Goal: Transaction & Acquisition: Purchase product/service

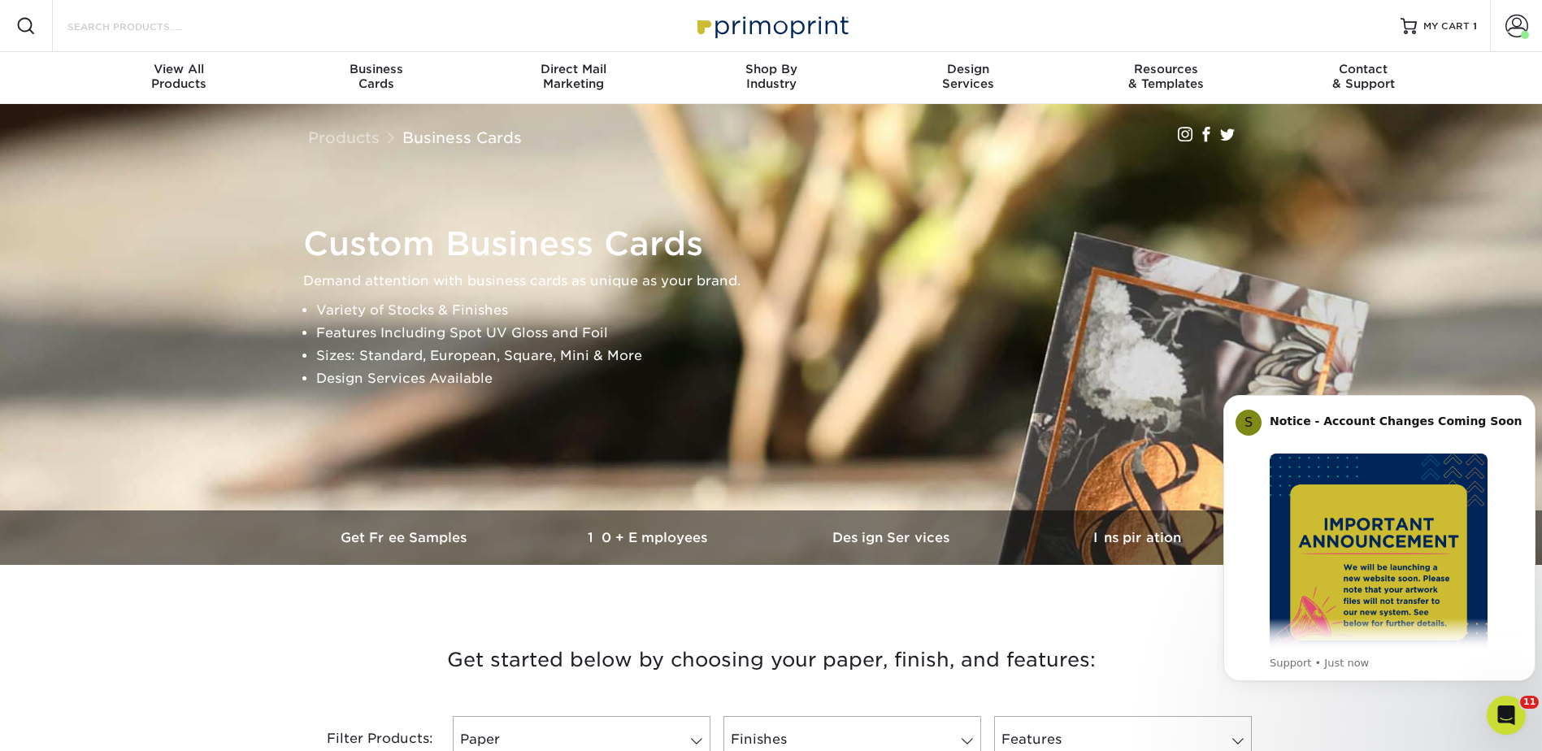
click at [172, 23] on input "Search Products" at bounding box center [145, 26] width 158 height 20
click at [349, 28] on div "Resources Menu Search Products Account Welcome, Jenny Business Account Primopri…" at bounding box center [771, 26] width 1542 height 52
click at [247, 10] on div "Resources Menu Search Products Account Welcome, Jenny Business Account Primopri…" at bounding box center [771, 26] width 1542 height 52
click at [234, 18] on div "Resources Menu Search Products Account Welcome, Jenny Business Account Primopri…" at bounding box center [771, 26] width 1542 height 52
click at [145, 28] on input "Search Products" at bounding box center [145, 26] width 158 height 20
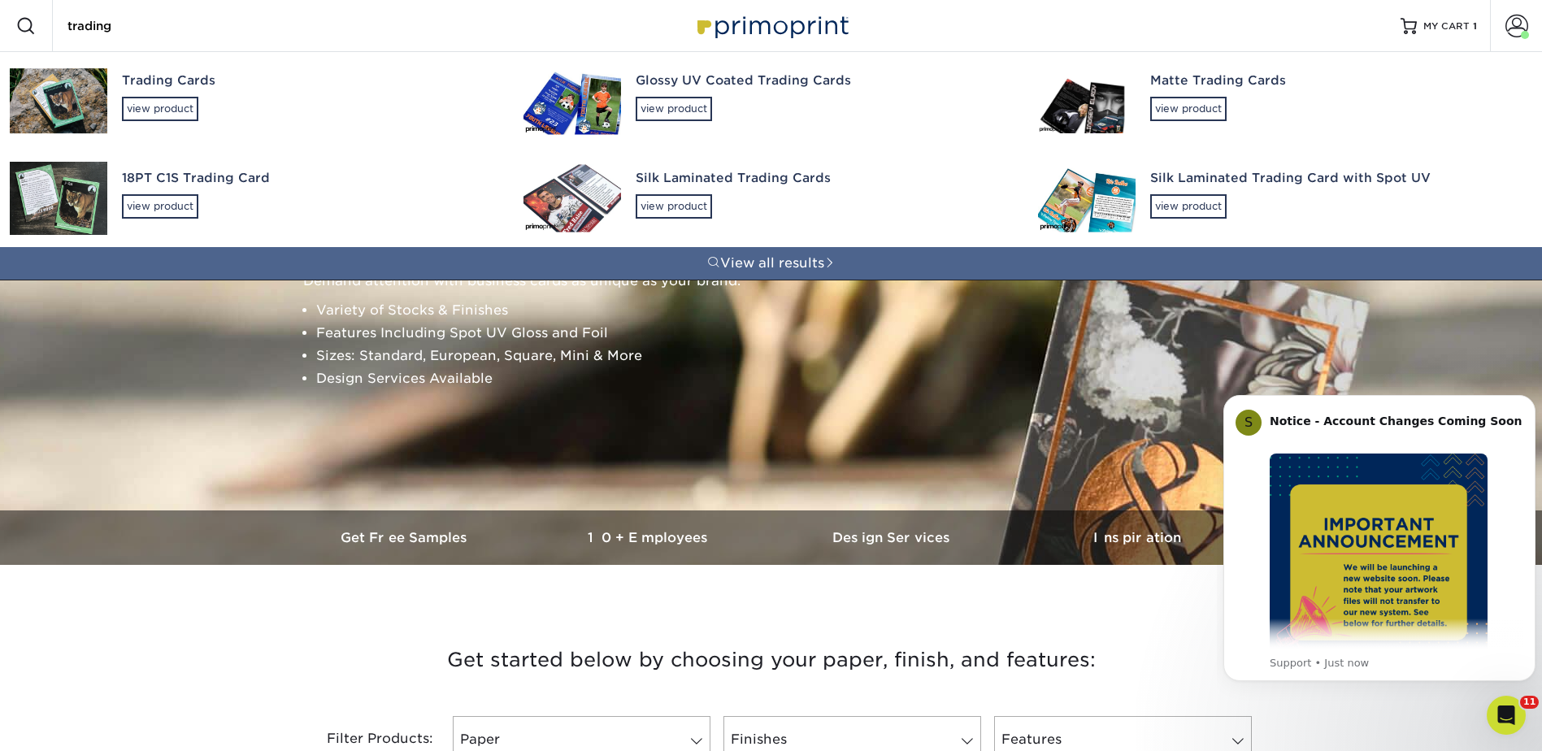
type input "trading"
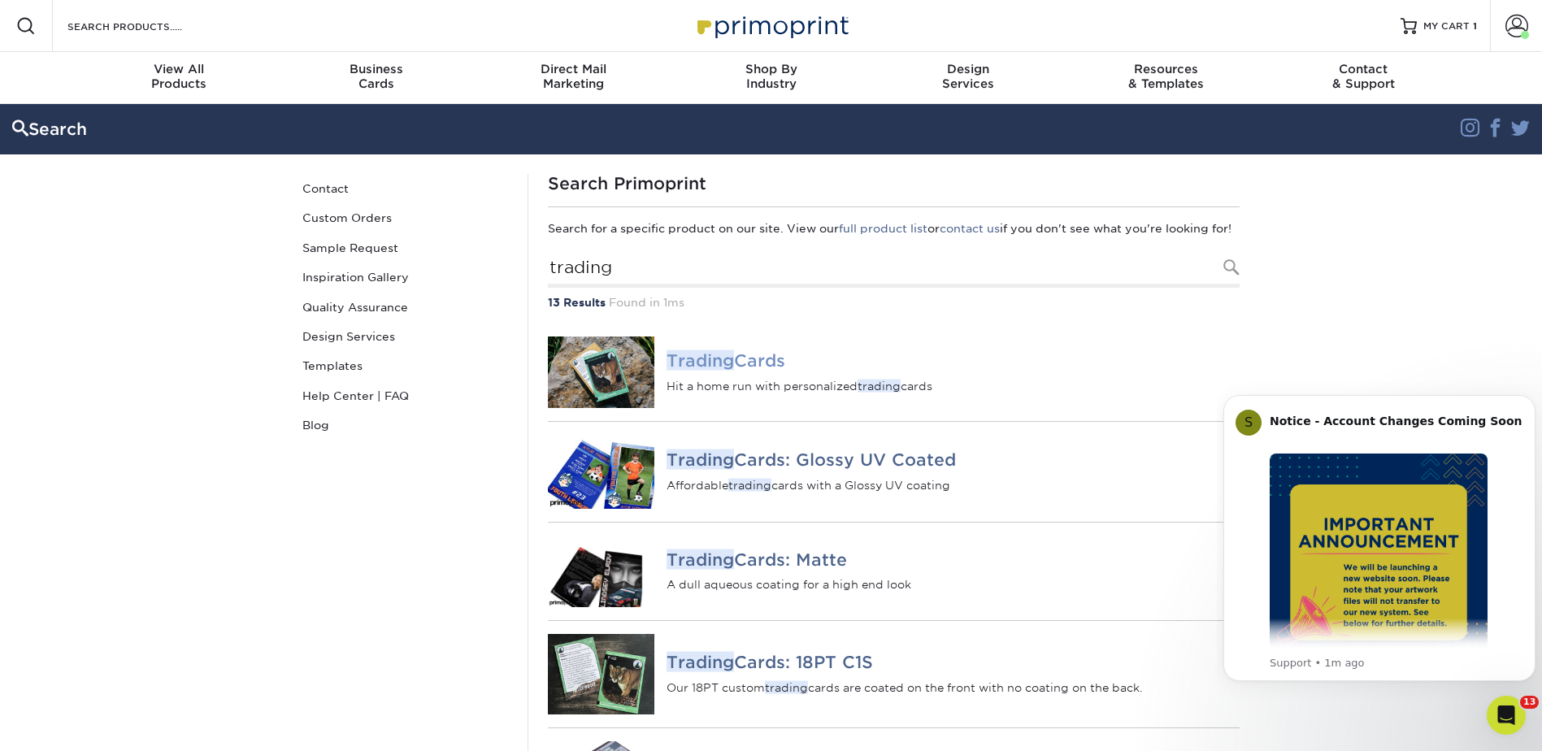
click at [739, 371] on h4 "Trading Cards" at bounding box center [952, 361] width 572 height 20
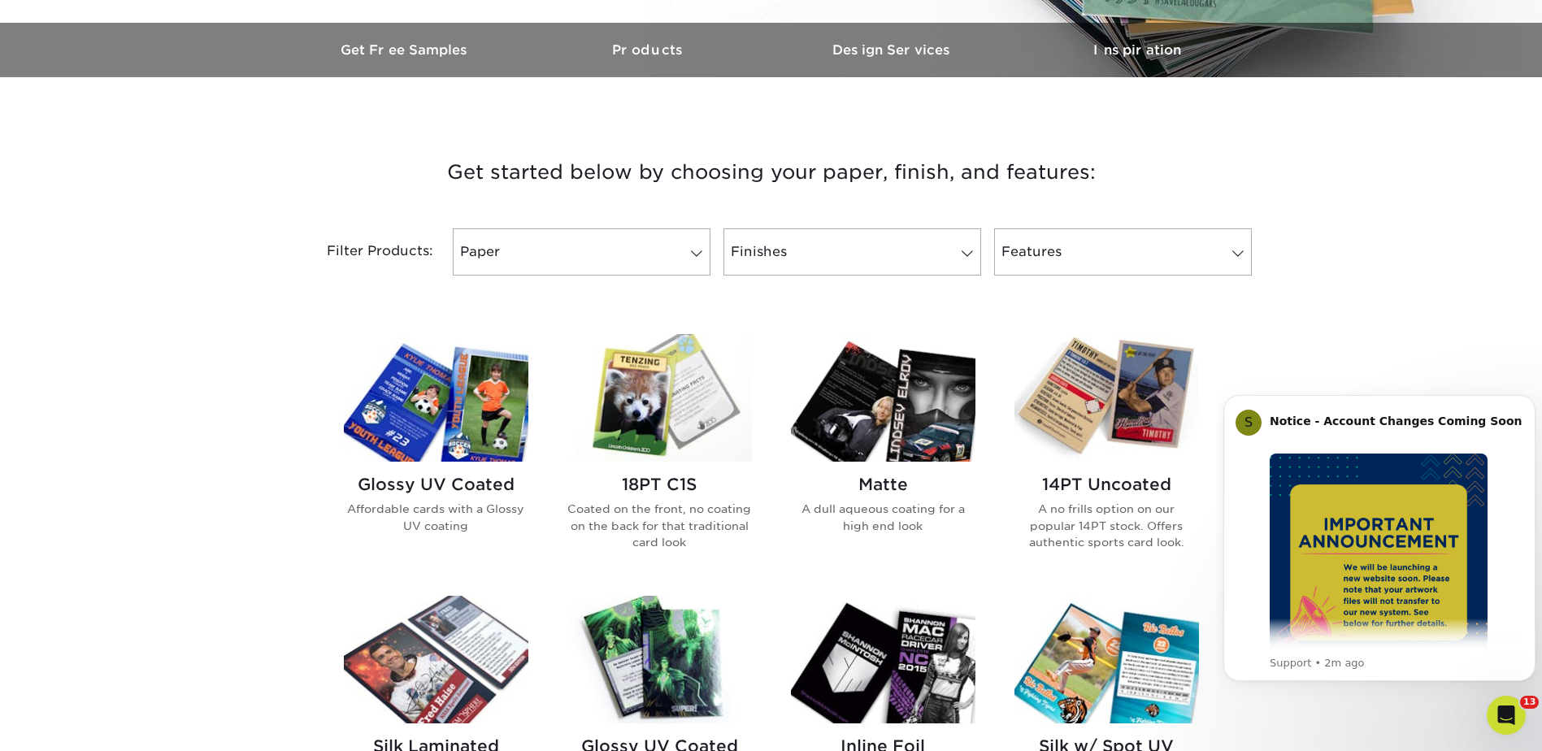
click at [1403, 254] on div "Get started below by choosing your paper, finish, and features: Filtered Matche…" at bounding box center [771, 722] width 1542 height 1213
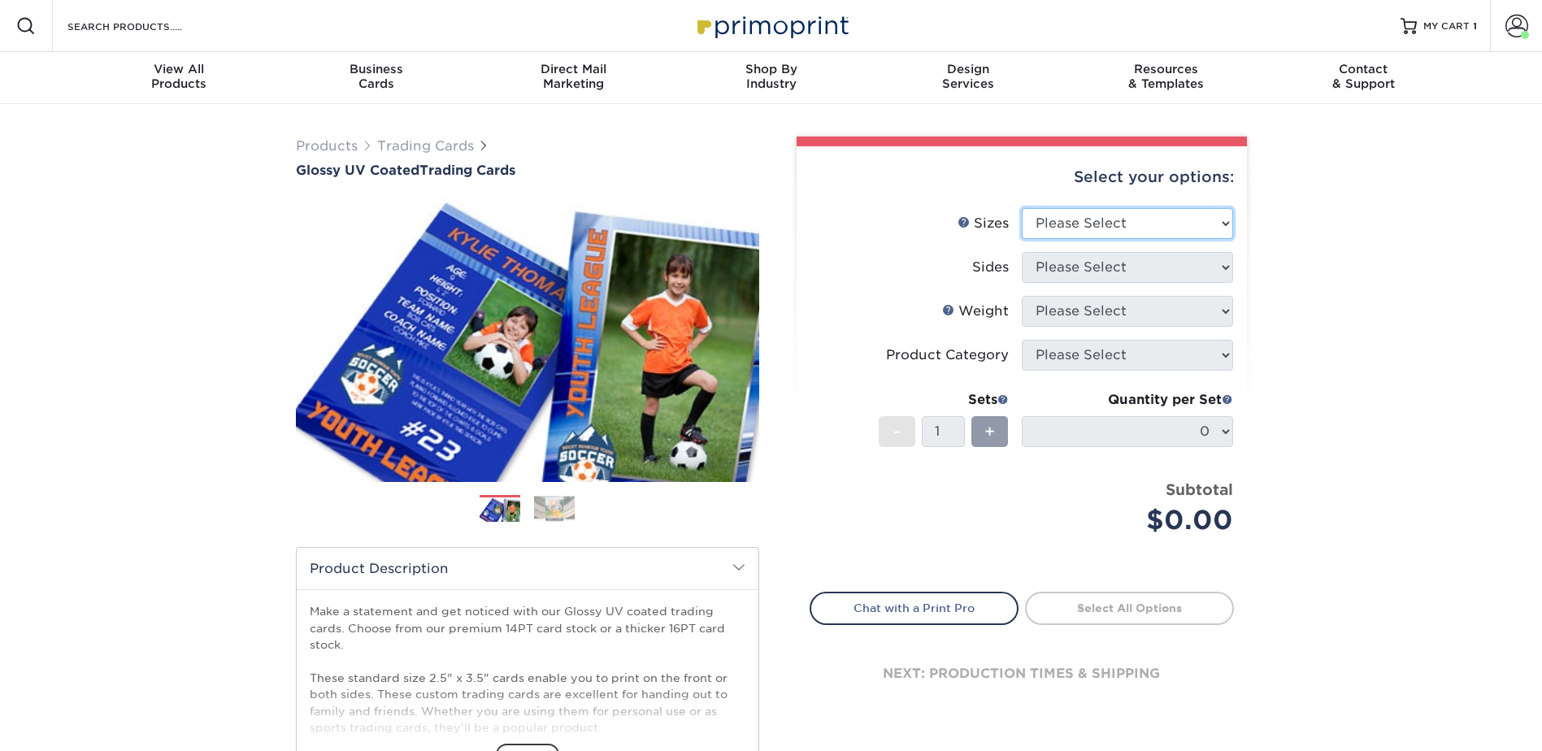
drag, startPoint x: 1059, startPoint y: 211, endPoint x: 1072, endPoint y: 223, distance: 17.8
click at [1059, 211] on select "Please Select 2.5" x 3.5"" at bounding box center [1127, 223] width 211 height 31
select select "2.50x3.50"
click at [1022, 208] on select "Please Select 2.5" x 3.5"" at bounding box center [1127, 223] width 211 height 31
click at [1086, 262] on select "Please Select Print Both Sides Print Front Only" at bounding box center [1127, 267] width 211 height 31
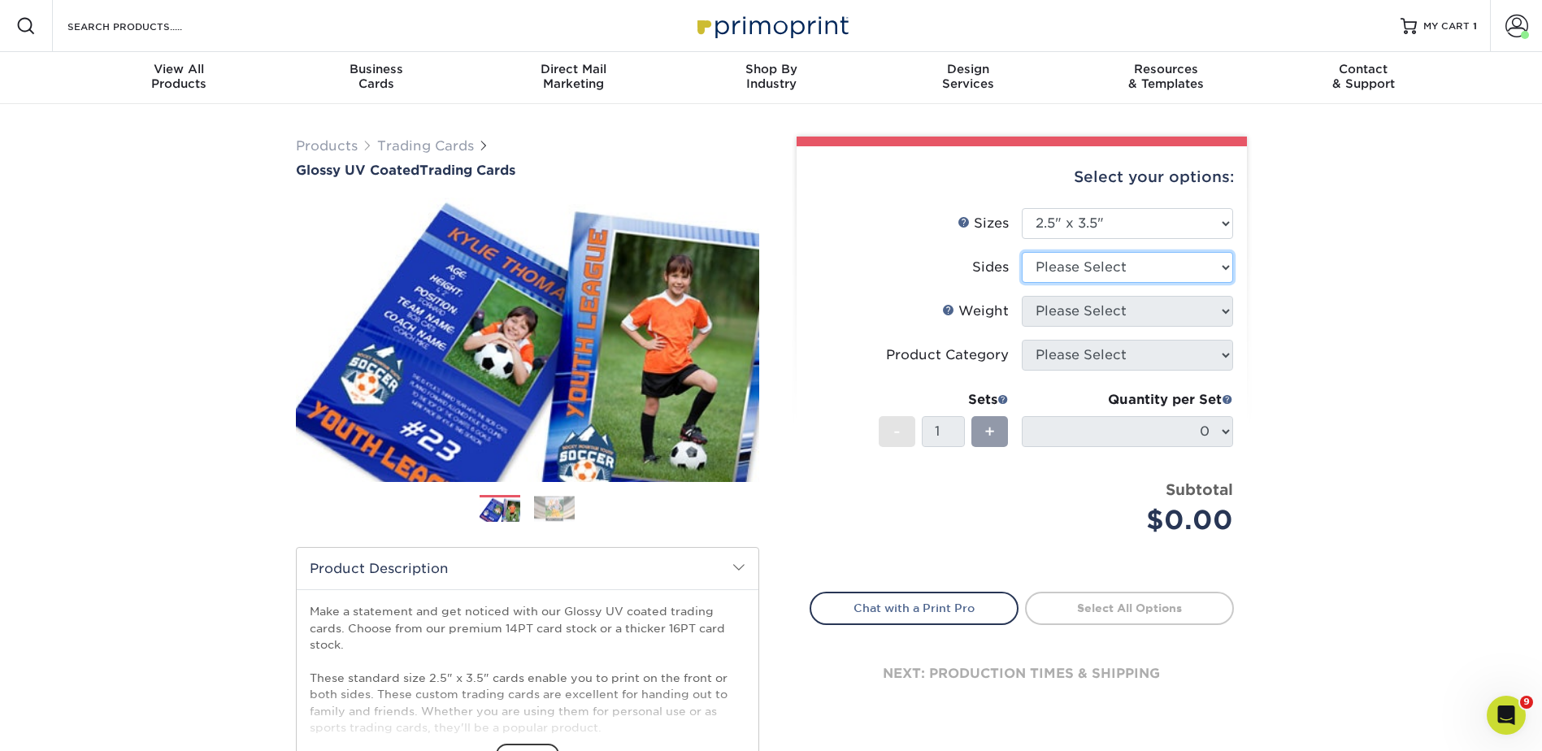
select select "13abbda7-1d64-4f25-8bb2-c179b224825d"
click at [1022, 252] on select "Please Select Print Both Sides Print Front Only" at bounding box center [1127, 267] width 211 height 31
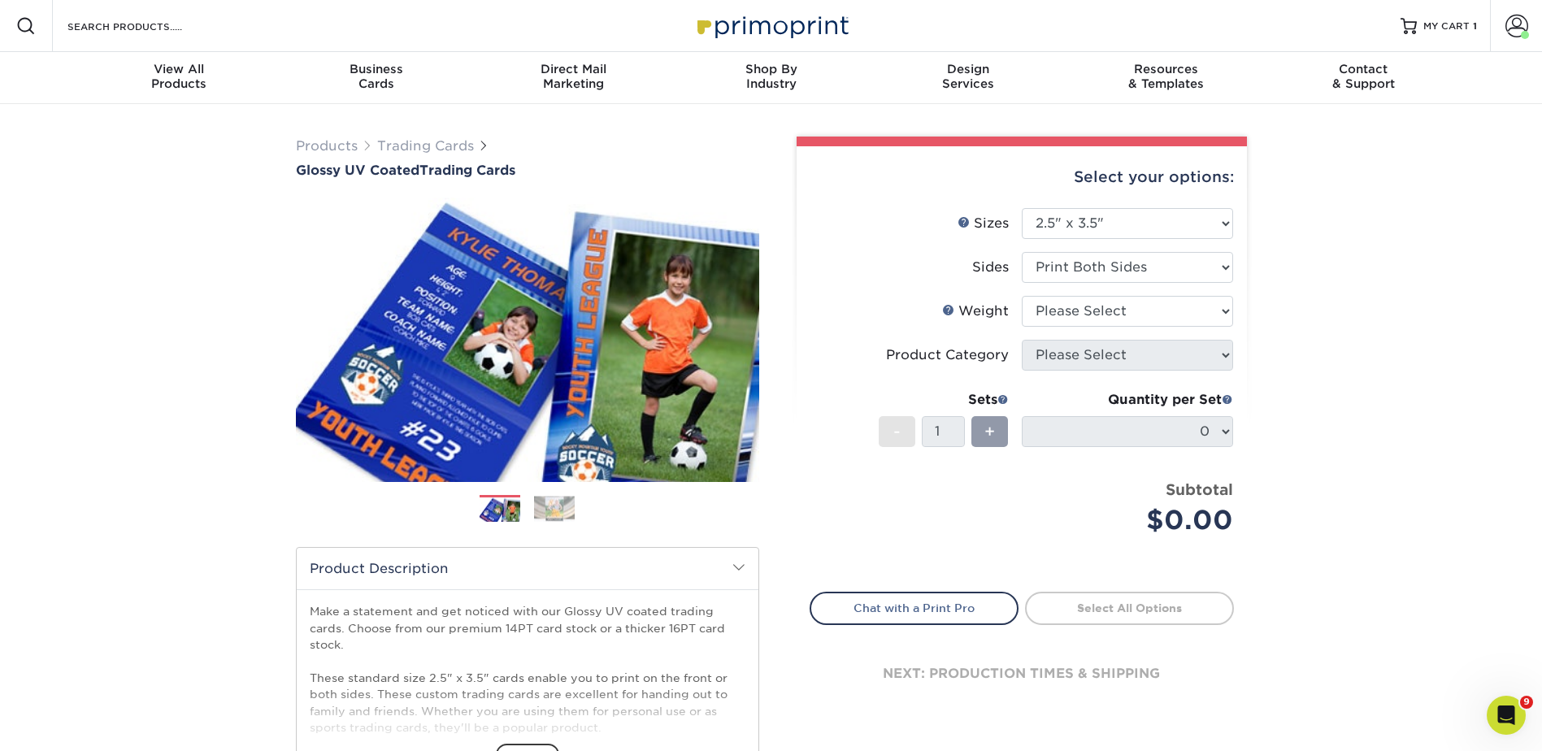
click at [1083, 294] on li "Sides Please Select Print Both Sides Print Front Only" at bounding box center [1021, 274] width 423 height 44
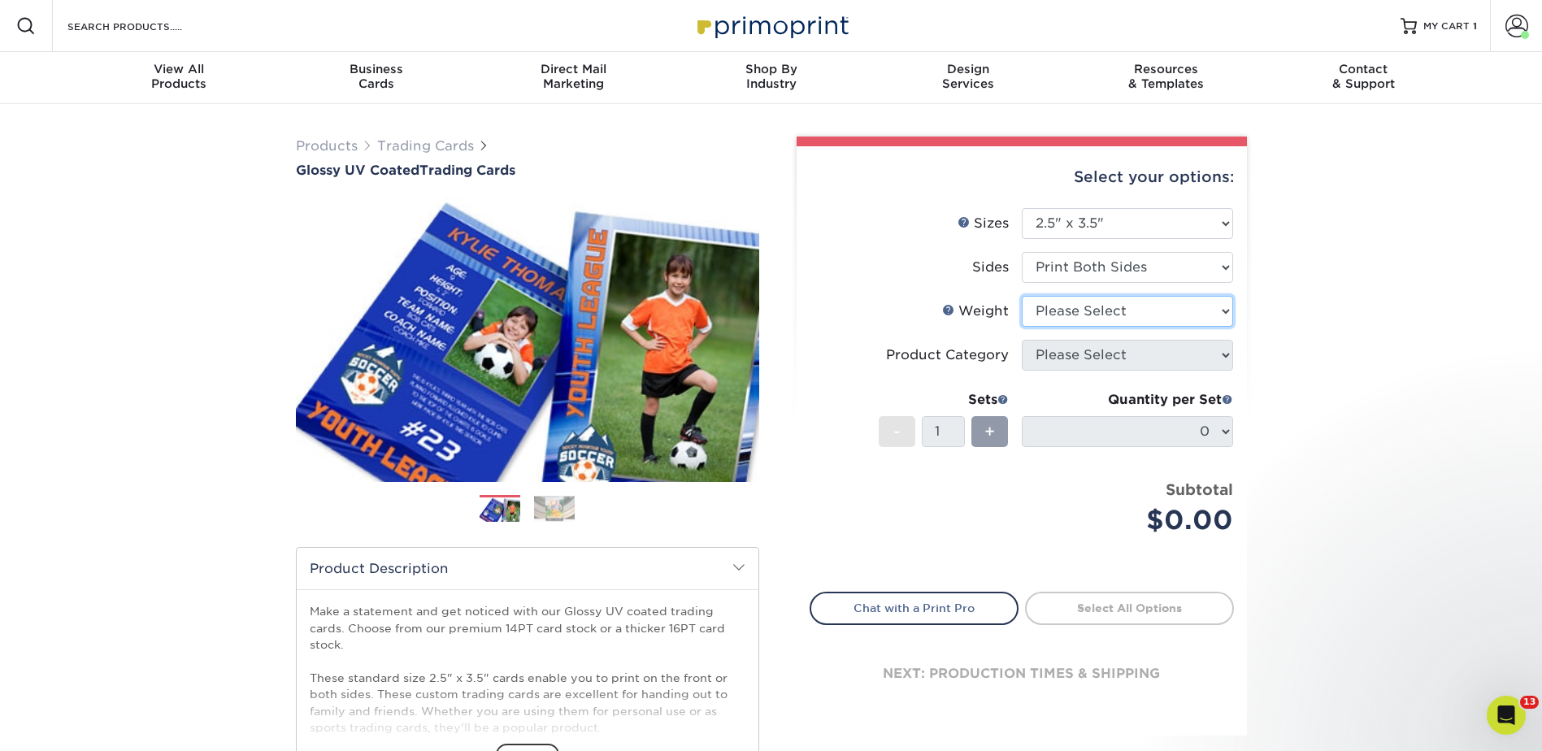
click at [1070, 313] on select "Please Select 16PT 14PT 18PT C1S" at bounding box center [1127, 311] width 211 height 31
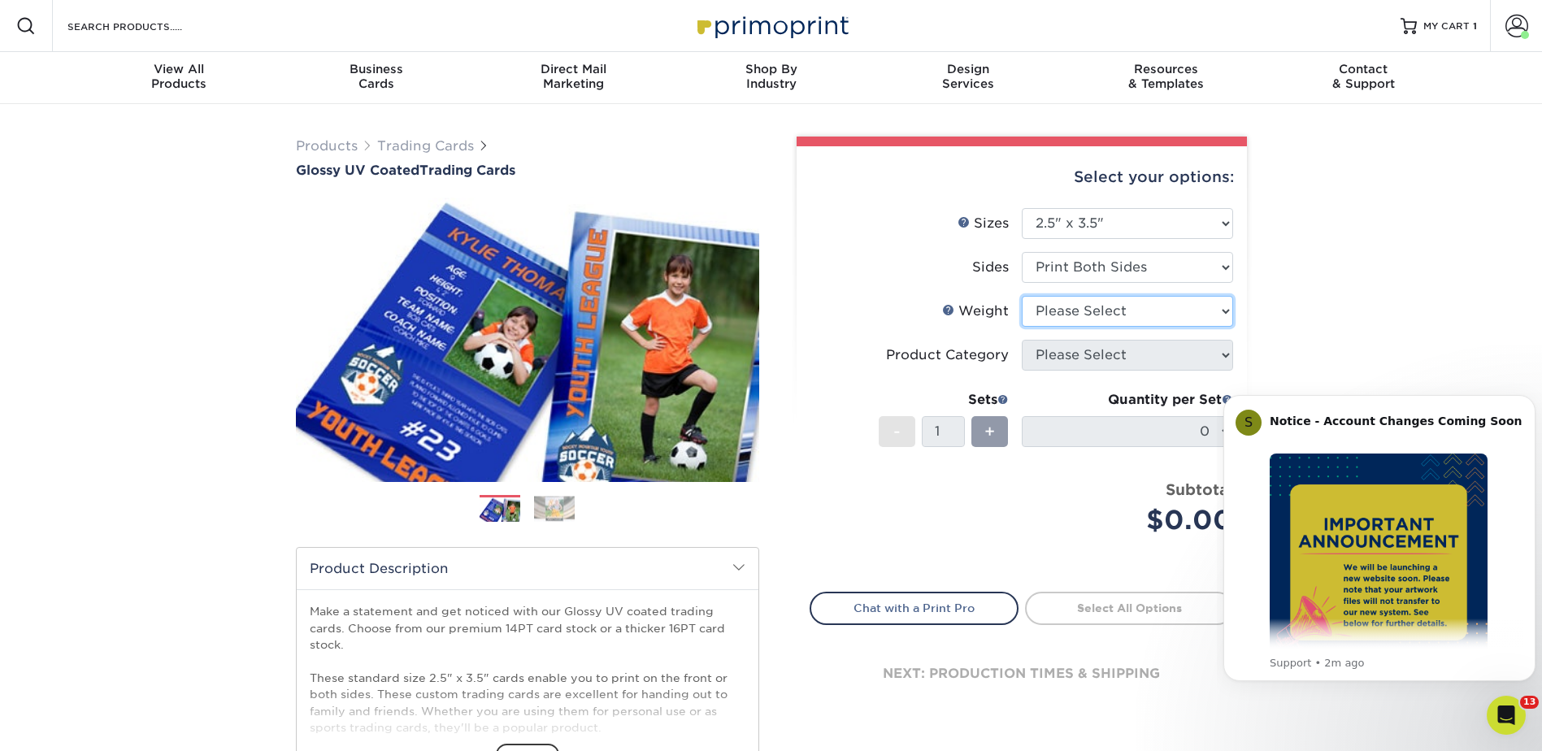
select select "16PT"
click at [1022, 296] on select "Please Select 16PT 14PT 18PT C1S" at bounding box center [1127, 311] width 211 height 31
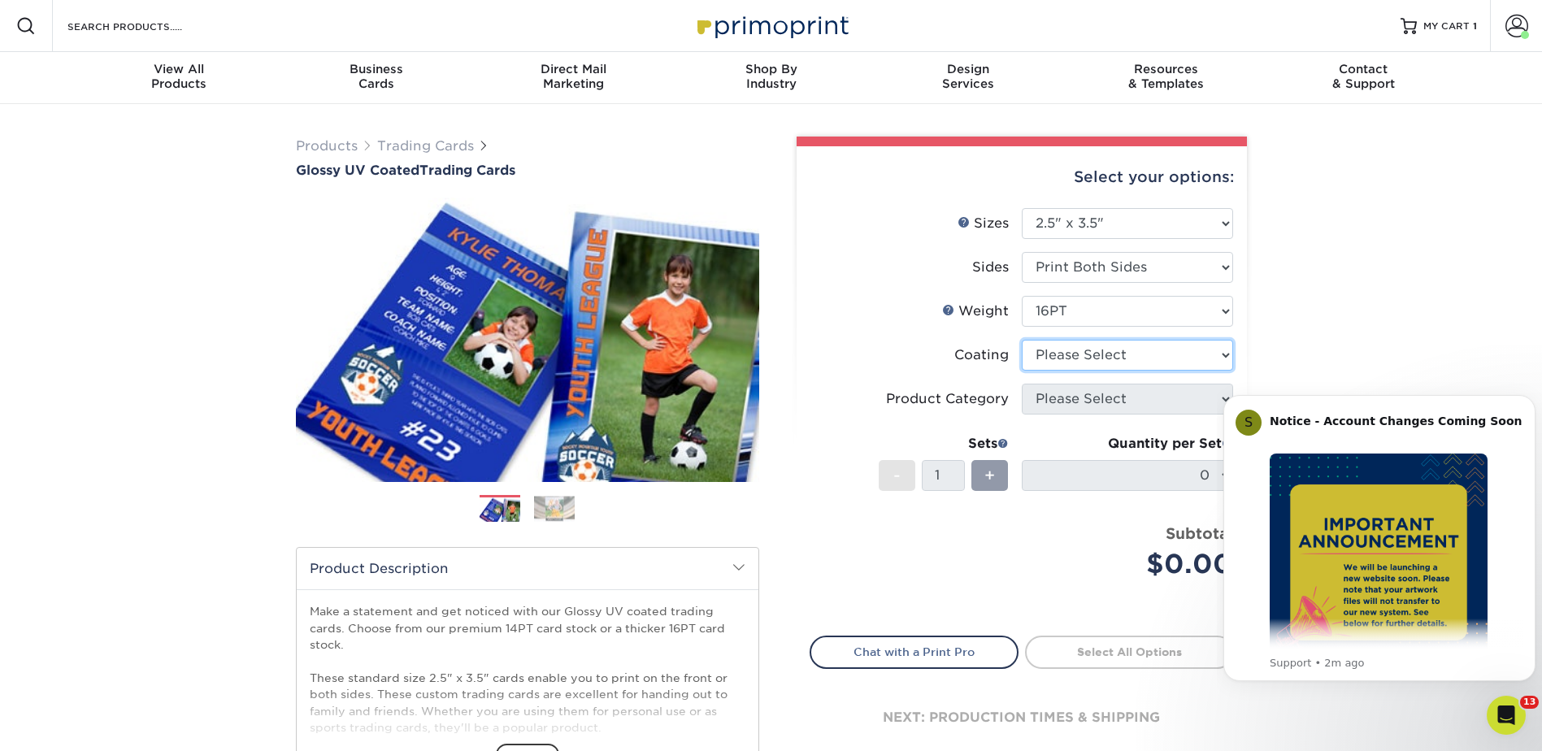
drag, startPoint x: 1067, startPoint y: 346, endPoint x: 1083, endPoint y: 373, distance: 31.4
click at [1067, 346] on select at bounding box center [1127, 355] width 211 height 31
select select "ae367451-b2b8-45df-a344-0f05b6a12993"
click at [1022, 340] on select at bounding box center [1127, 355] width 211 height 31
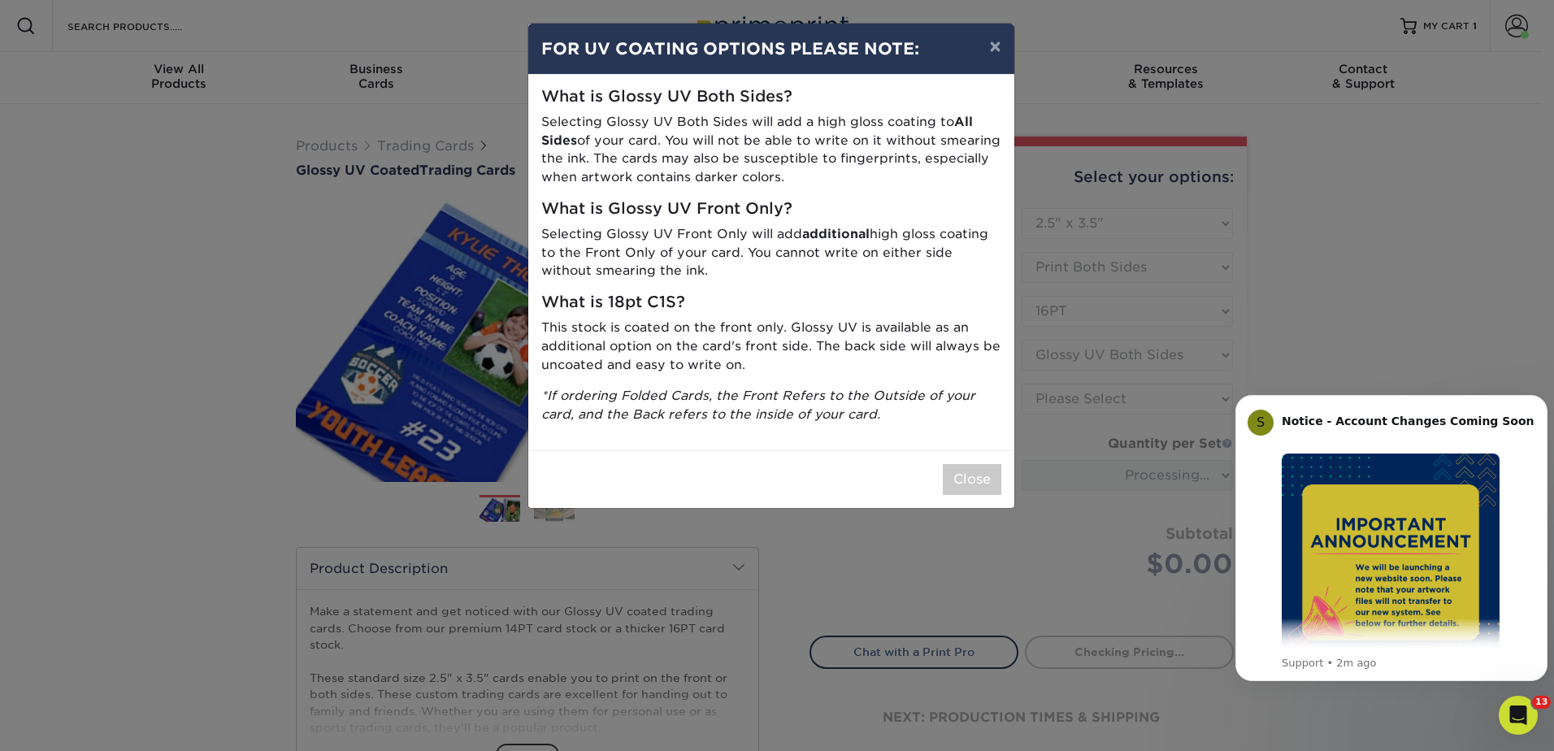
click at [961, 462] on div "Close" at bounding box center [771, 479] width 486 height 58
click at [980, 477] on button "Close" at bounding box center [972, 479] width 59 height 31
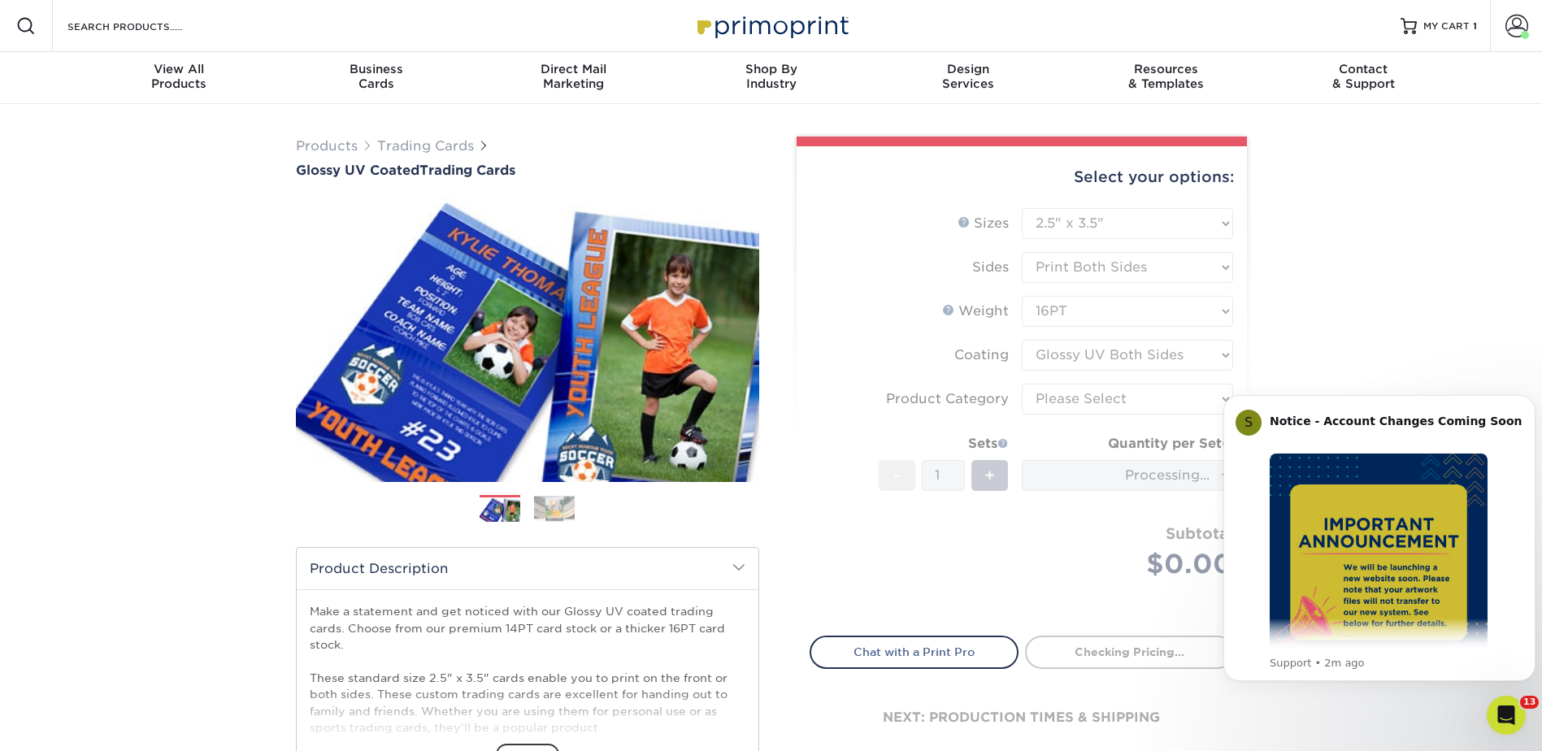
click at [1507, 715] on icon "Open Intercom Messenger" at bounding box center [1506, 715] width 27 height 27
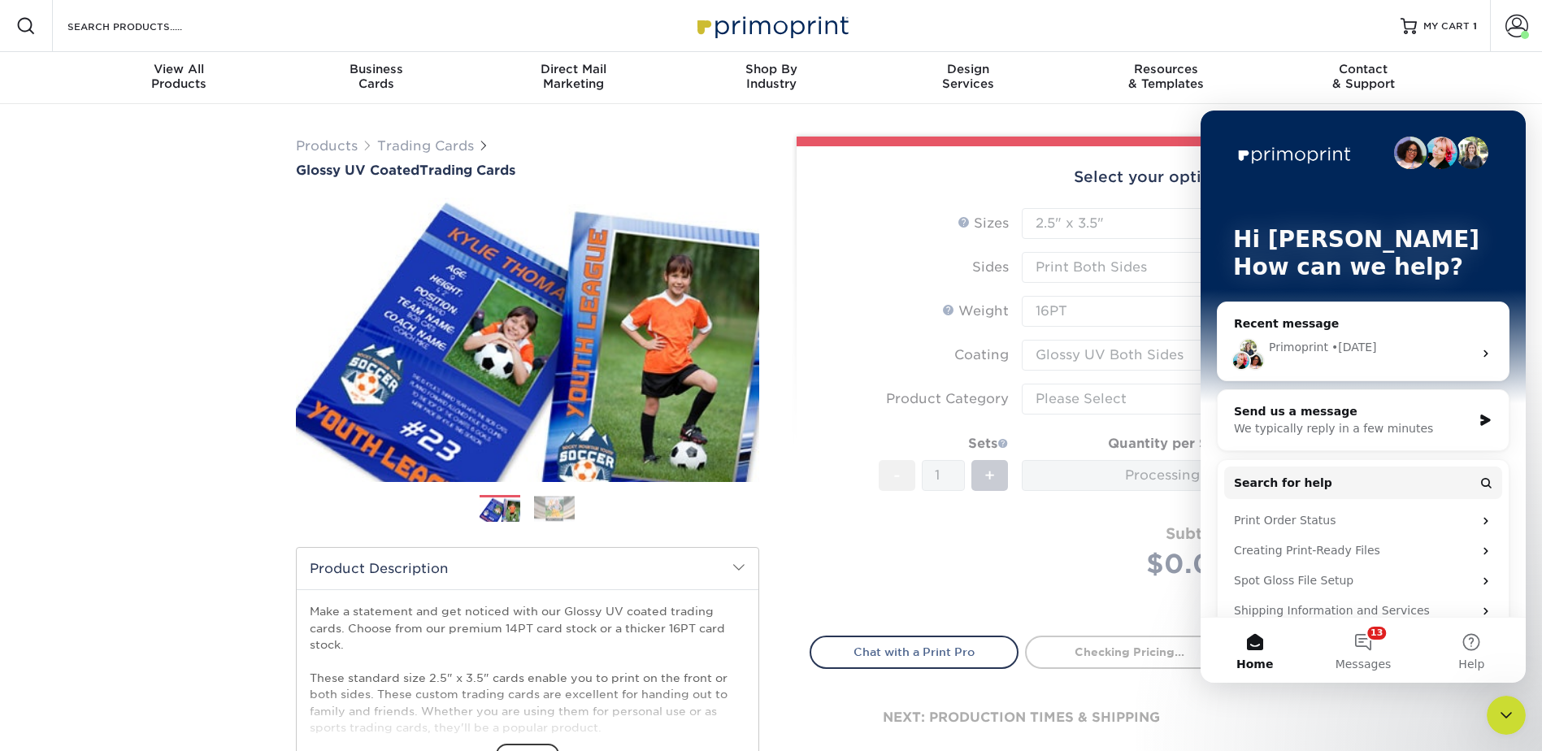
drag, startPoint x: 1508, startPoint y: 718, endPoint x: 1494, endPoint y: 713, distance: 15.7
click at [1511, 720] on icon "Close Intercom Messenger" at bounding box center [1506, 715] width 20 height 20
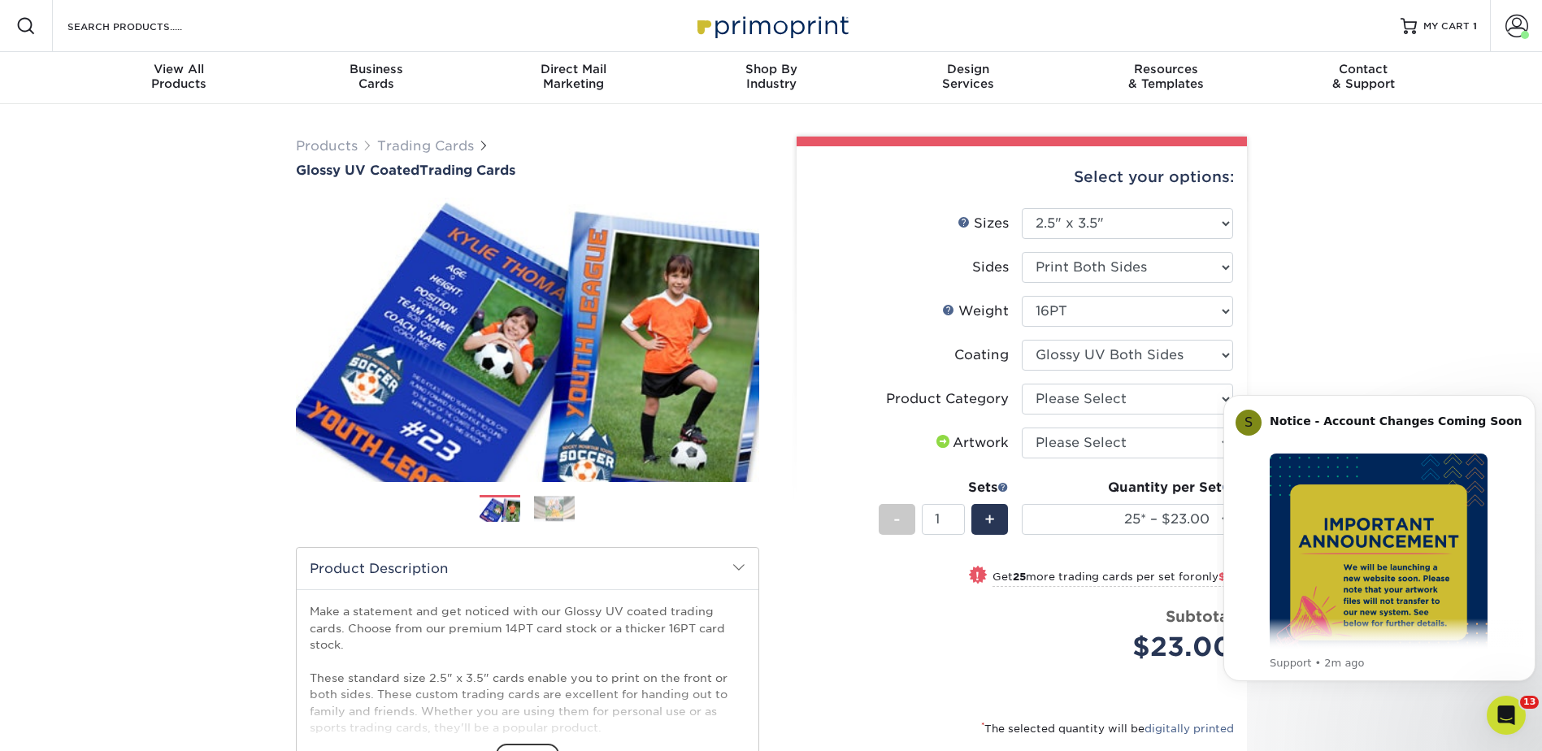
click at [1105, 401] on select "Please Select Trading Cards" at bounding box center [1127, 399] width 211 height 31
select select "c2f9bce9-36c2-409d-b101-c29d9d031e18"
click at [1022, 384] on select "Please Select Trading Cards" at bounding box center [1127, 399] width 211 height 31
drag, startPoint x: 1086, startPoint y: 449, endPoint x: 1086, endPoint y: 460, distance: 10.6
click at [1086, 449] on select "Please Select I will upload files I need a design - $100" at bounding box center [1127, 442] width 211 height 31
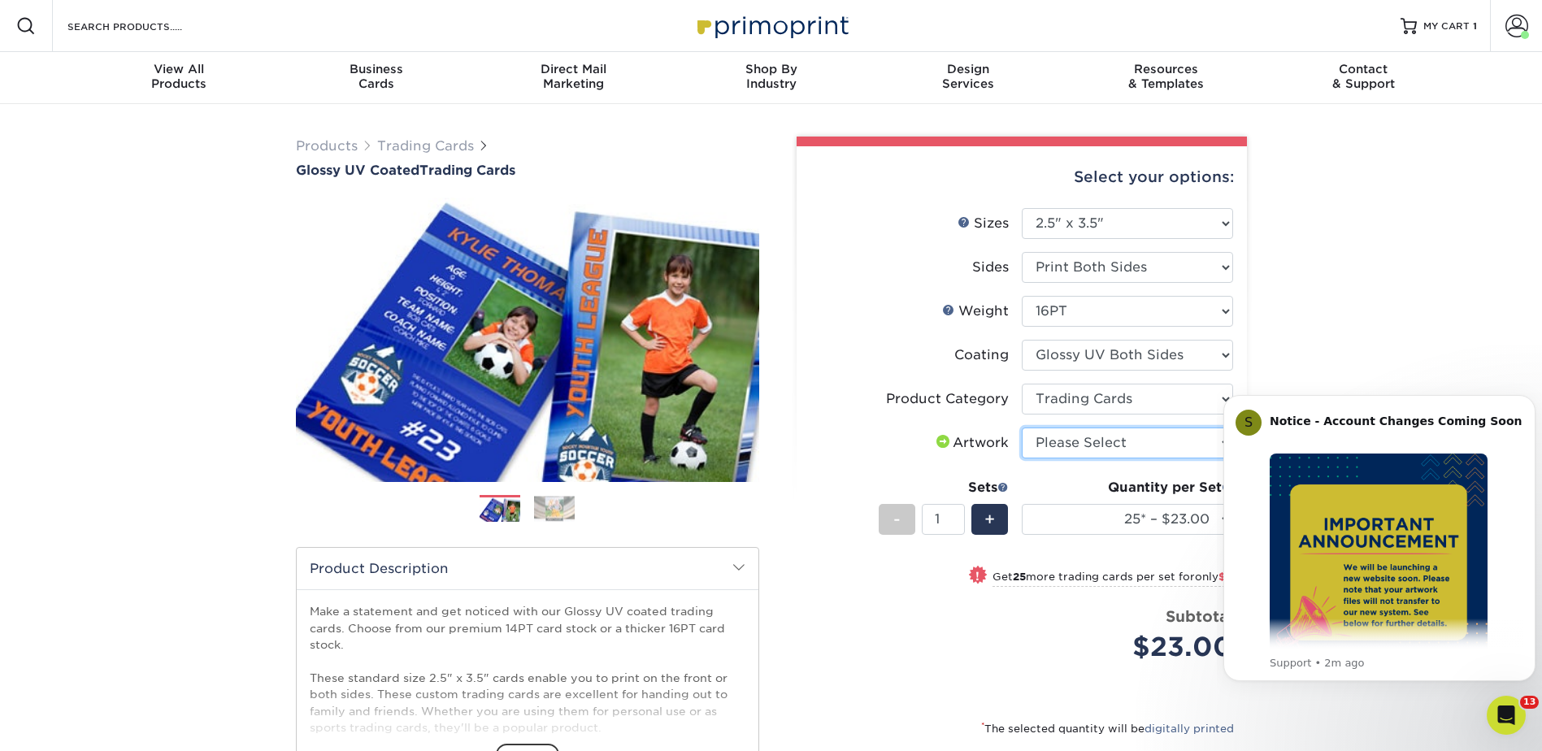
select select "upload"
click at [1022, 427] on select "Please Select I will upload files I need a design - $100" at bounding box center [1127, 442] width 211 height 31
click at [1521, 707] on span "13" at bounding box center [1529, 702] width 19 height 13
click at [1101, 530] on select "25* – $23.00 50* – $27.00 75* – $33.00 100* – $37.00 250* – $47.00 500 – $58.00…" at bounding box center [1127, 519] width 211 height 31
select select "2500 – $141.00"
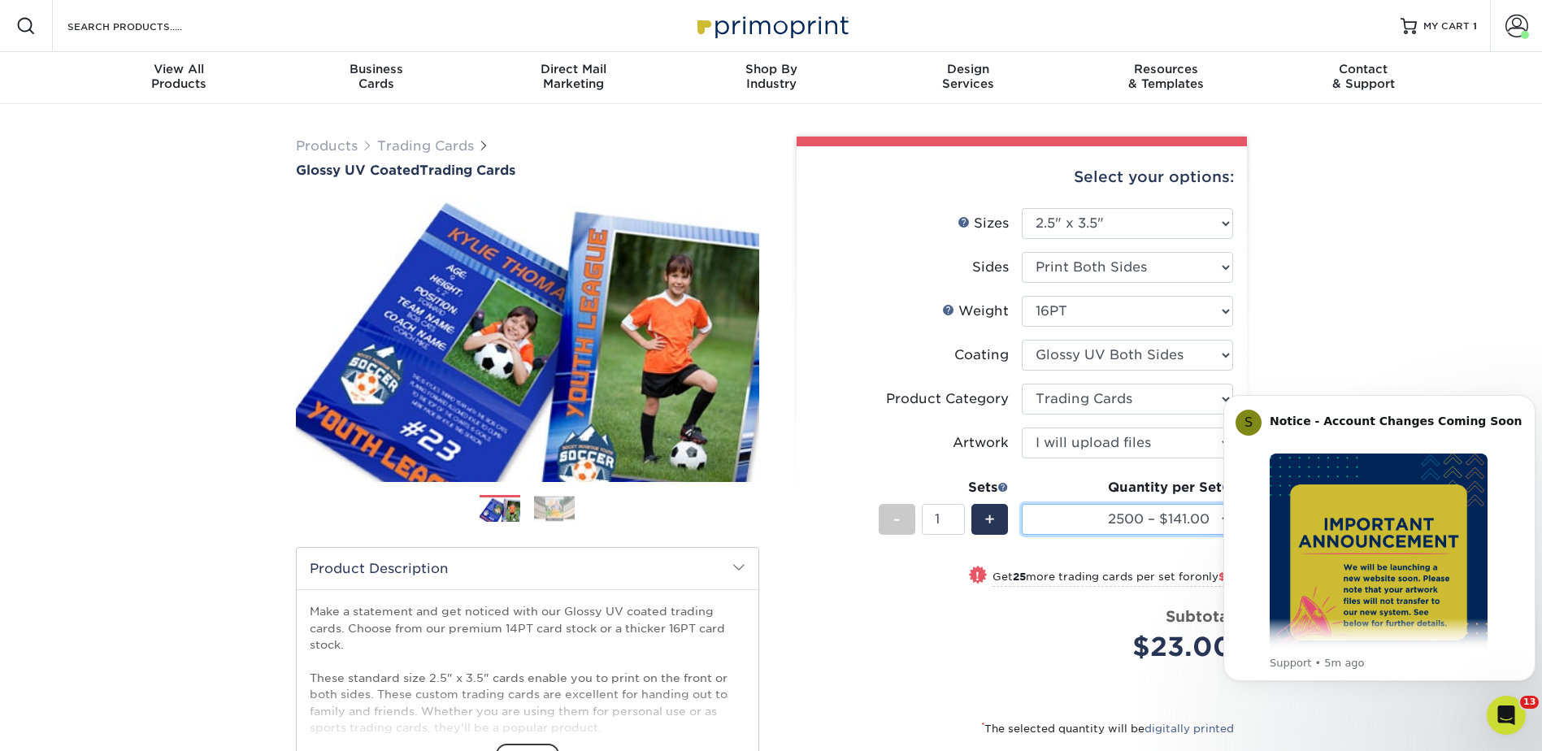
click at [1022, 504] on select "25* – $23.00 50* – $27.00 75* – $33.00 100* – $37.00 250* – $47.00 500 – $58.00…" at bounding box center [1127, 519] width 211 height 31
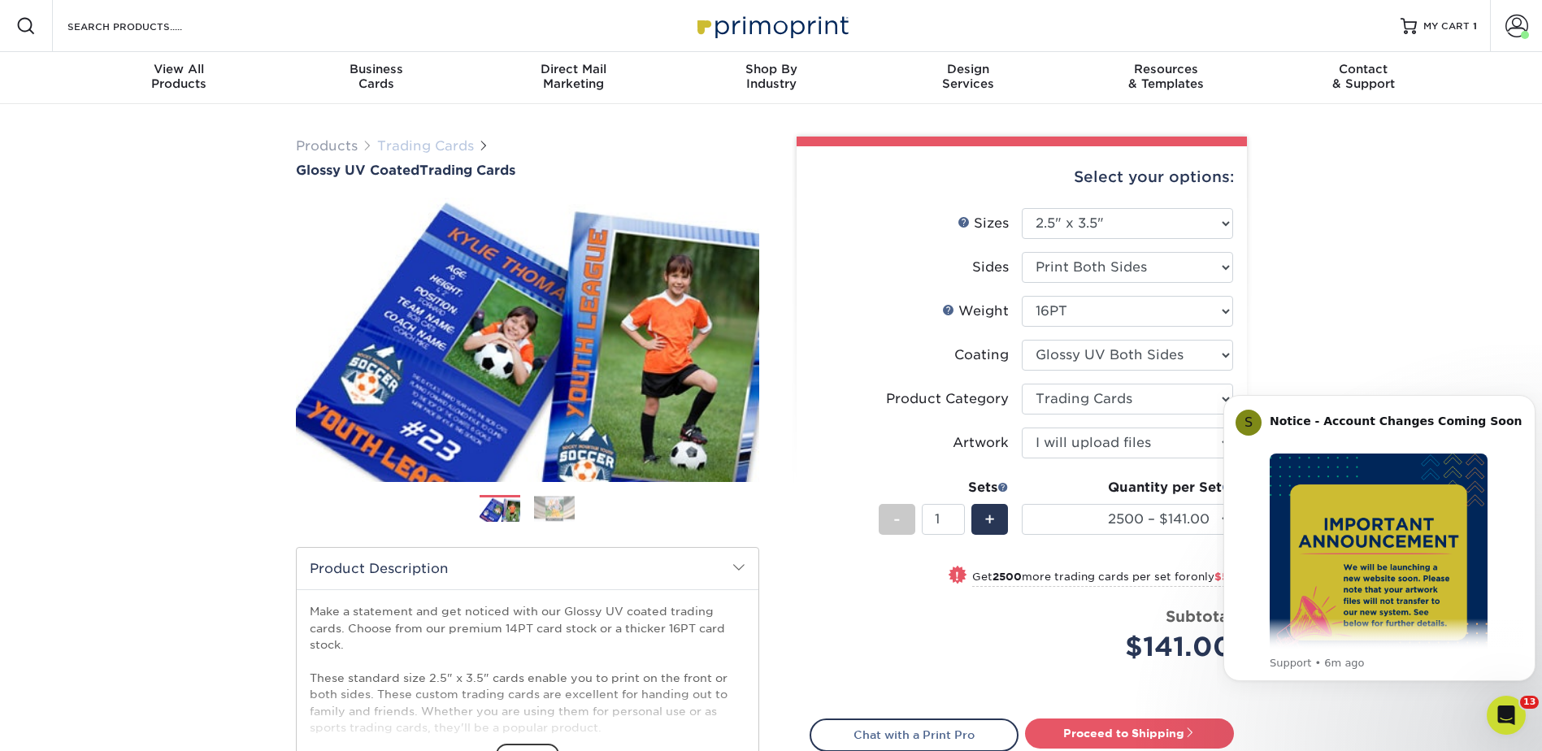
click at [437, 144] on link "Trading Cards" at bounding box center [425, 145] width 97 height 15
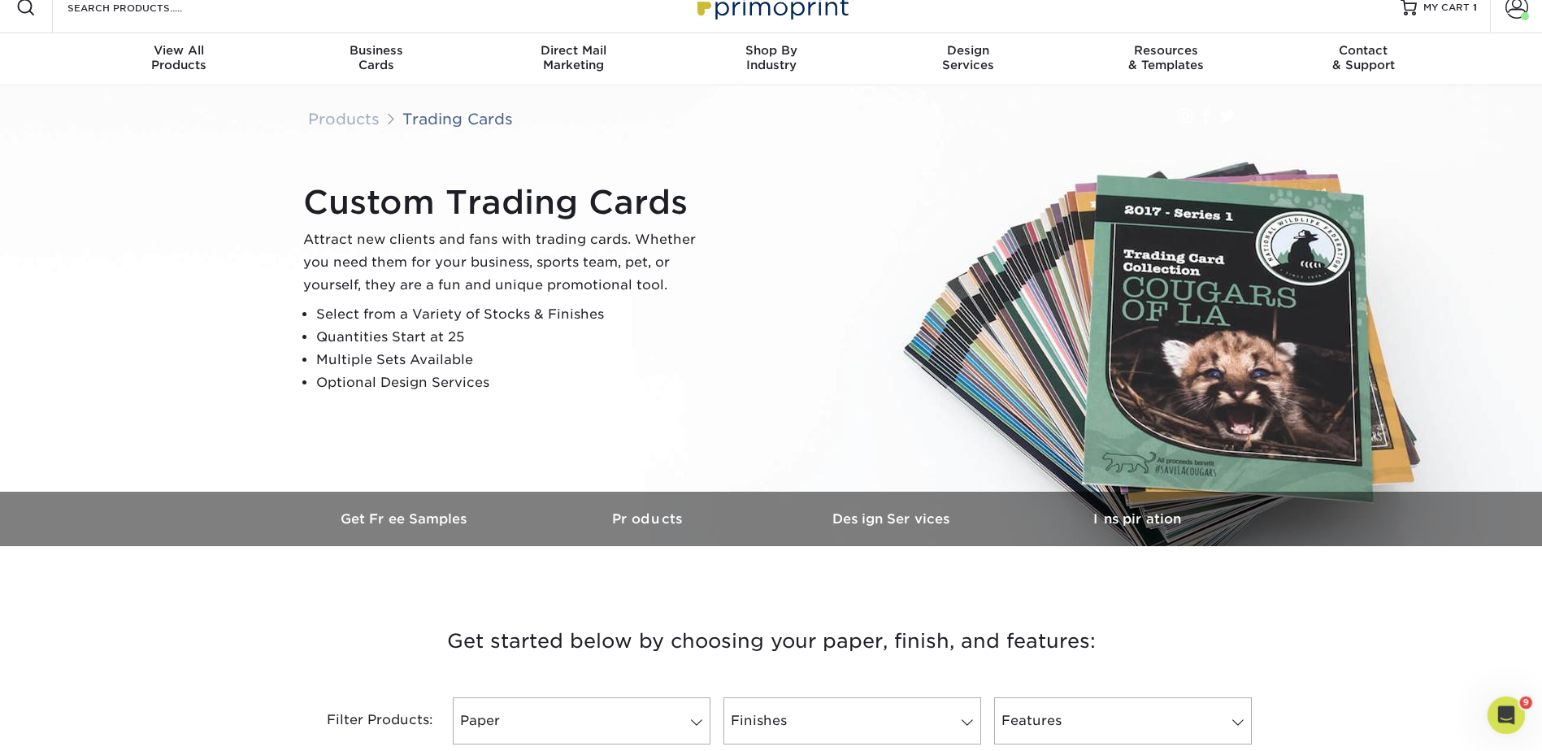
scroll to position [650, 0]
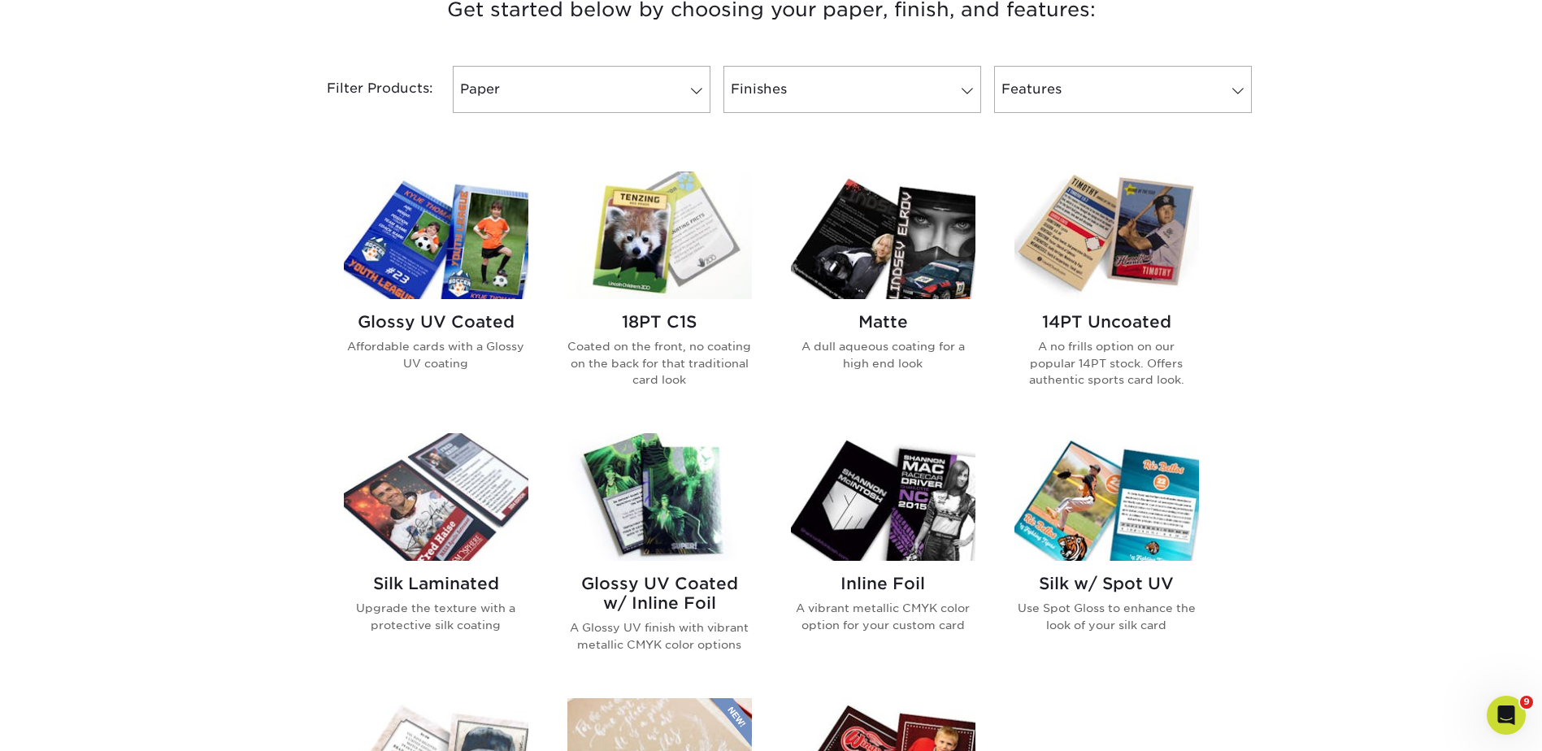
click at [677, 250] on img at bounding box center [659, 235] width 184 height 128
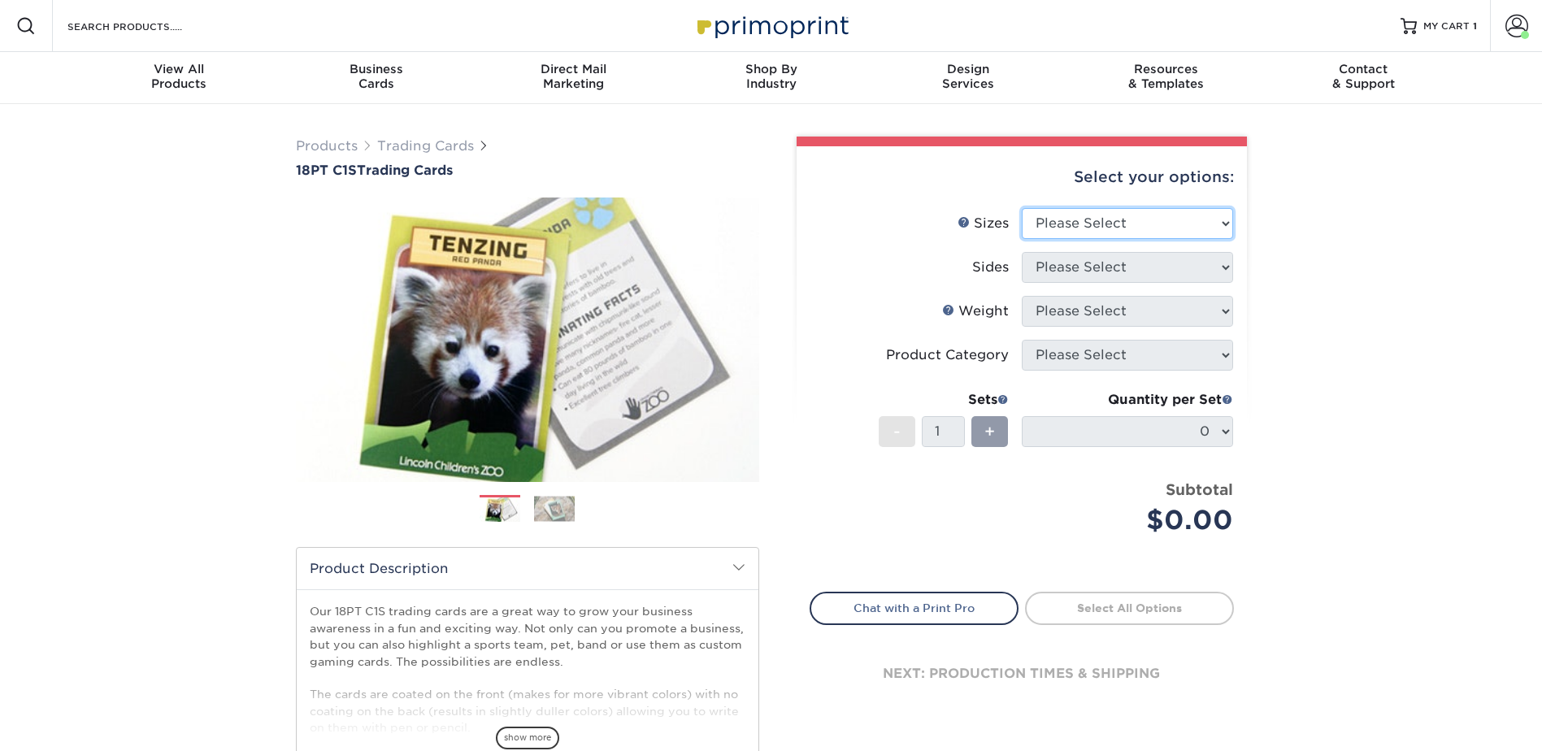
click at [1086, 220] on select "Please Select 2.5" x 3.5"" at bounding box center [1127, 223] width 211 height 31
select select "2.50x3.50"
click at [1022, 208] on select "Please Select 2.5" x 3.5"" at bounding box center [1127, 223] width 211 height 31
click at [1063, 263] on select "Please Select Print Both Sides Print Front Only" at bounding box center [1127, 267] width 211 height 31
select select "13abbda7-1d64-4f25-8bb2-c179b224825d"
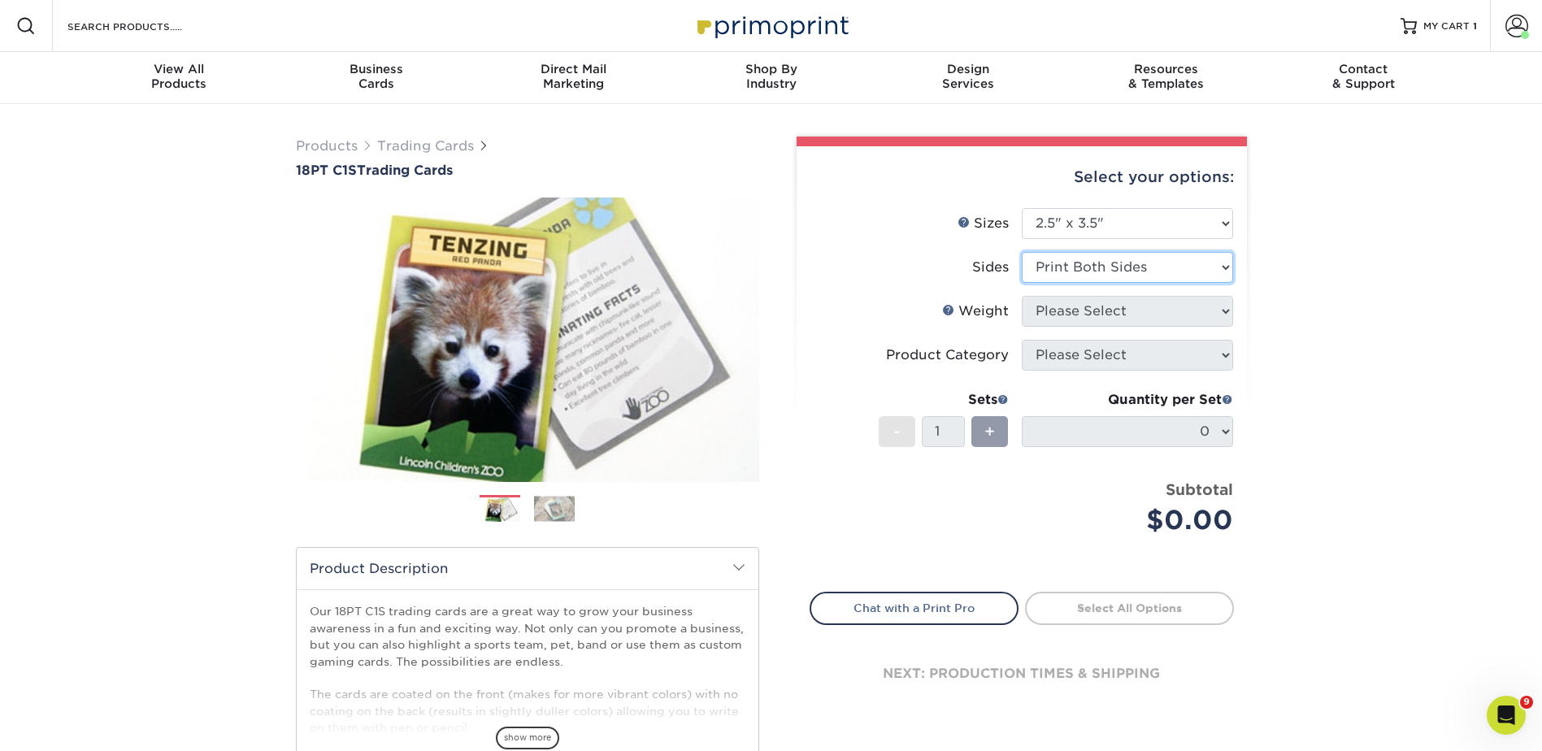
click at [1022, 252] on select "Please Select Print Both Sides Print Front Only" at bounding box center [1127, 267] width 211 height 31
click at [1062, 308] on select "Please Select 18PT C1S" at bounding box center [1127, 311] width 211 height 31
select select "18PTC1S"
click at [1022, 296] on select "Please Select 18PT C1S" at bounding box center [1127, 311] width 211 height 31
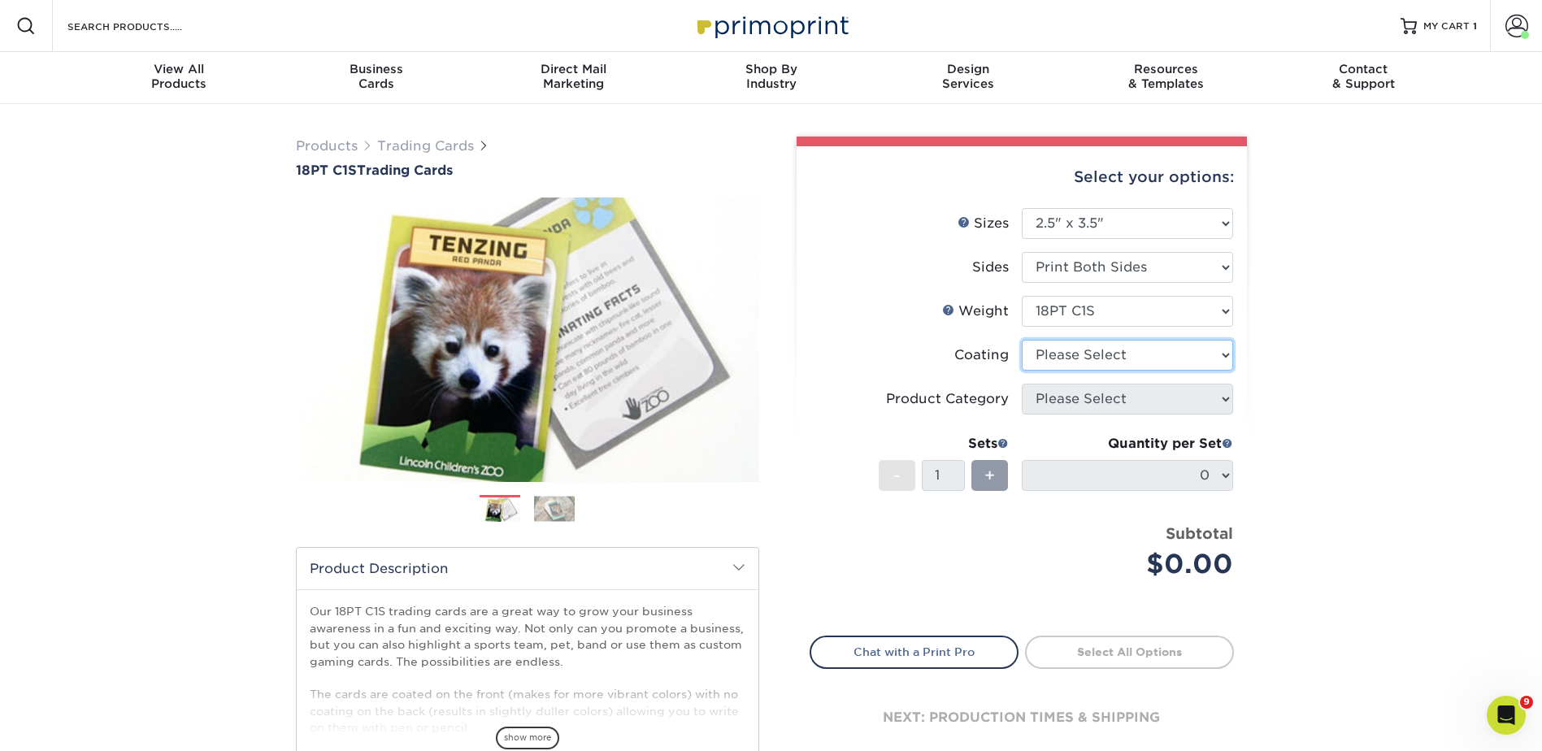
drag, startPoint x: 1060, startPoint y: 357, endPoint x: 1061, endPoint y: 367, distance: 10.6
click at [1060, 357] on select at bounding box center [1127, 355] width 211 height 31
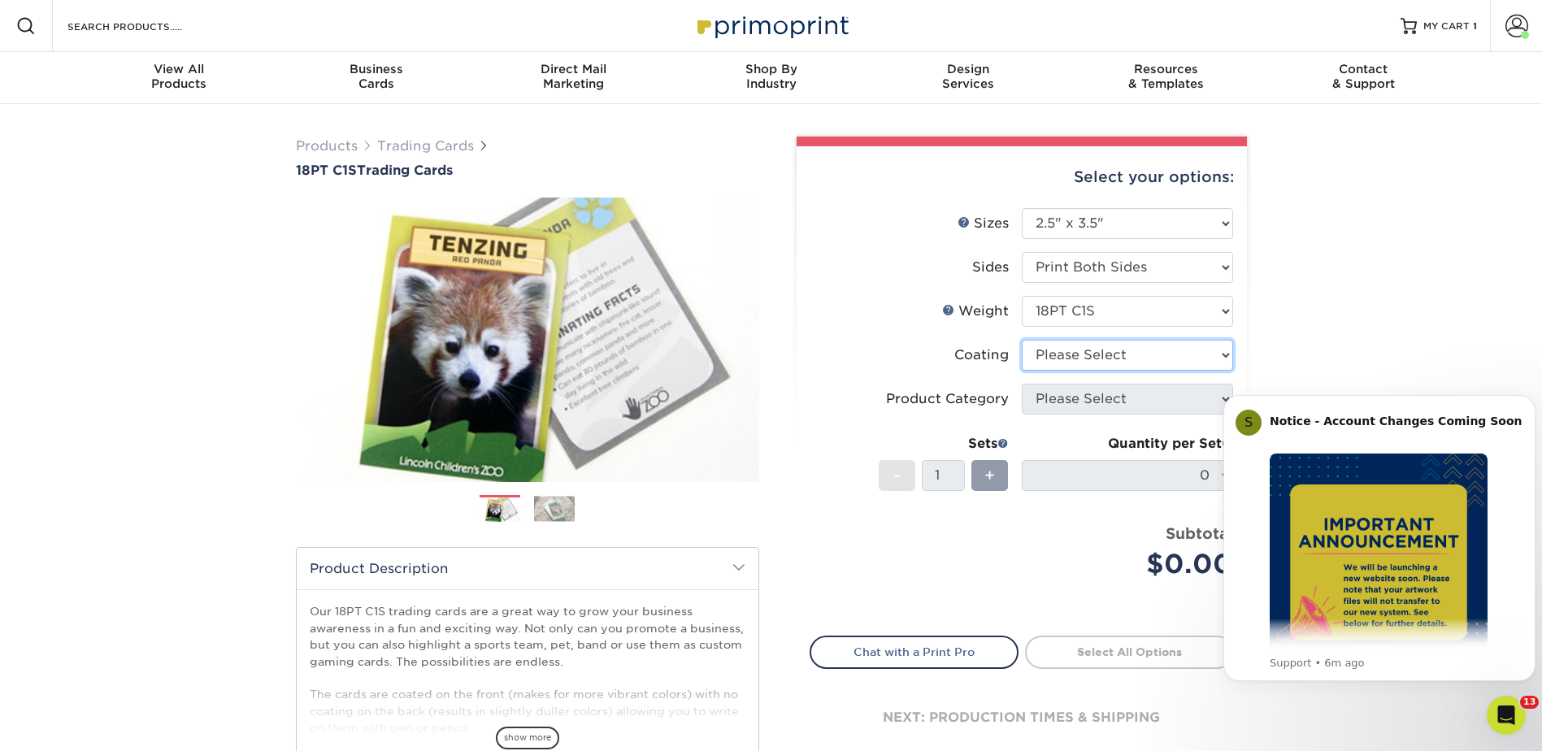
select select "3e7618de-abca-4bda-9f97-8b9129e913d8"
click at [1022, 340] on select at bounding box center [1127, 355] width 211 height 31
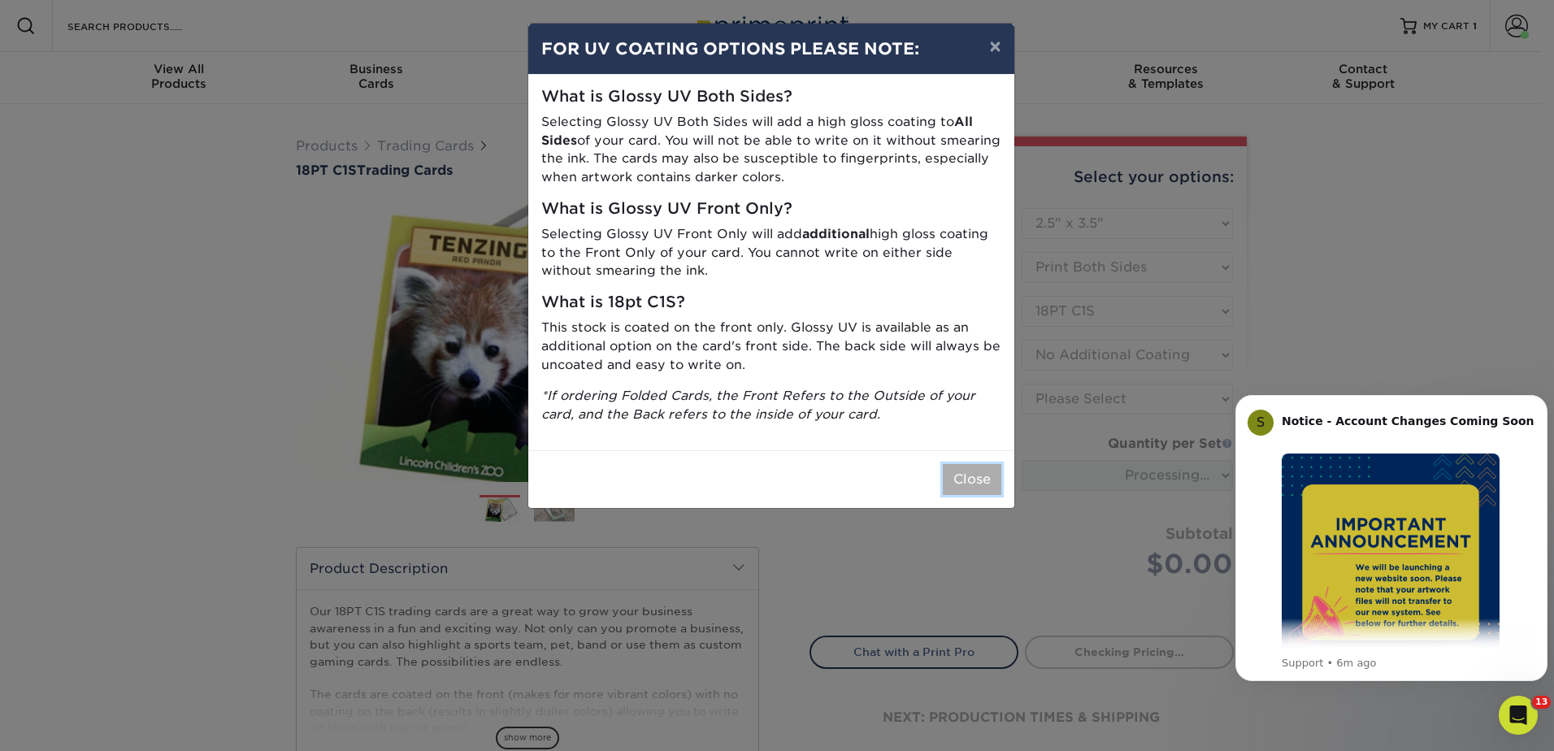
click at [961, 491] on button "Close" at bounding box center [972, 479] width 59 height 31
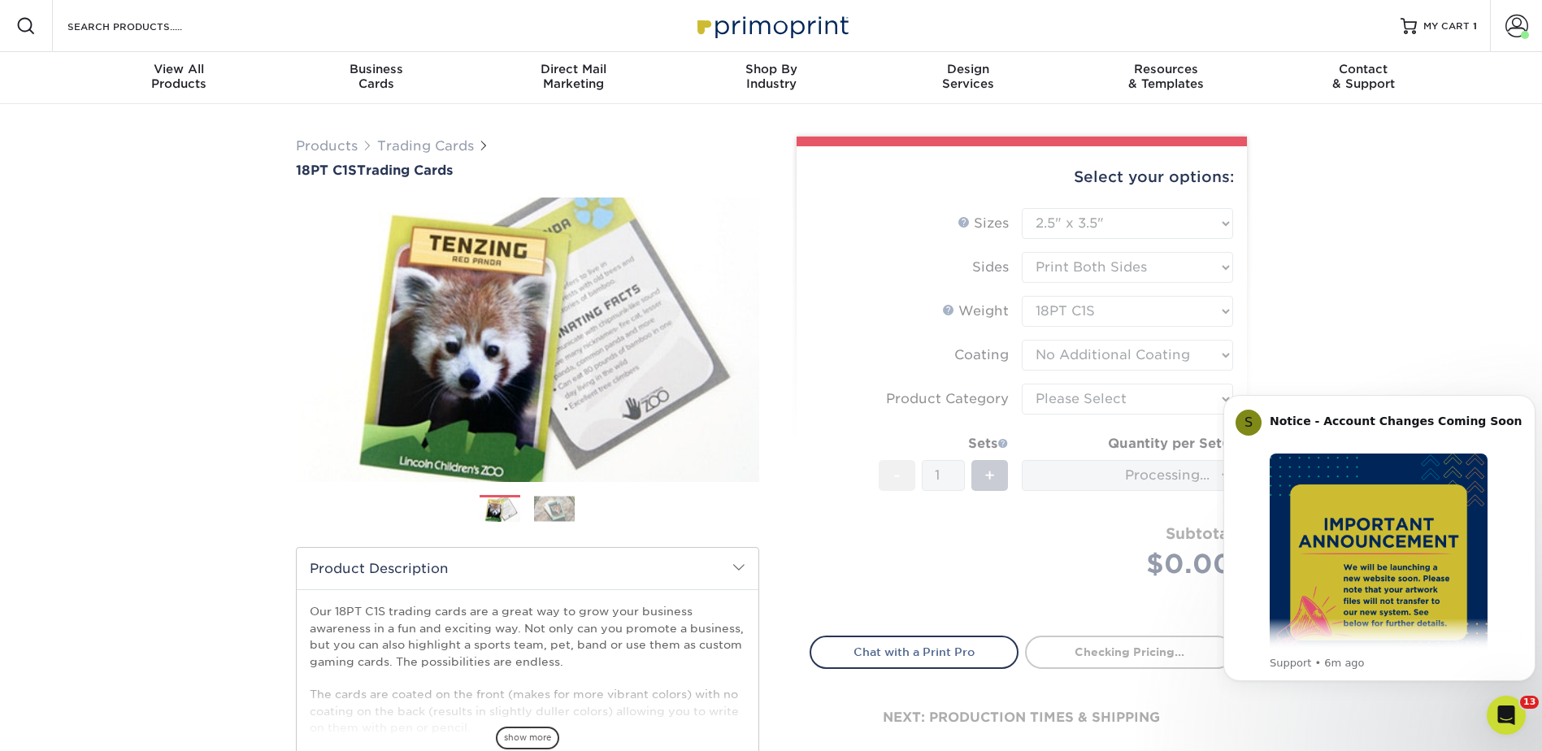
click at [1504, 701] on div "Open Intercom Messenger" at bounding box center [1506, 715] width 54 height 54
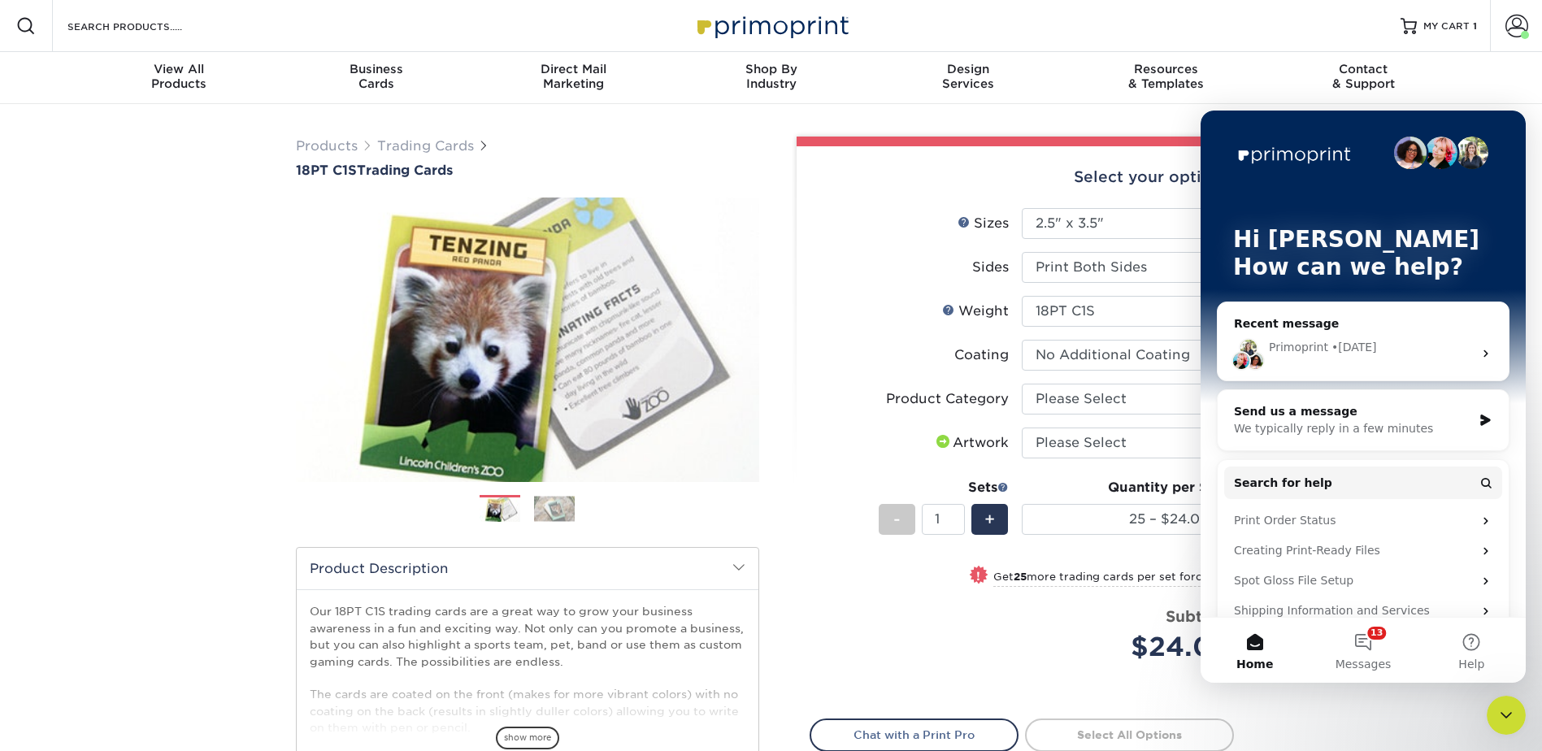
click at [1514, 725] on div "Close Intercom Messenger" at bounding box center [1505, 715] width 39 height 39
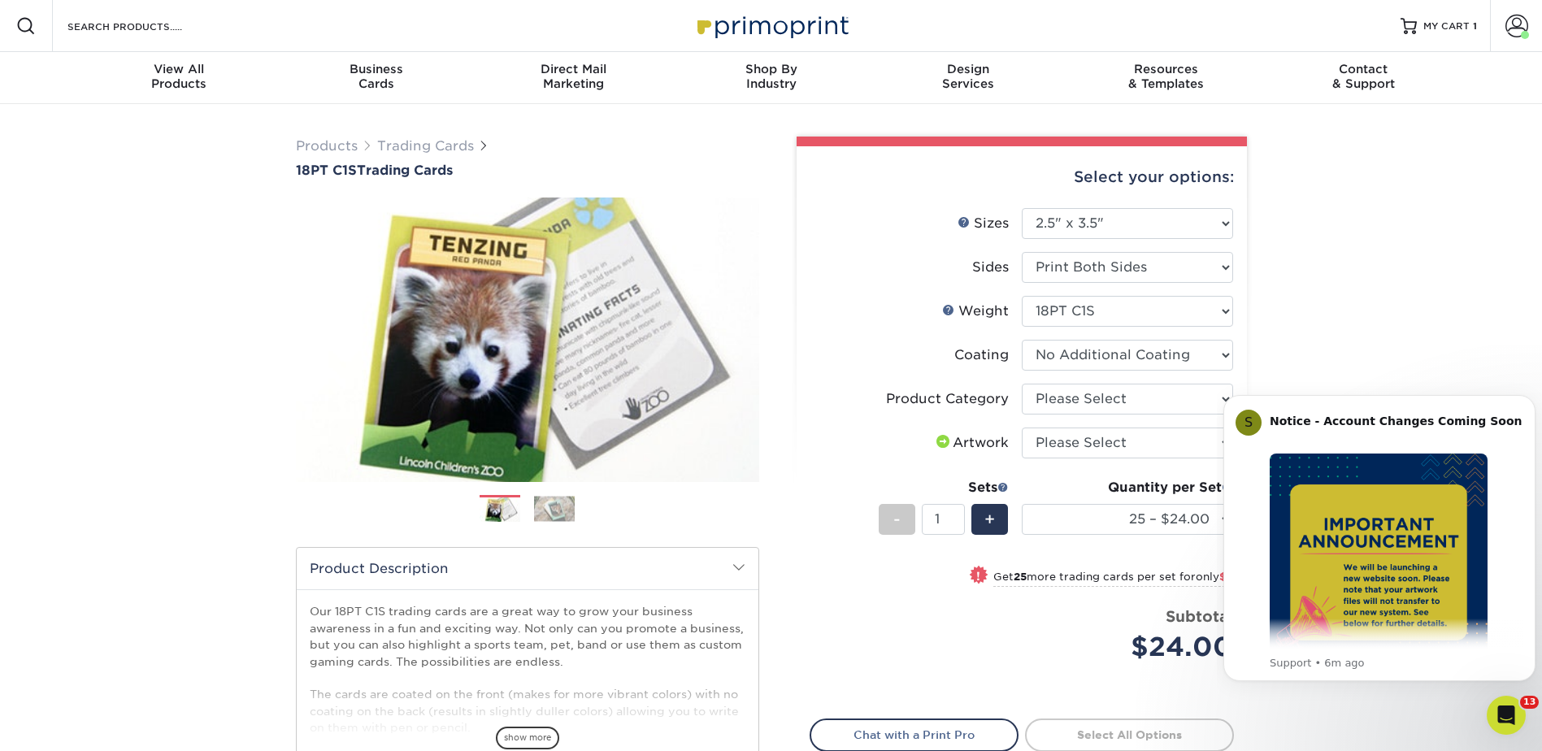
click at [1090, 386] on select "Please Select Trading Cards" at bounding box center [1127, 399] width 211 height 31
select select "c2f9bce9-36c2-409d-b101-c29d9d031e18"
click at [1022, 384] on select "Please Select Trading Cards" at bounding box center [1127, 399] width 211 height 31
click at [1086, 441] on select "Please Select I will upload files I need a design - $100" at bounding box center [1127, 442] width 211 height 31
select select "upload"
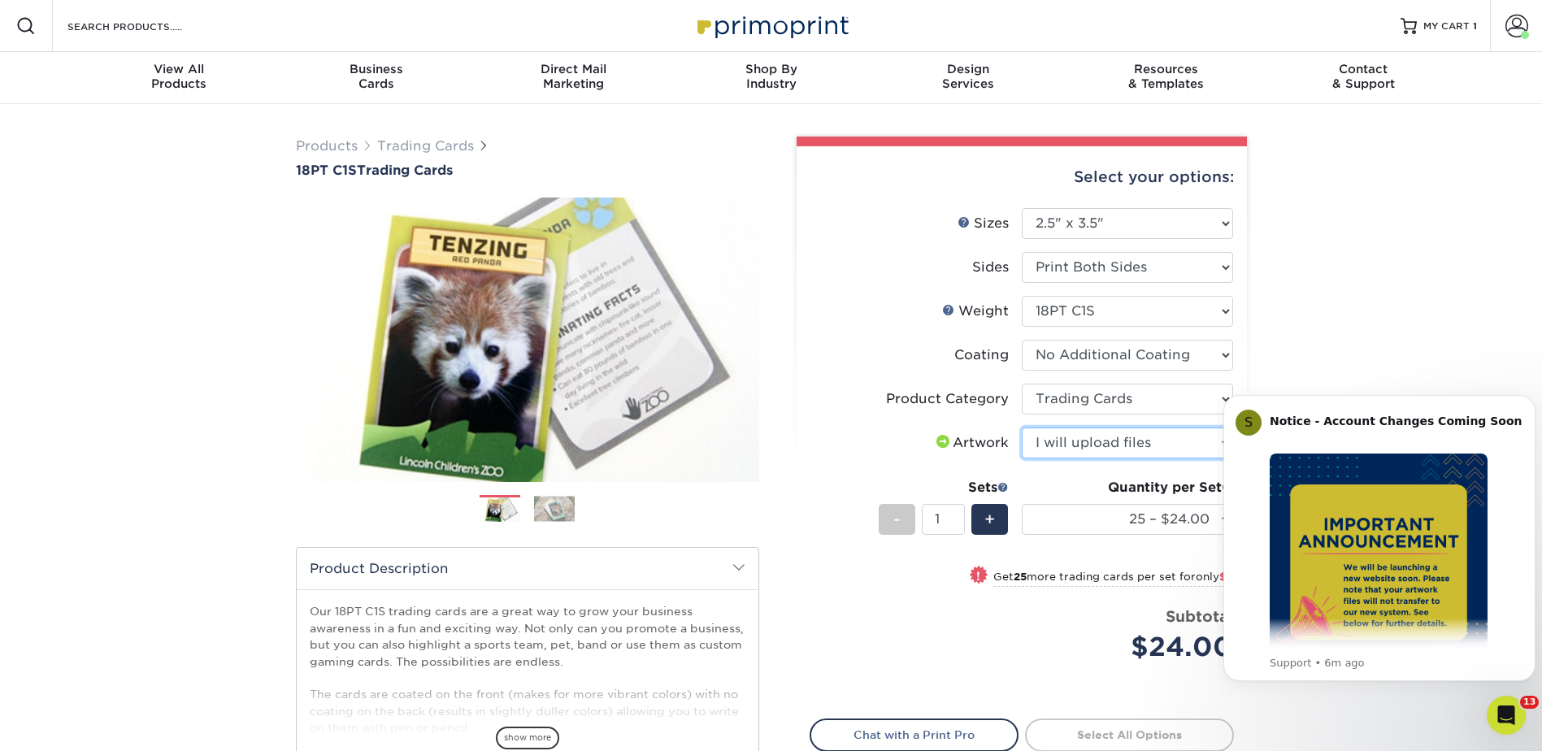
click at [1022, 427] on select "Please Select I will upload files I need a design - $100" at bounding box center [1127, 442] width 211 height 31
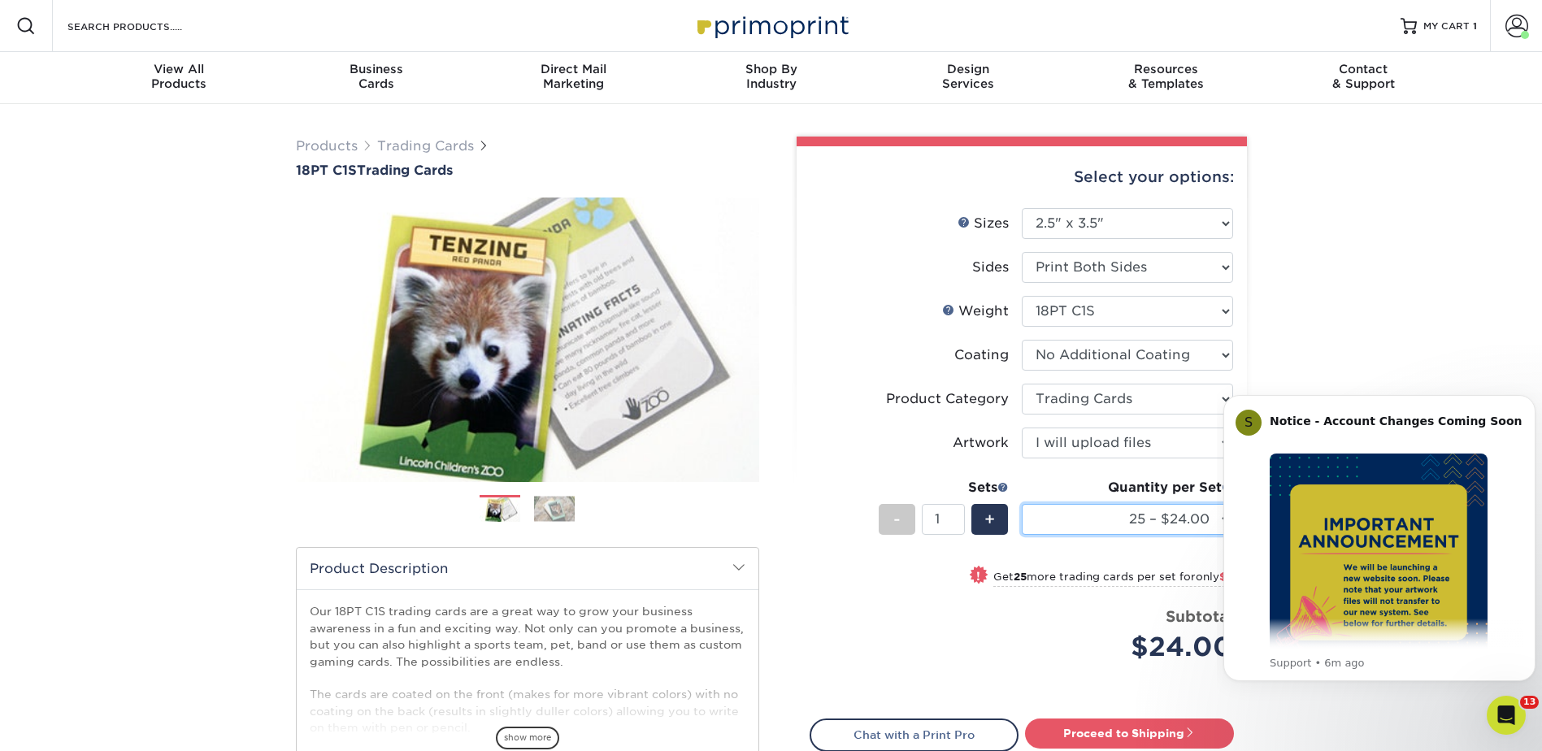
click at [1124, 530] on select "25 – $24.00 50 – $27.00 75 – $35.00 100 – $39.00 250 – $45.00 500 – $55.00 1000…" at bounding box center [1127, 519] width 211 height 31
select select "2500 – $148.00"
click at [1022, 504] on select "25 – $24.00 50 – $27.00 75 – $35.00 100 – $39.00 250 – $45.00 500 – $55.00 1000…" at bounding box center [1127, 519] width 211 height 31
click at [423, 150] on link "Trading Cards" at bounding box center [425, 145] width 97 height 15
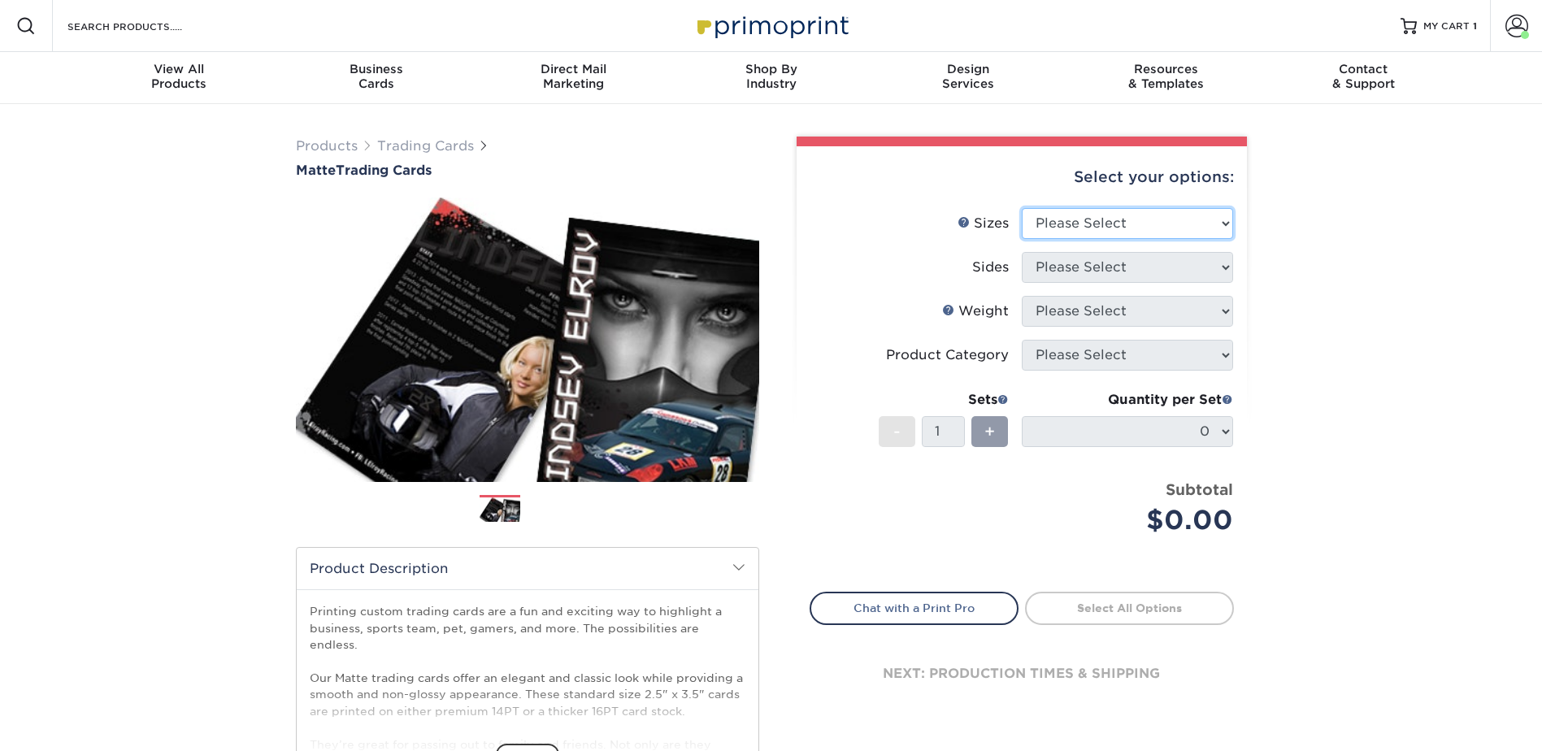
click at [1037, 226] on select "Please Select 2.5" x 3.5"" at bounding box center [1127, 223] width 211 height 31
select select "2.50x3.50"
click at [1022, 208] on select "Please Select 2.5" x 3.5"" at bounding box center [1127, 223] width 211 height 31
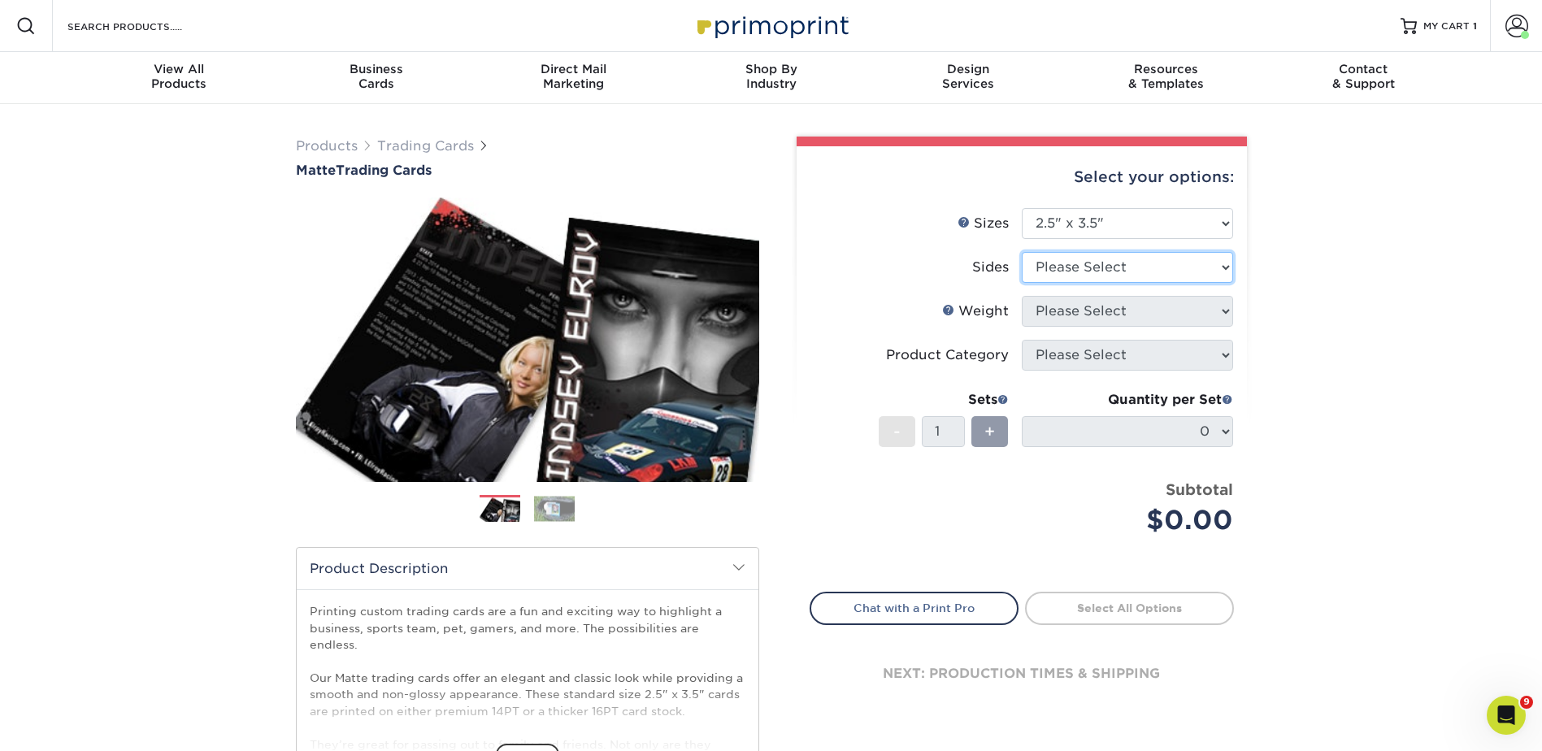
drag, startPoint x: 1069, startPoint y: 263, endPoint x: 1068, endPoint y: 284, distance: 20.3
click at [1069, 263] on select "Please Select Print Both Sides Print Front Only" at bounding box center [1127, 267] width 211 height 31
select select "13abbda7-1d64-4f25-8bb2-c179b224825d"
click at [1022, 252] on select "Please Select Print Both Sides Print Front Only" at bounding box center [1127, 267] width 211 height 31
click at [1061, 318] on select "Please Select 16PT 14PT" at bounding box center [1127, 311] width 211 height 31
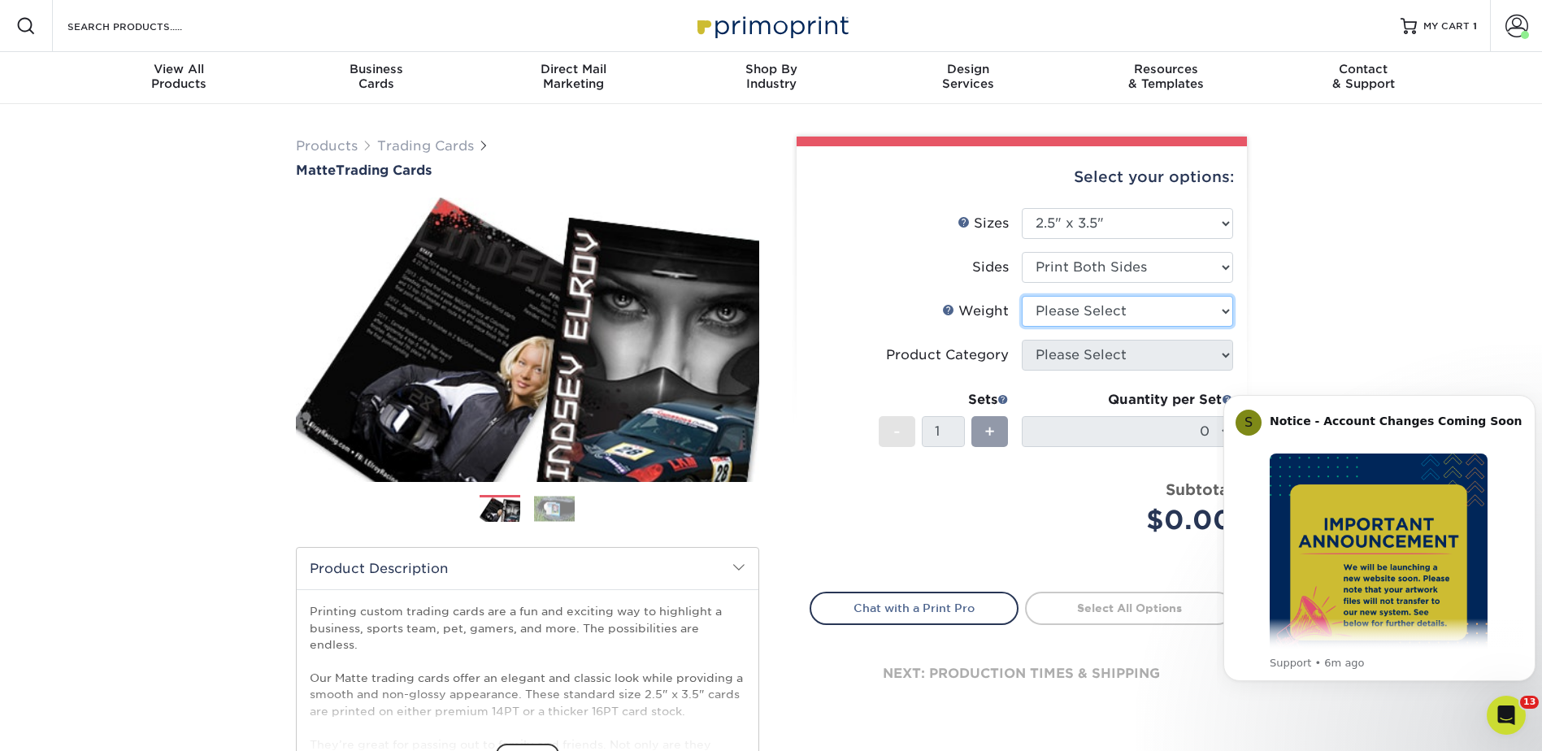
select select "16PT"
click at [1022, 296] on select "Please Select 16PT 14PT" at bounding box center [1127, 311] width 211 height 31
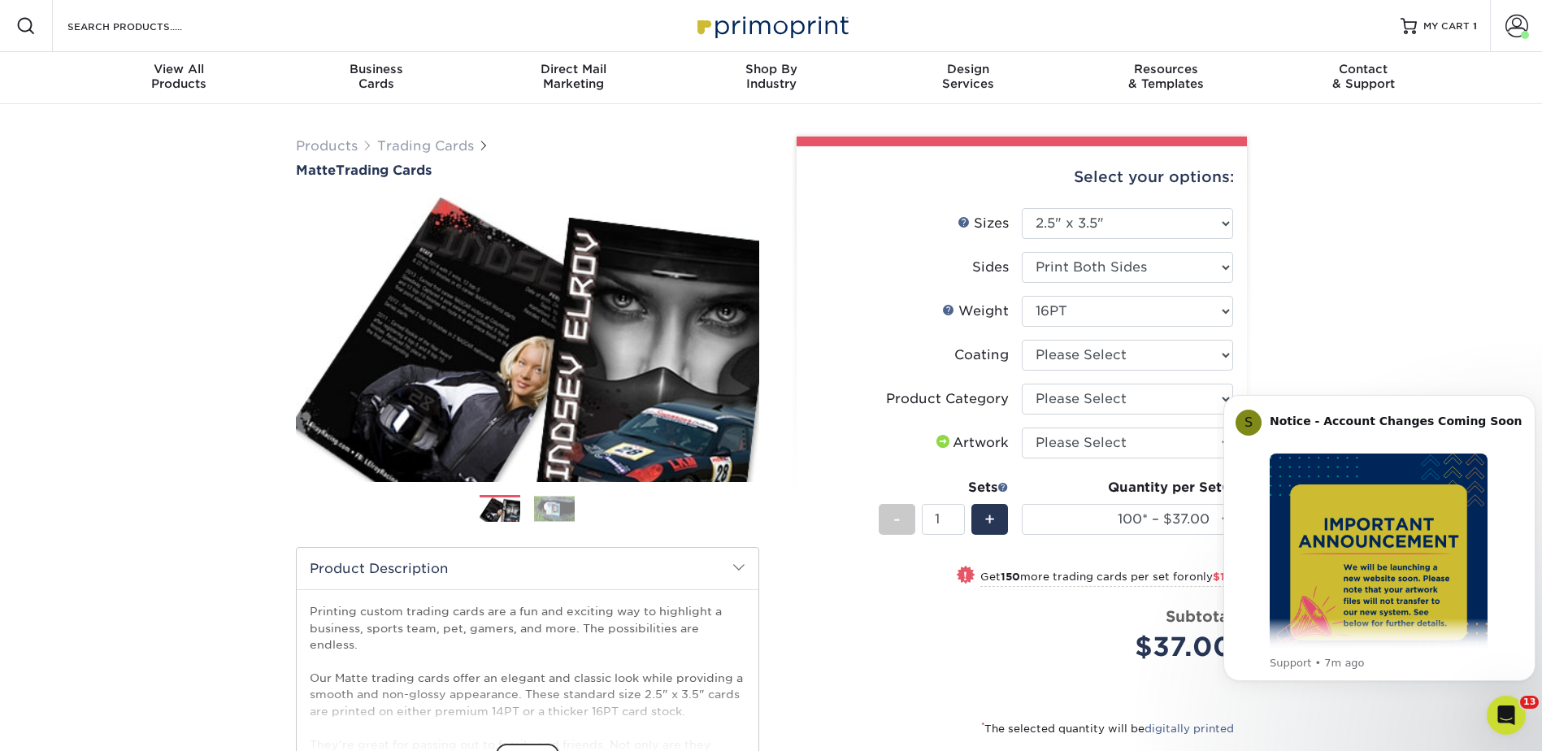
drag, startPoint x: 1048, startPoint y: 336, endPoint x: 1054, endPoint y: 358, distance: 23.5
click at [1048, 336] on li "Weight Help Weight Please Select 16PT 14PT" at bounding box center [1021, 318] width 423 height 44
drag, startPoint x: 1060, startPoint y: 349, endPoint x: 1068, endPoint y: 371, distance: 22.6
click at [1060, 349] on select at bounding box center [1127, 355] width 211 height 31
select select "121bb7b5-3b4d-429f-bd8d-bbf80e953313"
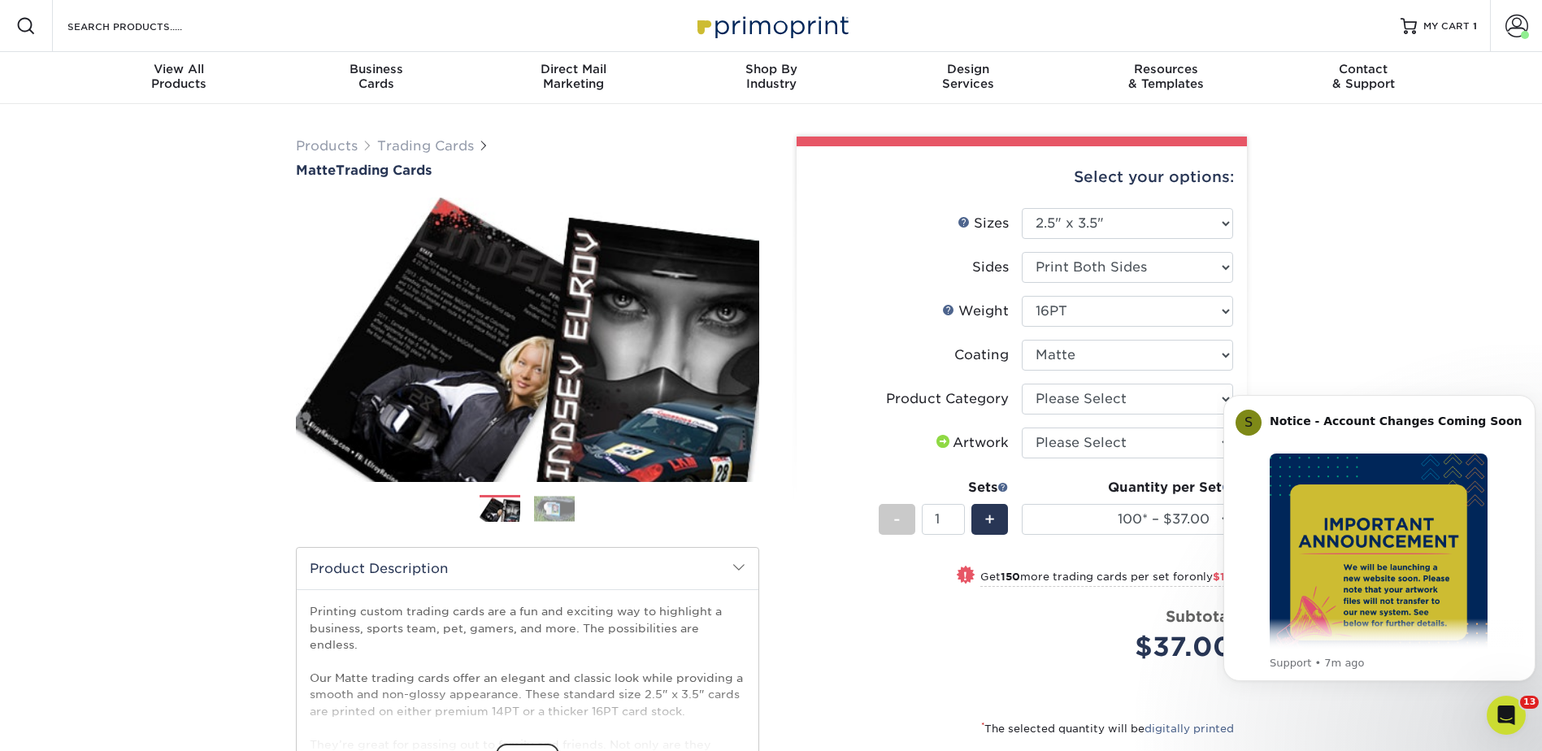
click at [1022, 340] on select at bounding box center [1127, 355] width 211 height 31
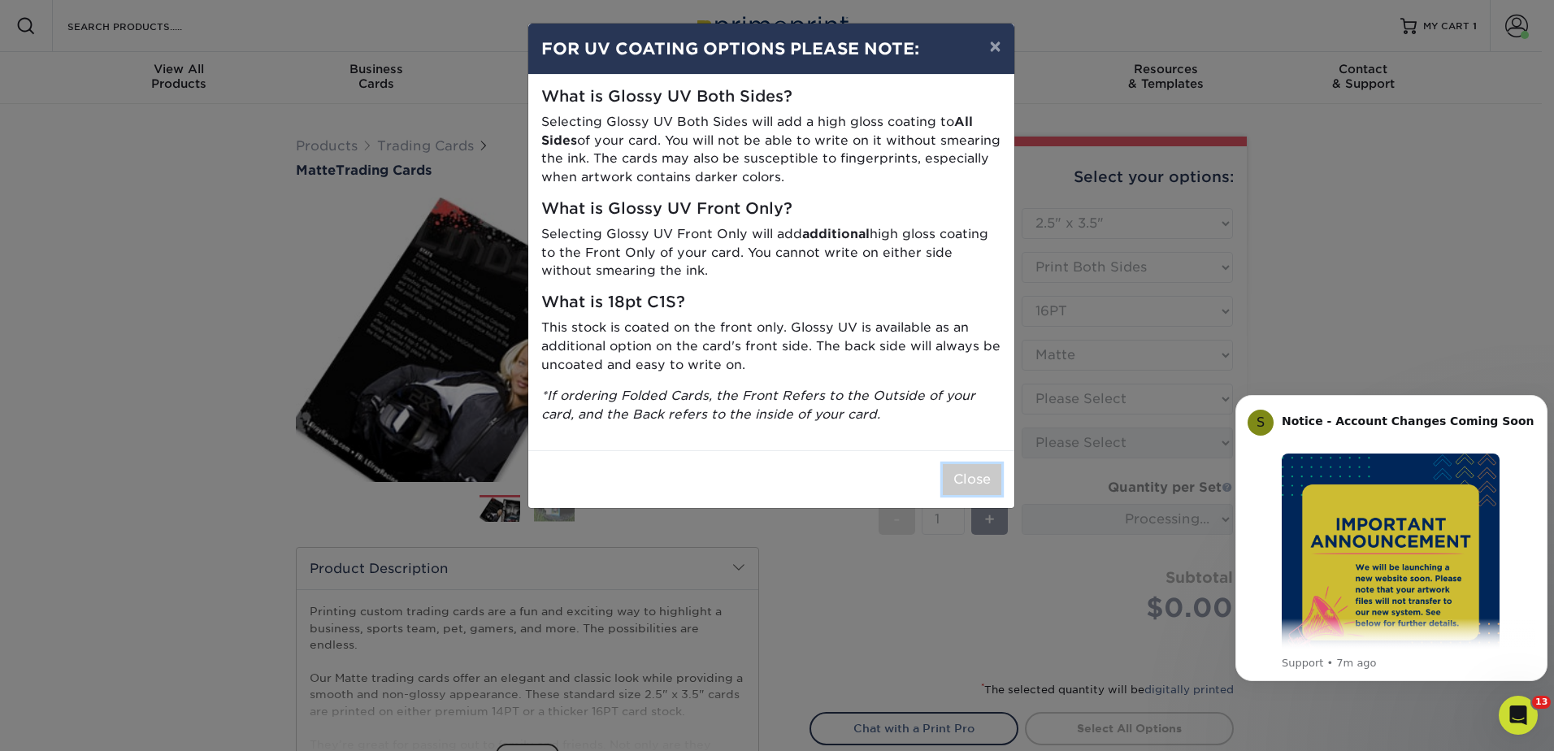
click at [975, 480] on button "Close" at bounding box center [972, 479] width 59 height 31
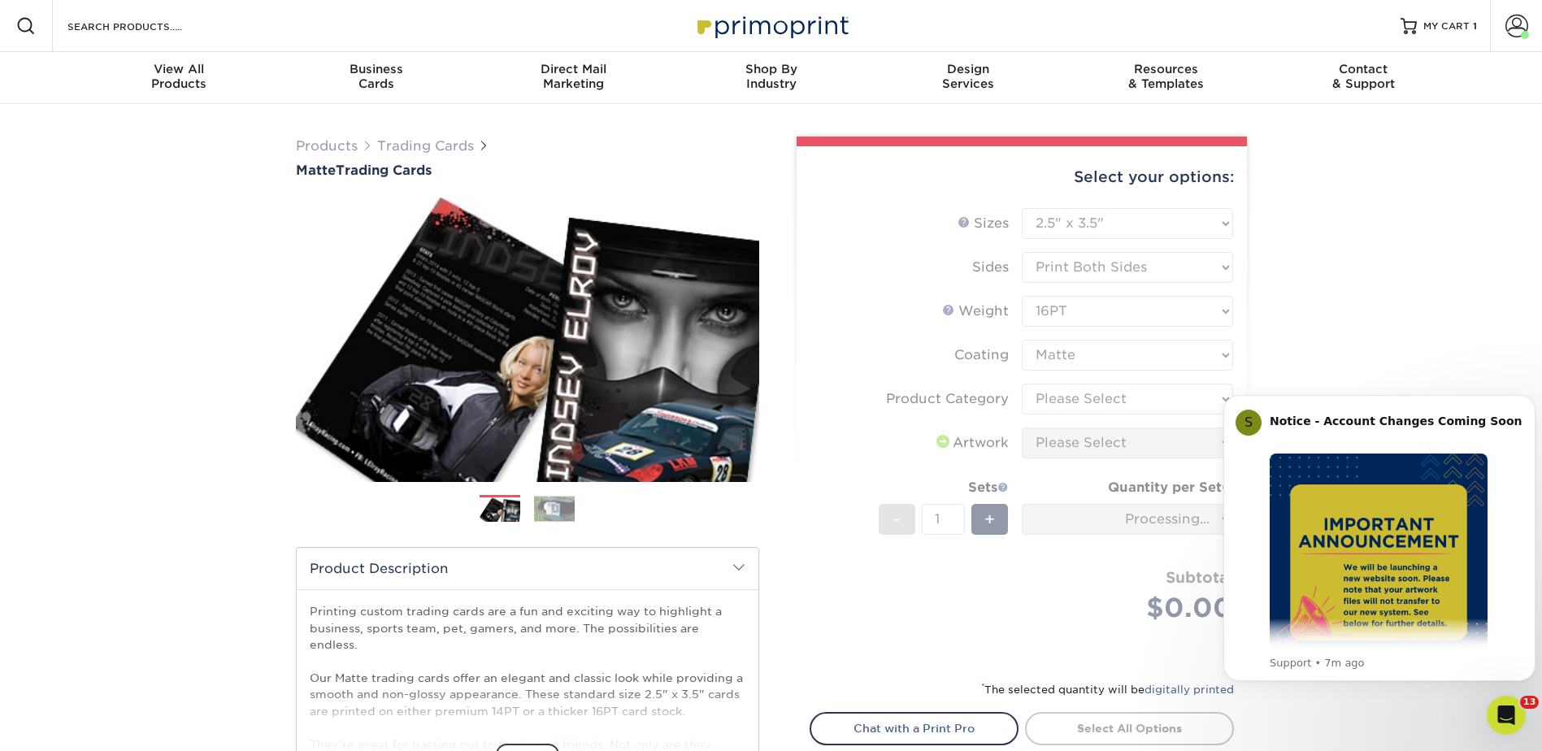
click at [1053, 409] on form "Sizes Help Sizes Please Select 2.5" x 3.5" Sides Please Select 16PT - 1" at bounding box center [1021, 434] width 424 height 453
click at [1504, 714] on icon "Open Intercom Messenger" at bounding box center [1506, 715] width 27 height 27
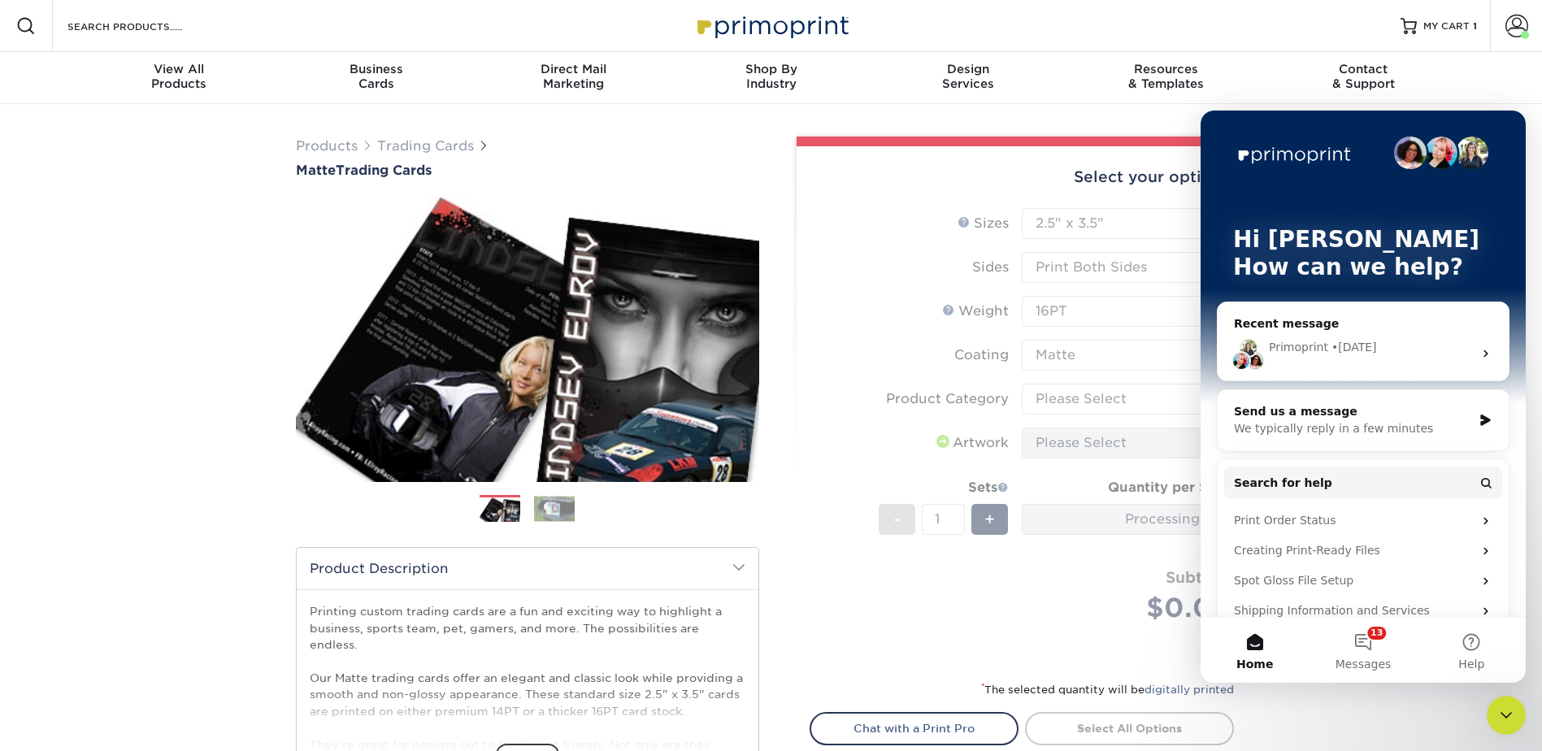
click at [1508, 727] on div "Close Intercom Messenger" at bounding box center [1505, 715] width 39 height 39
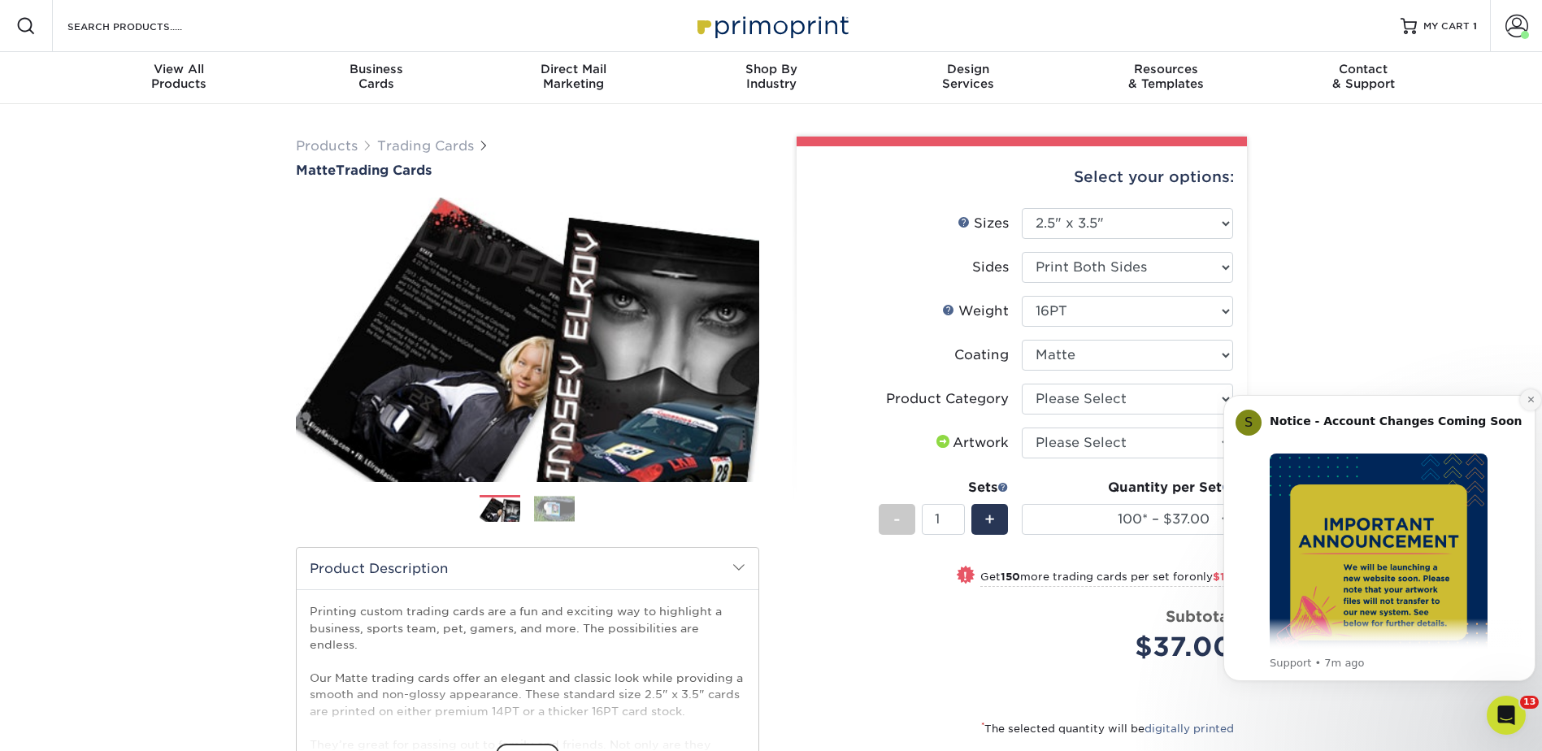
click at [1526, 397] on icon "Dismiss notification" at bounding box center [1530, 399] width 9 height 9
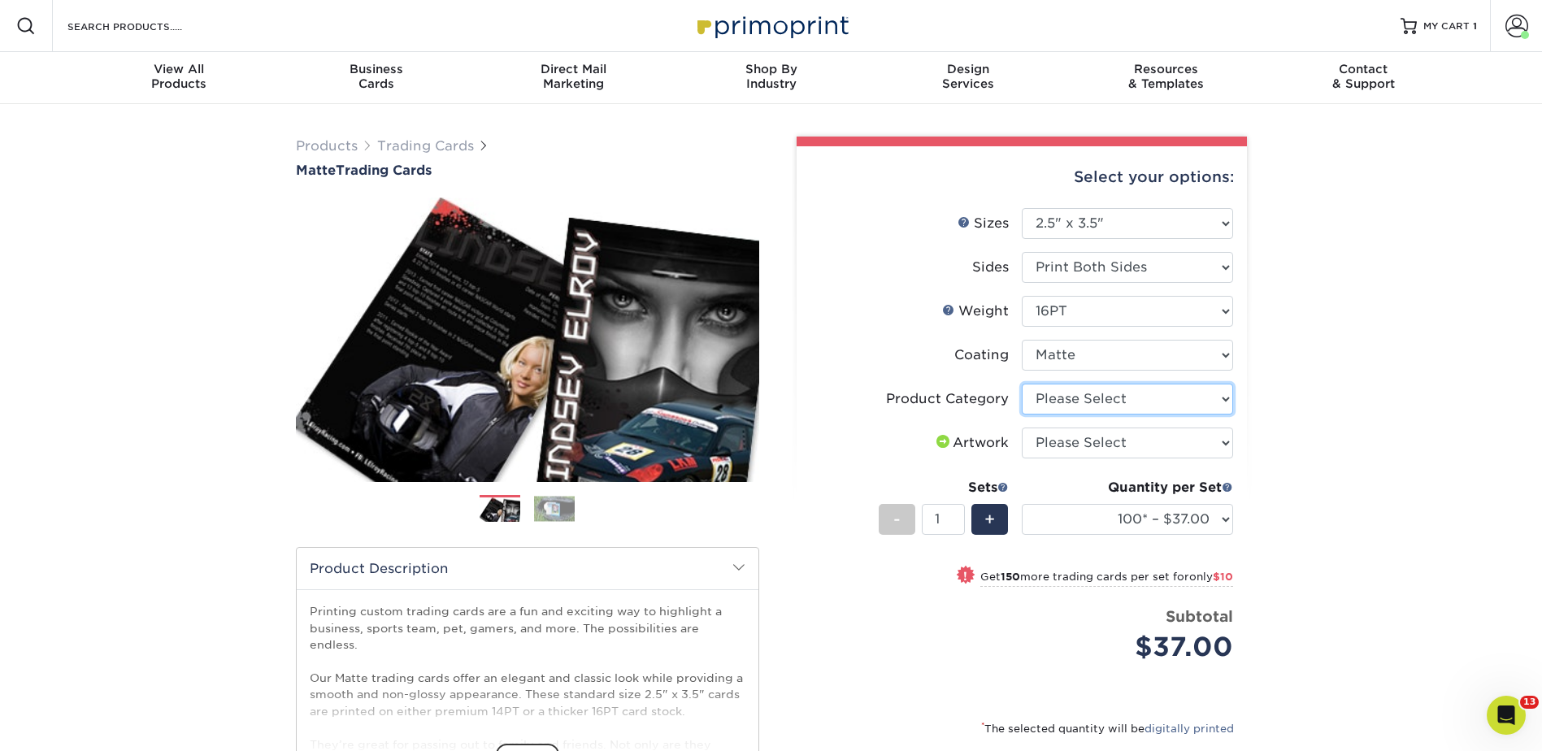
drag, startPoint x: 1071, startPoint y: 401, endPoint x: 1070, endPoint y: 416, distance: 15.5
click at [1071, 401] on select "Please Select Trading Cards" at bounding box center [1127, 399] width 211 height 31
select select "c2f9bce9-36c2-409d-b101-c29d9d031e18"
click at [1022, 384] on select "Please Select Trading Cards" at bounding box center [1127, 399] width 211 height 31
drag, startPoint x: 1065, startPoint y: 443, endPoint x: 1065, endPoint y: 459, distance: 16.3
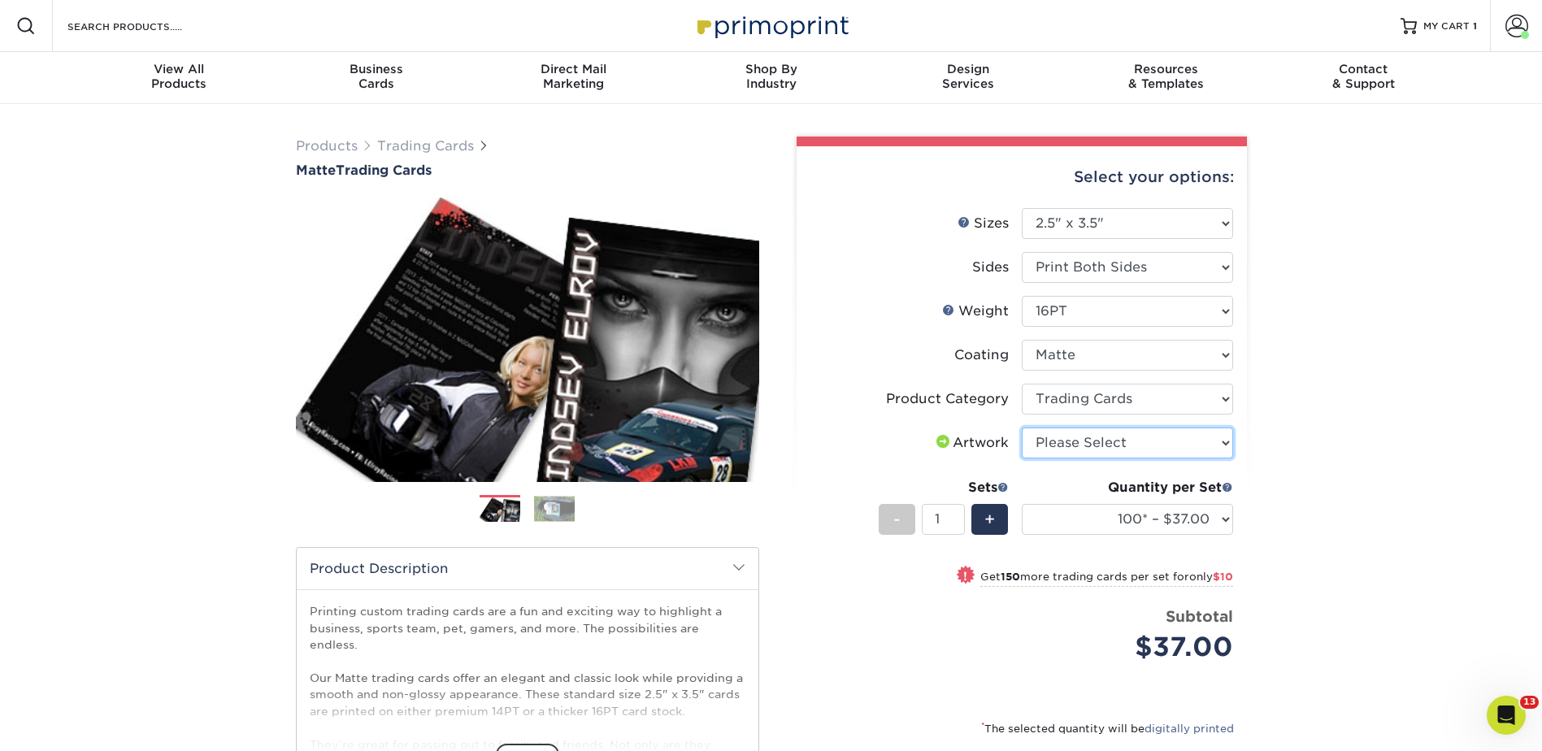
click at [1065, 443] on select "Please Select I will upload files I need a design - $100" at bounding box center [1127, 442] width 211 height 31
select select "upload"
click at [1022, 427] on select "Please Select I will upload files I need a design - $100" at bounding box center [1127, 442] width 211 height 31
click at [1084, 522] on select "100* – $37.00 250* – $47.00 500* – $58.00 1000 – $71.00 2500 – $141.00 5000 – $…" at bounding box center [1127, 519] width 211 height 31
select select "2500 – $141.00"
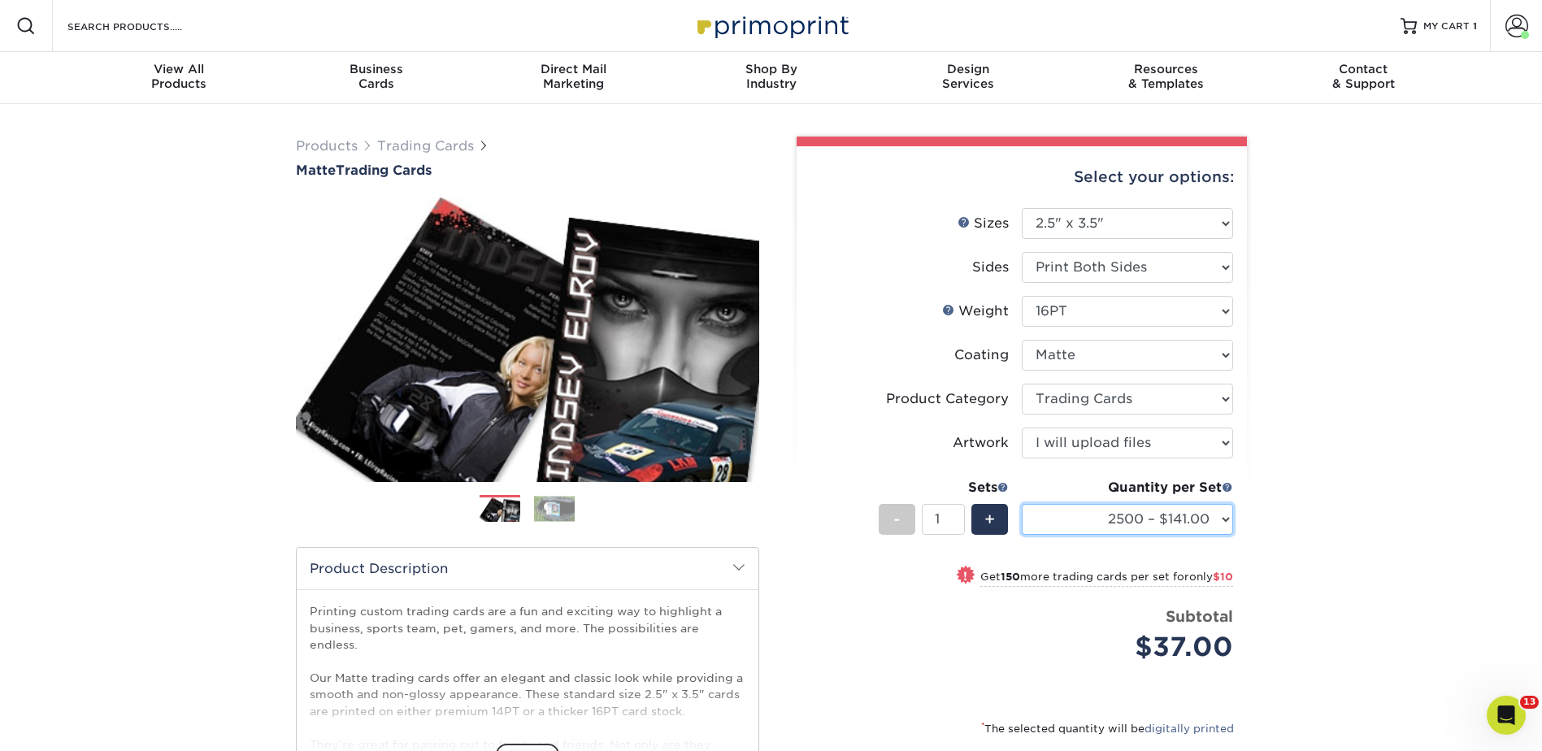
click at [1022, 504] on select "100* – $37.00 250* – $47.00 500* – $58.00 1000 – $71.00 2500 – $141.00 5000 – $…" at bounding box center [1127, 519] width 211 height 31
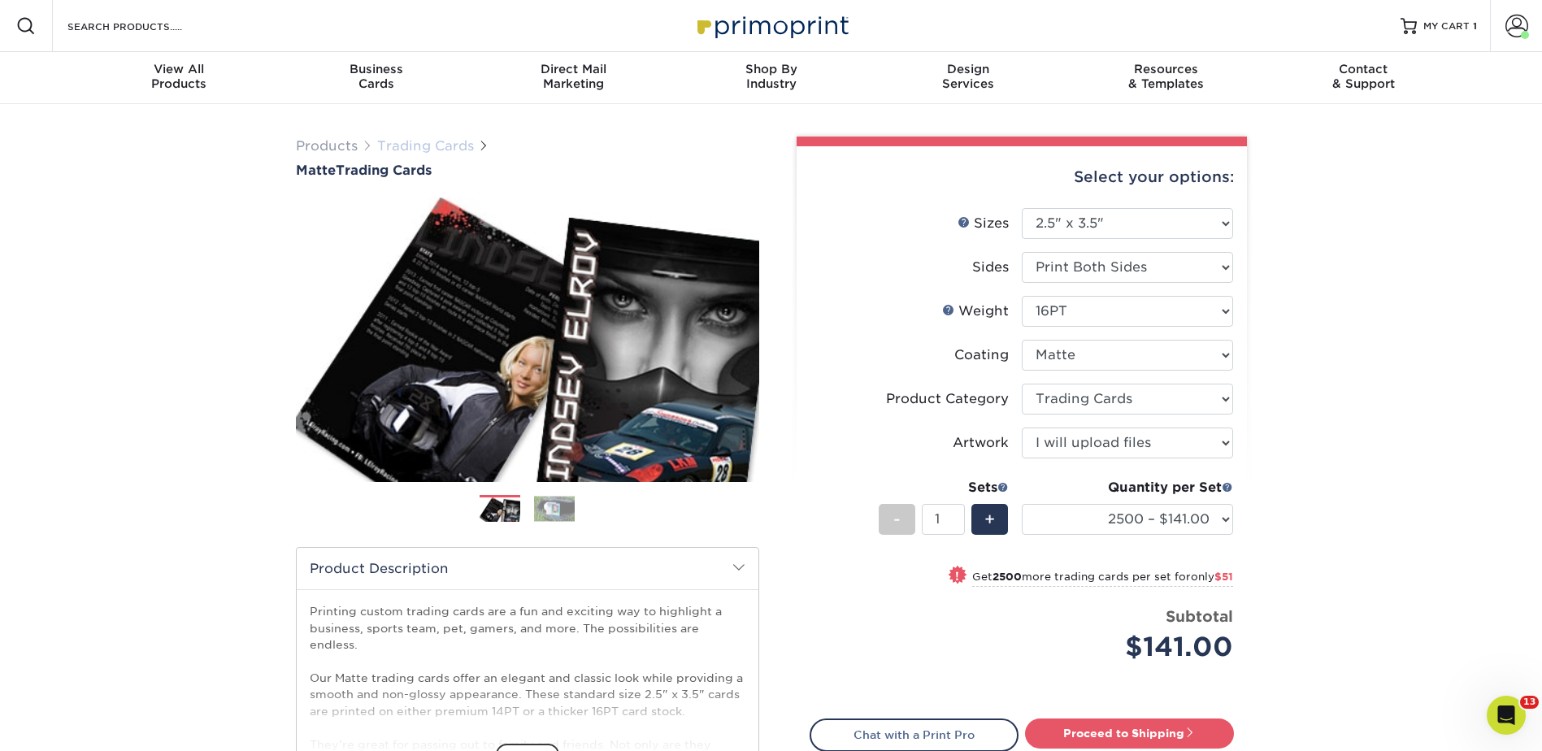
click at [403, 141] on link "Trading Cards" at bounding box center [425, 145] width 97 height 15
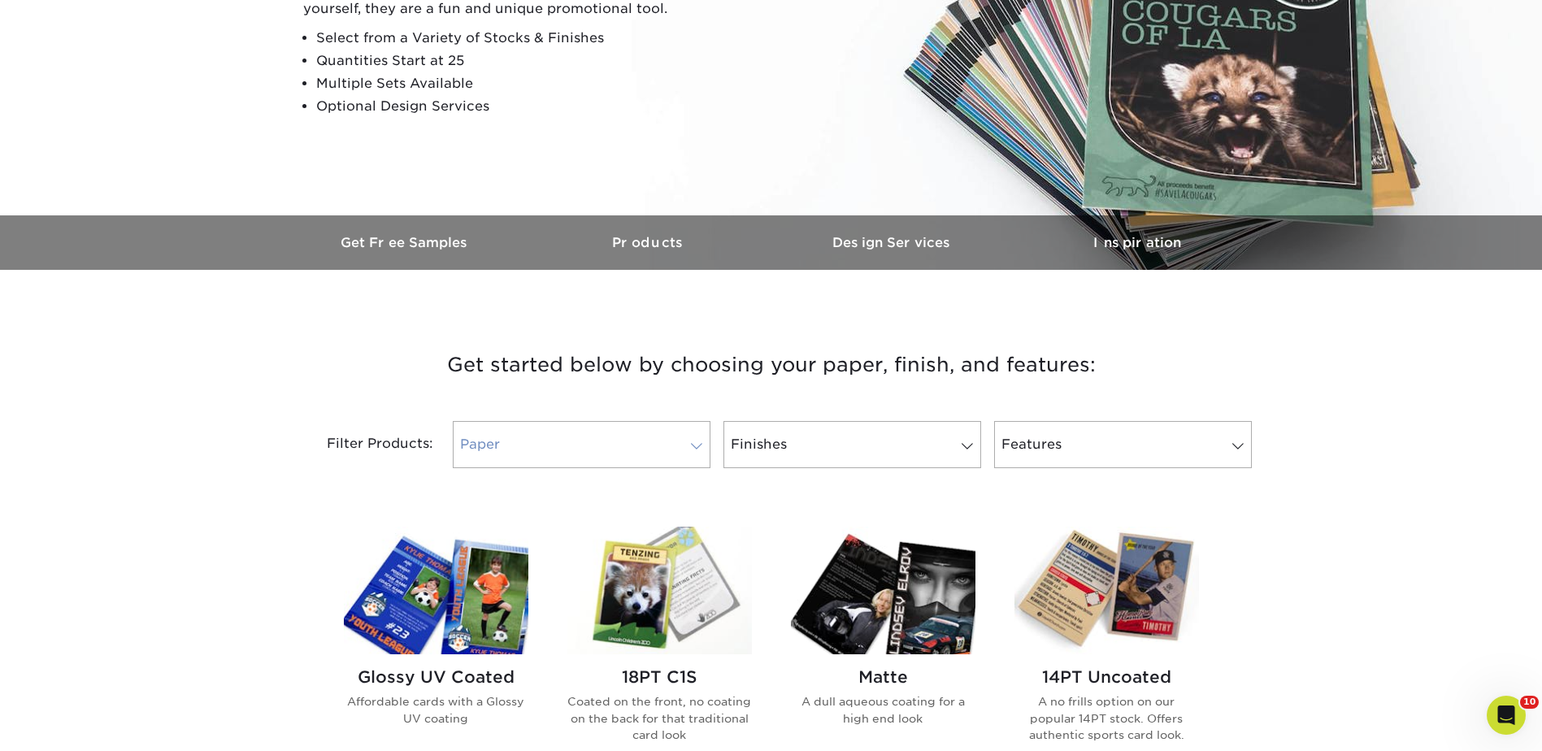
scroll to position [569, 0]
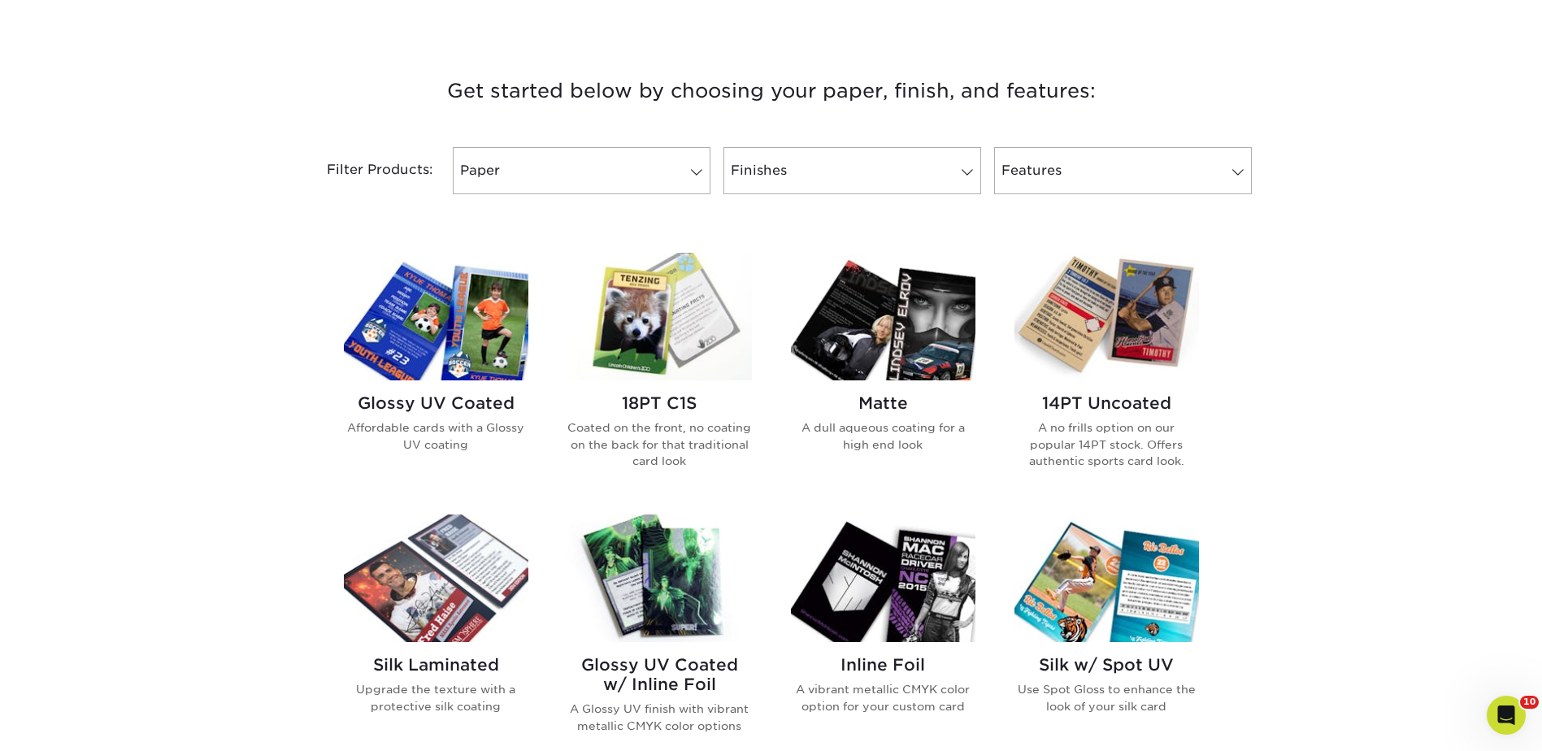
click at [657, 336] on img at bounding box center [659, 317] width 184 height 128
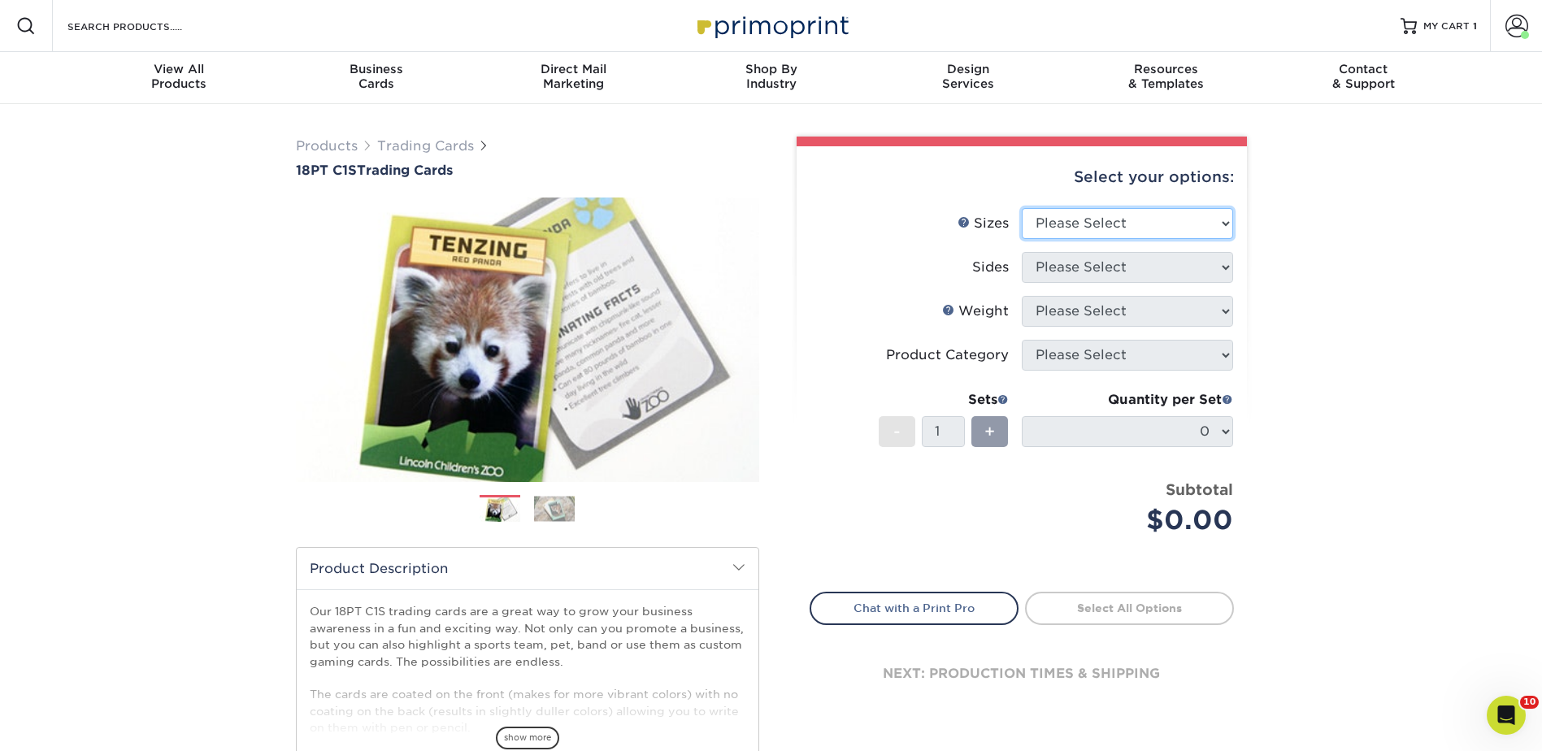
click at [1078, 215] on select "Please Select 2.5" x 3.5"" at bounding box center [1127, 223] width 211 height 31
select select "2.50x3.50"
click at [1022, 208] on select "Please Select 2.5" x 3.5"" at bounding box center [1127, 223] width 211 height 31
click at [1069, 258] on select "Please Select Print Both Sides Print Front Only" at bounding box center [1127, 267] width 211 height 31
select select "13abbda7-1d64-4f25-8bb2-c179b224825d"
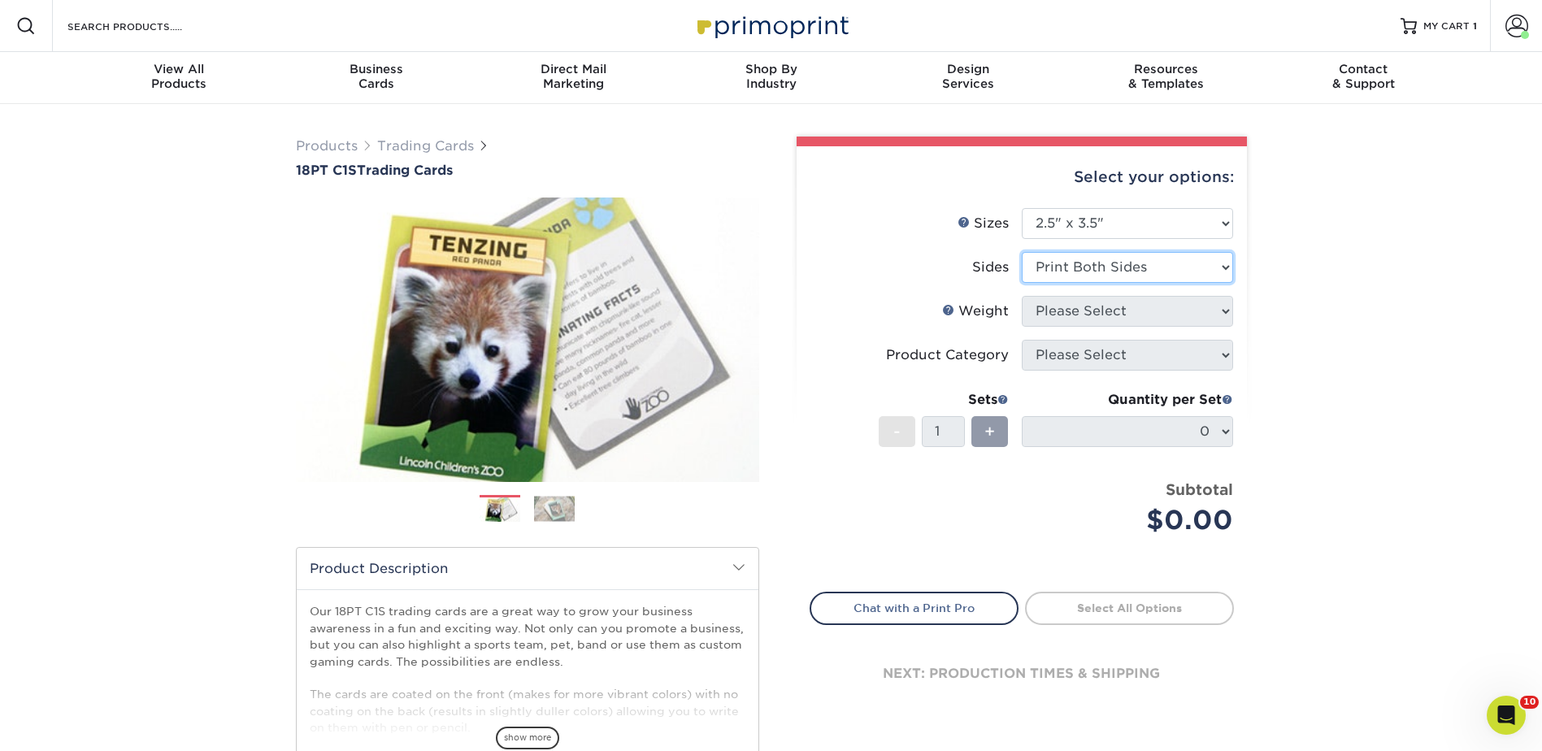
click at [1022, 252] on select "Please Select Print Both Sides Print Front Only" at bounding box center [1127, 267] width 211 height 31
drag, startPoint x: 1065, startPoint y: 310, endPoint x: 1064, endPoint y: 325, distance: 14.7
click at [1065, 310] on select "Please Select 18PT C1S" at bounding box center [1127, 311] width 211 height 31
select select "18PTC1S"
click at [1022, 296] on select "Please Select 18PT C1S" at bounding box center [1127, 311] width 211 height 31
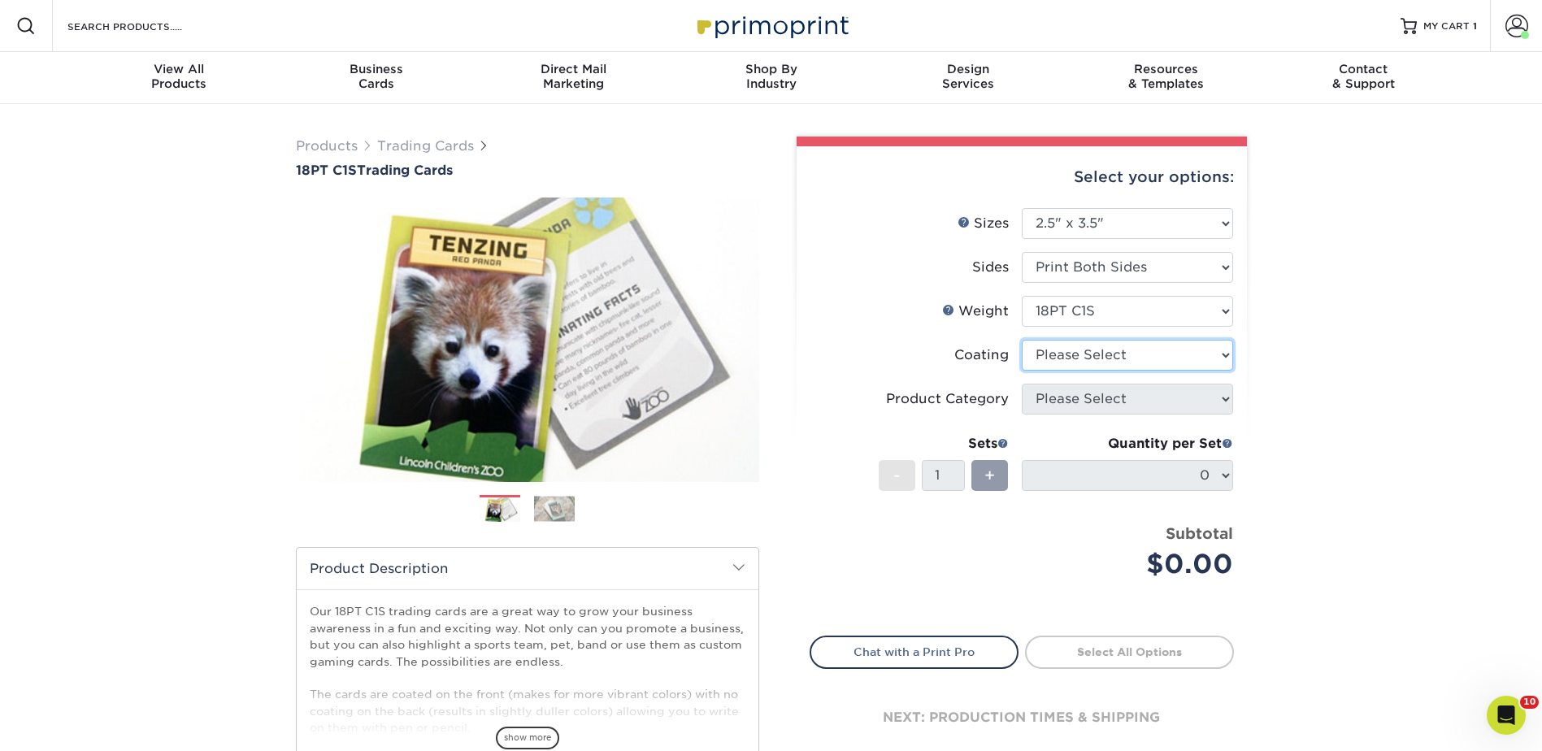
drag, startPoint x: 1050, startPoint y: 347, endPoint x: 1057, endPoint y: 372, distance: 26.0
click at [1050, 347] on select at bounding box center [1127, 355] width 211 height 31
select select "3e7618de-abca-4bda-9f97-8b9129e913d8"
click at [1022, 340] on select at bounding box center [1127, 355] width 211 height 31
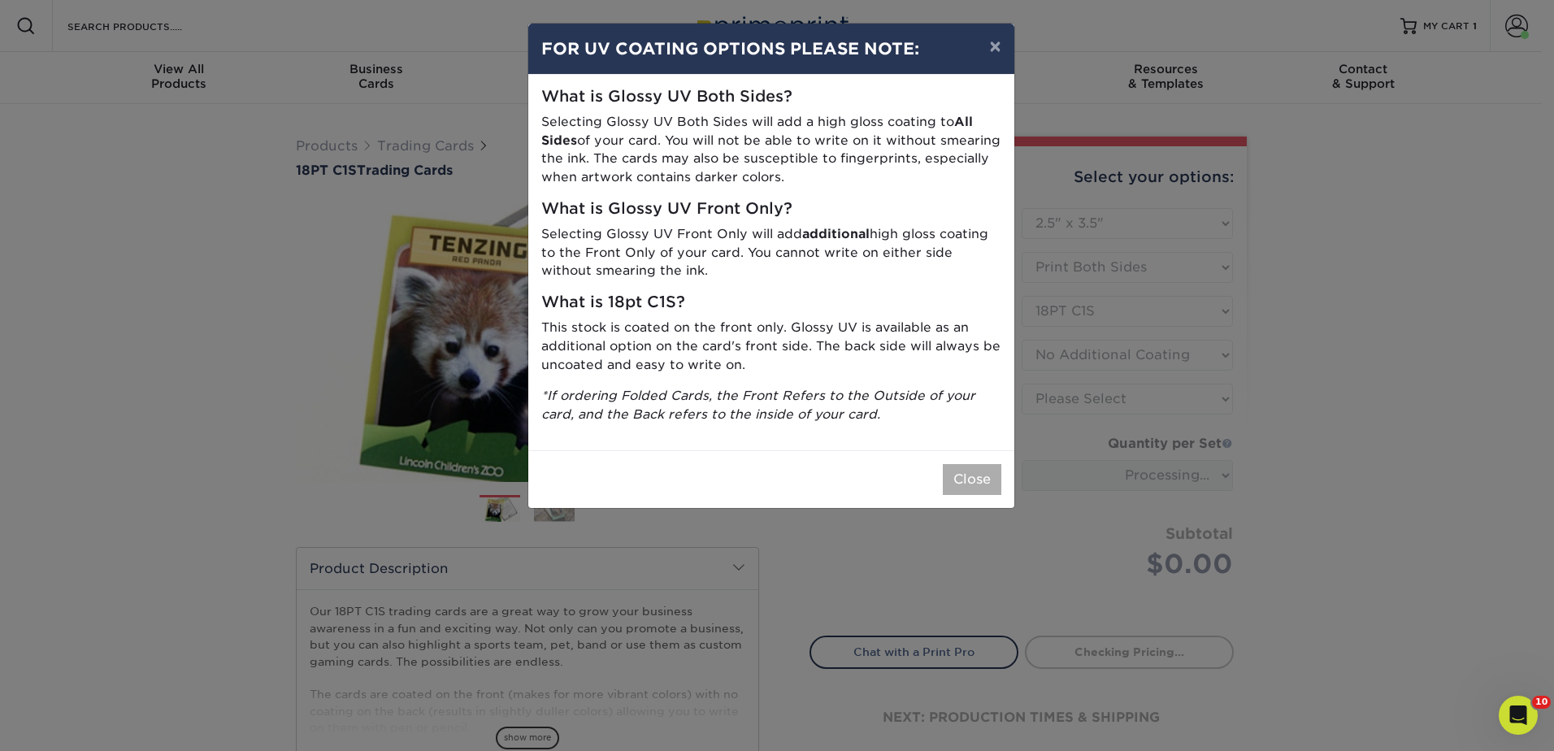
click at [968, 466] on div "Close" at bounding box center [771, 479] width 486 height 58
click at [981, 469] on button "Close" at bounding box center [972, 479] width 59 height 31
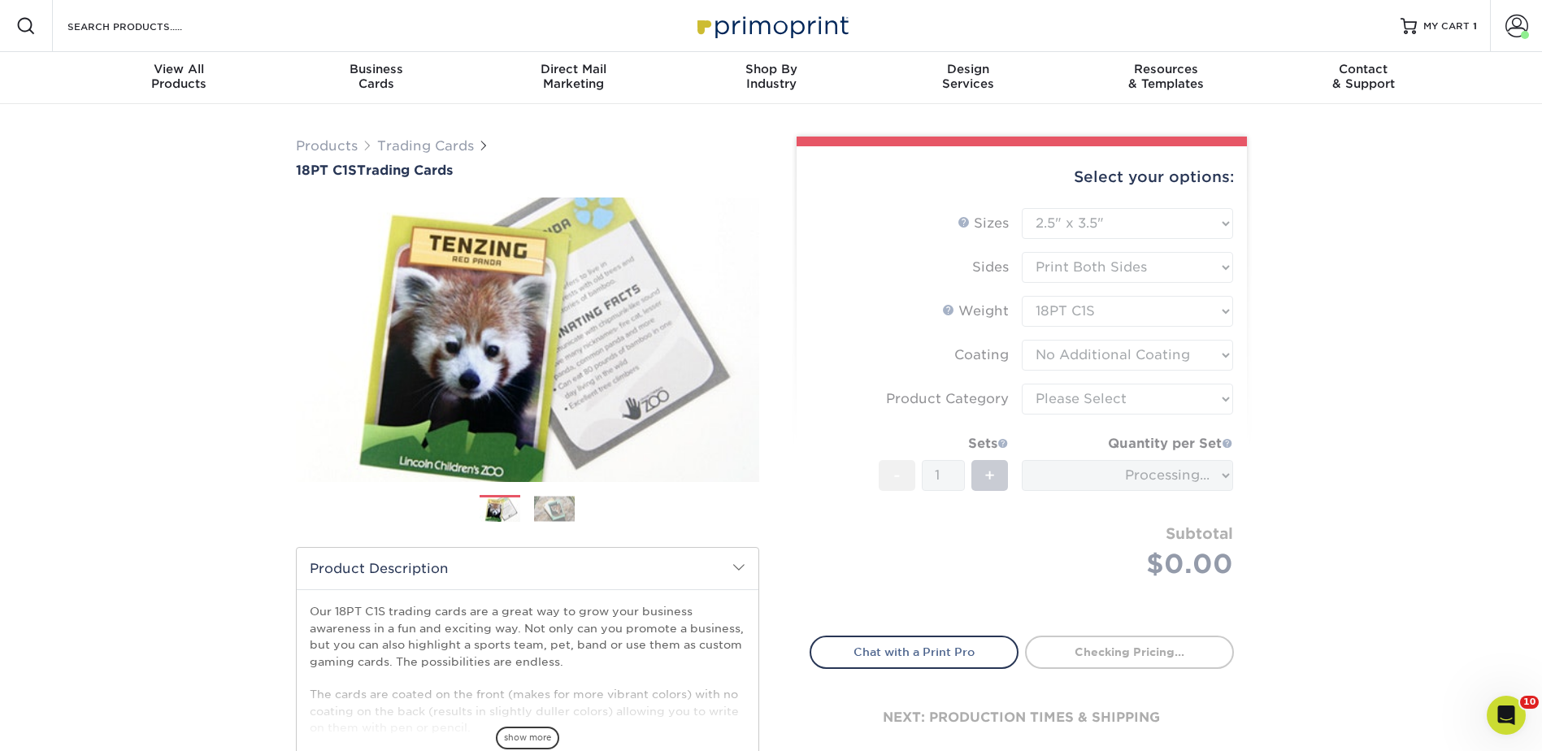
click at [1104, 385] on form "Sizes Help Sizes Please Select 2.5" x 3.5" Sides Please Select 18PT C1S" at bounding box center [1021, 412] width 424 height 409
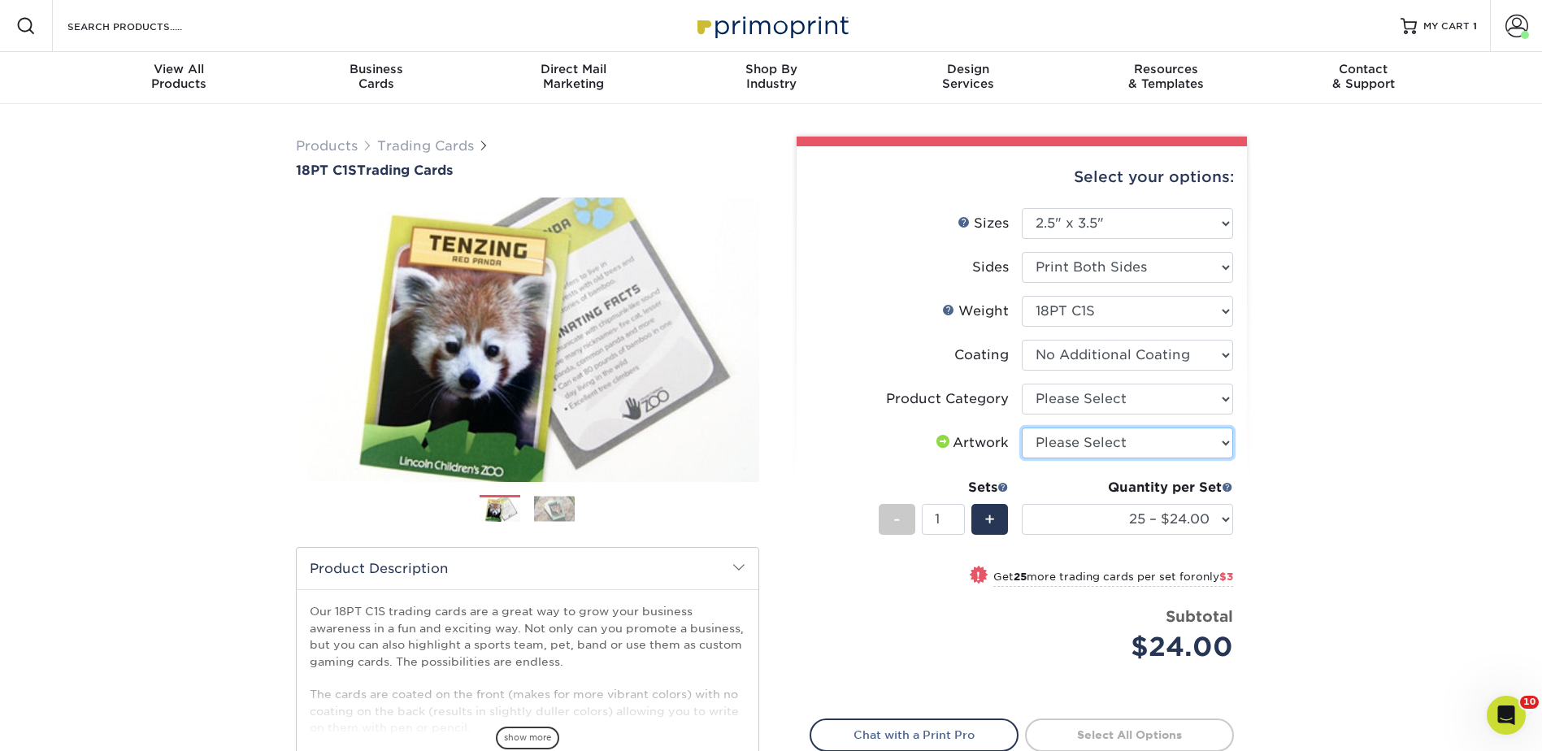
drag, startPoint x: 1109, startPoint y: 437, endPoint x: 1111, endPoint y: 455, distance: 18.0
click at [1109, 437] on select "Please Select I will upload files I need a design - $100" at bounding box center [1127, 442] width 211 height 31
select select "upload"
click at [1022, 427] on select "Please Select I will upload files I need a design - $100" at bounding box center [1127, 442] width 211 height 31
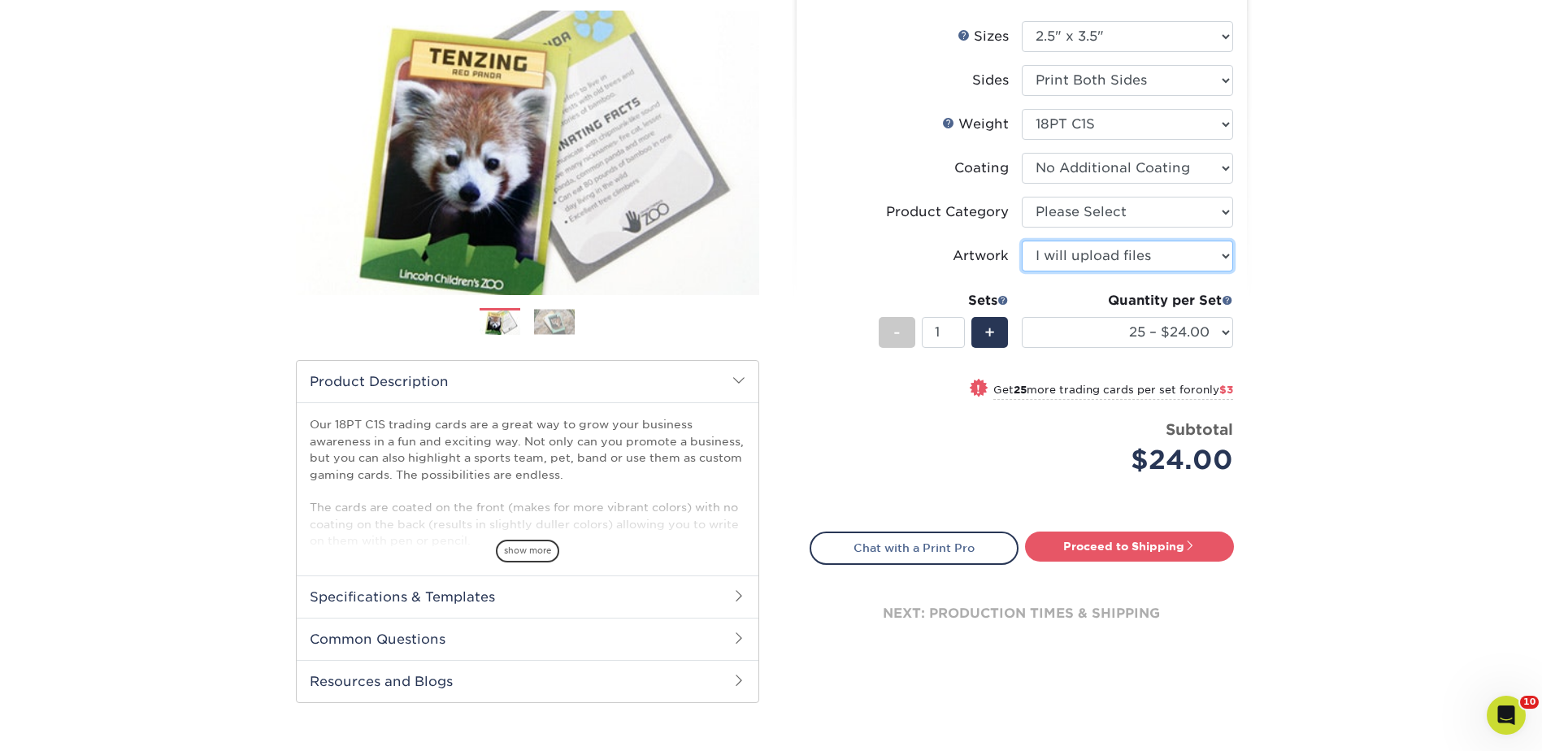
scroll to position [406, 0]
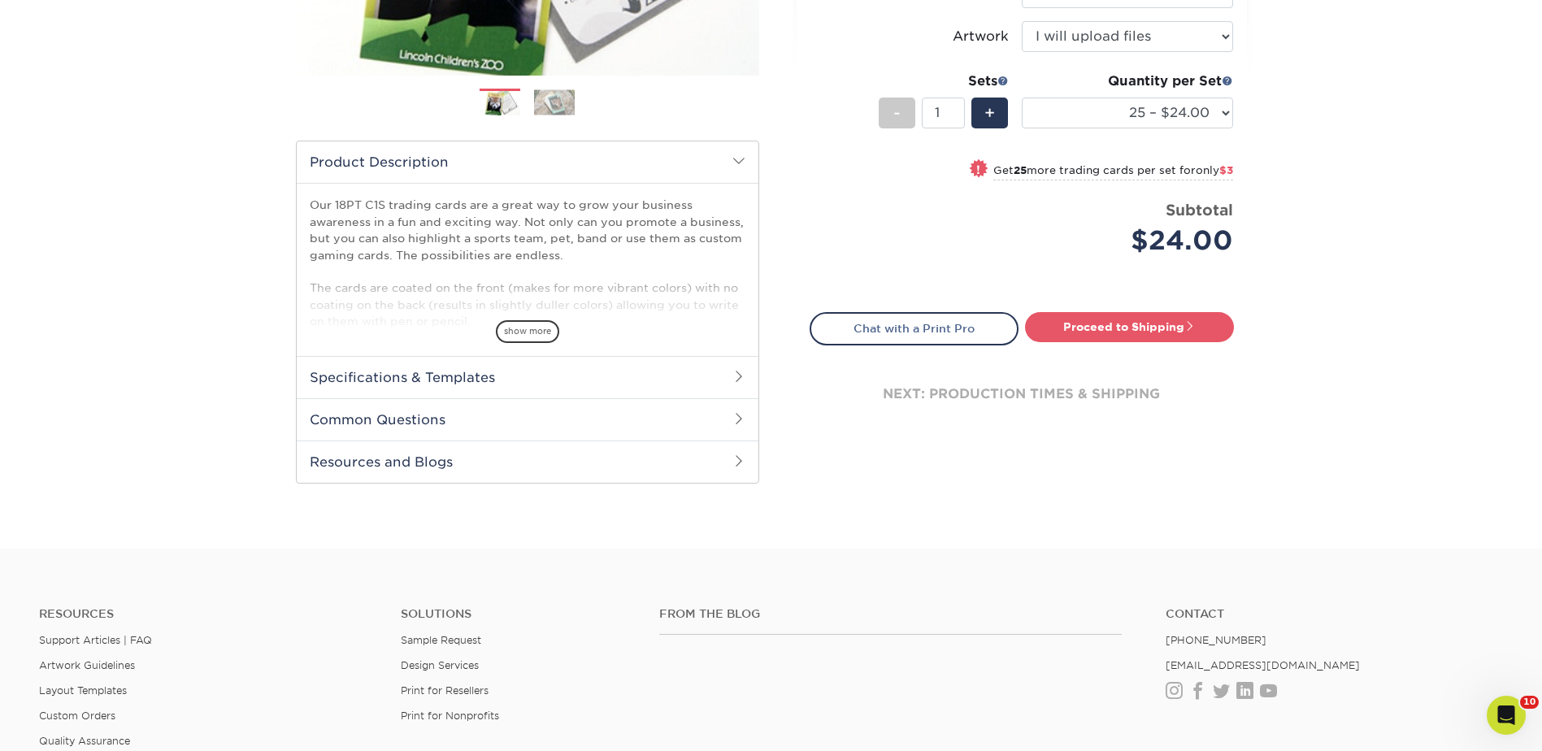
click at [1079, 345] on div "next: production times & shipping" at bounding box center [1021, 394] width 424 height 98
click at [1074, 328] on link "Proceed to Shipping" at bounding box center [1129, 326] width 209 height 29
type input "Set 1"
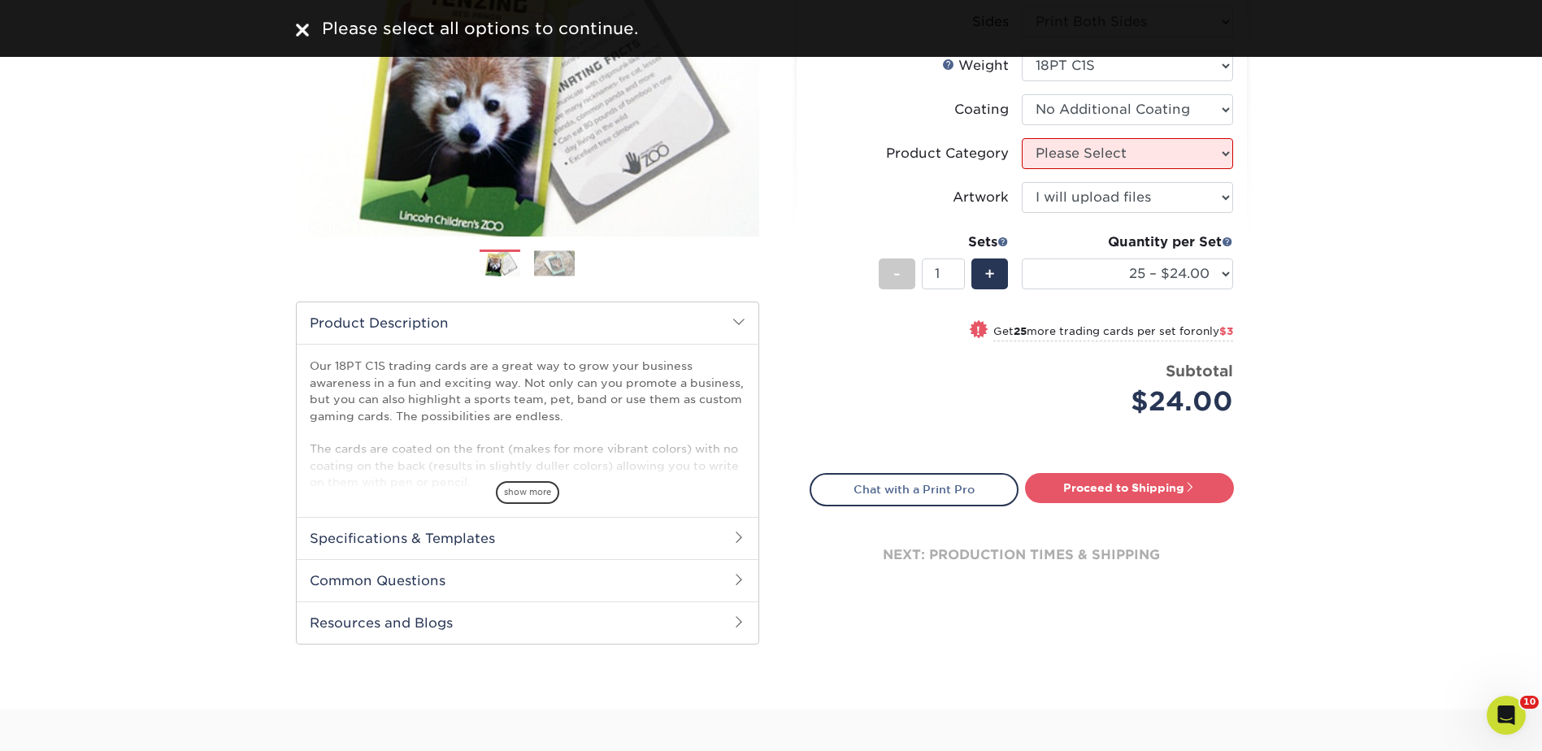
scroll to position [244, 0]
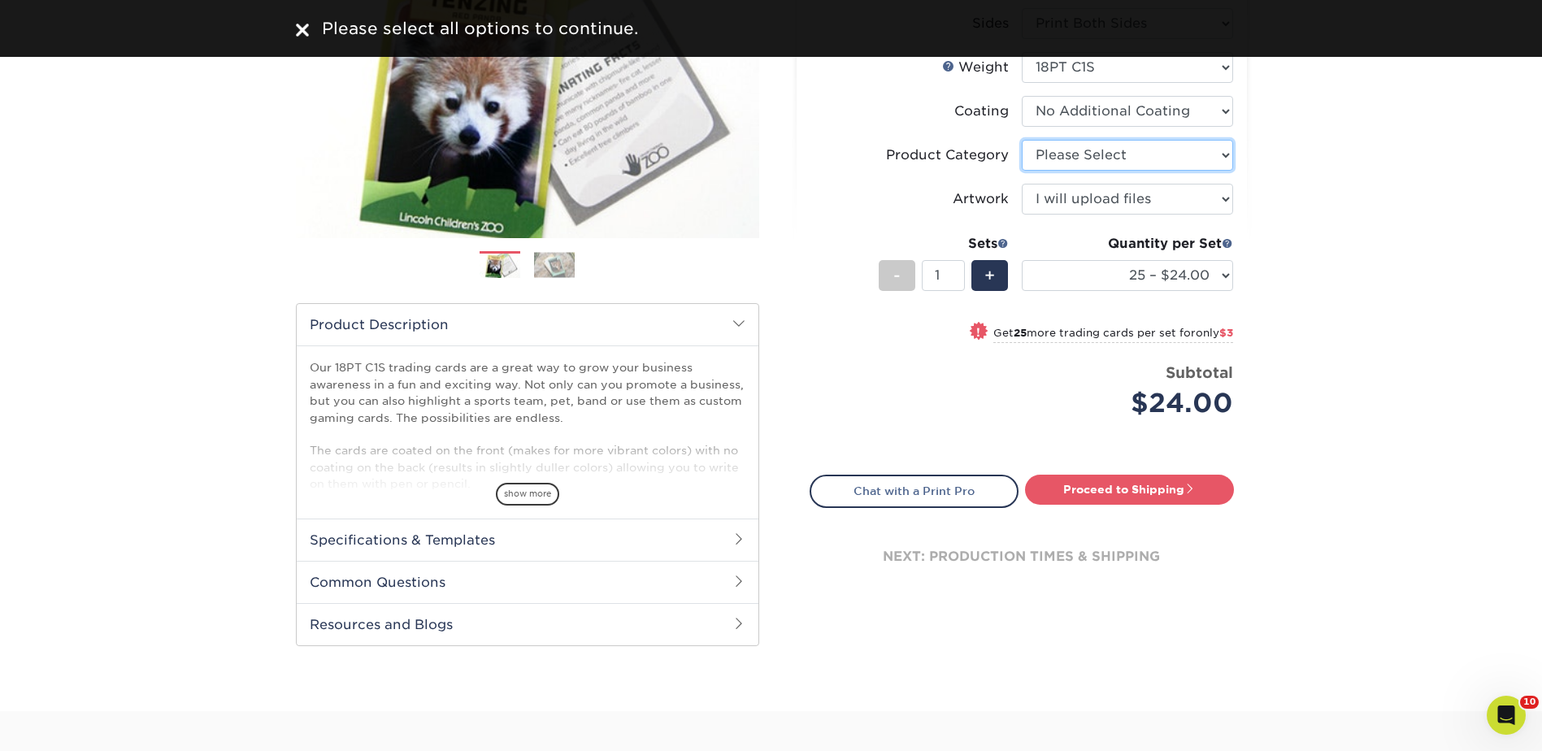
drag, startPoint x: 1070, startPoint y: 154, endPoint x: 1070, endPoint y: 165, distance: 11.4
click at [1070, 154] on select "Please Select Trading Cards" at bounding box center [1127, 155] width 211 height 31
select select "c2f9bce9-36c2-409d-b101-c29d9d031e18"
click at [1022, 140] on select "Please Select Trading Cards" at bounding box center [1127, 155] width 211 height 31
click at [1146, 502] on link "Proceed to Shipping" at bounding box center [1129, 489] width 209 height 29
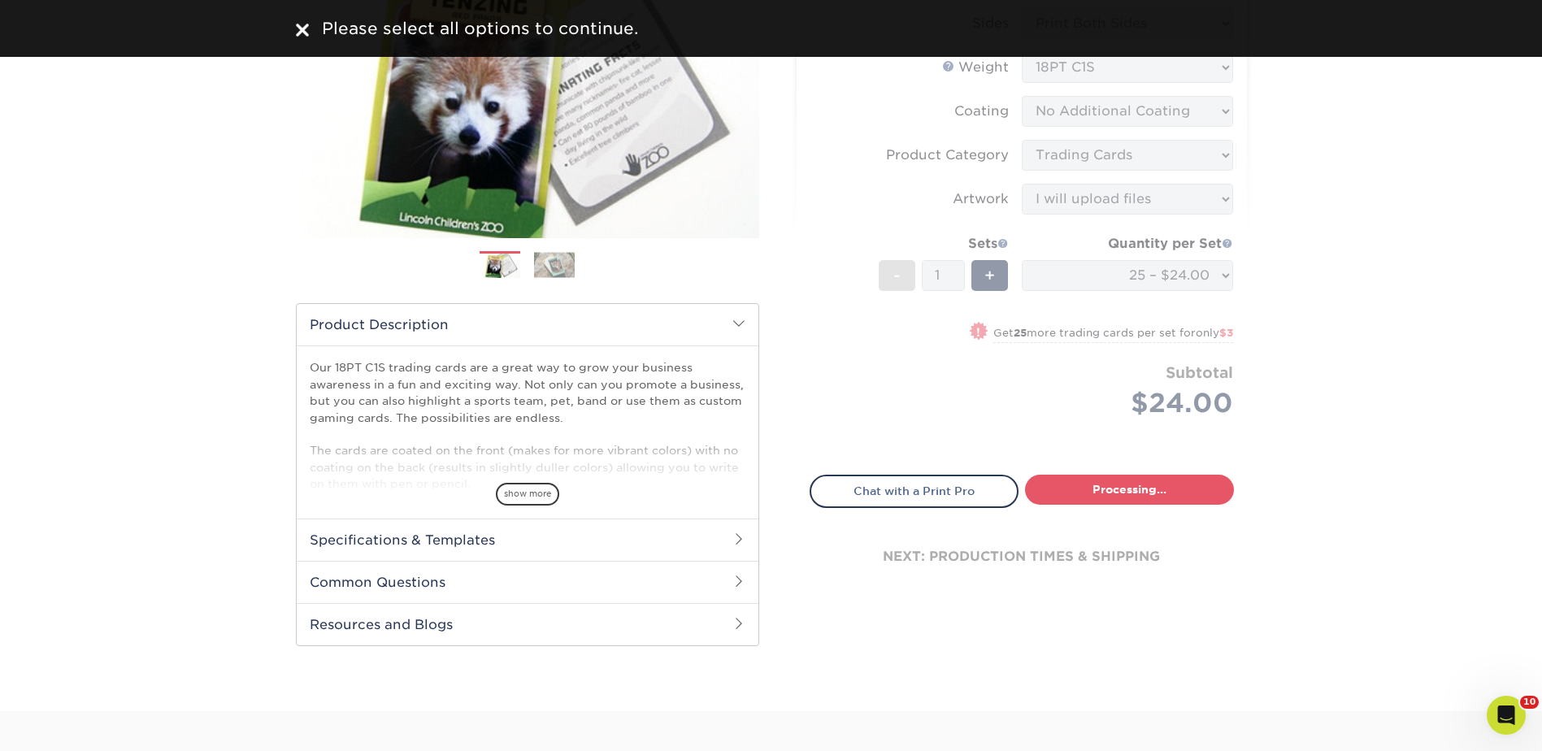
select select "93496b82-97d9-442a-849d-a6c043c823b6"
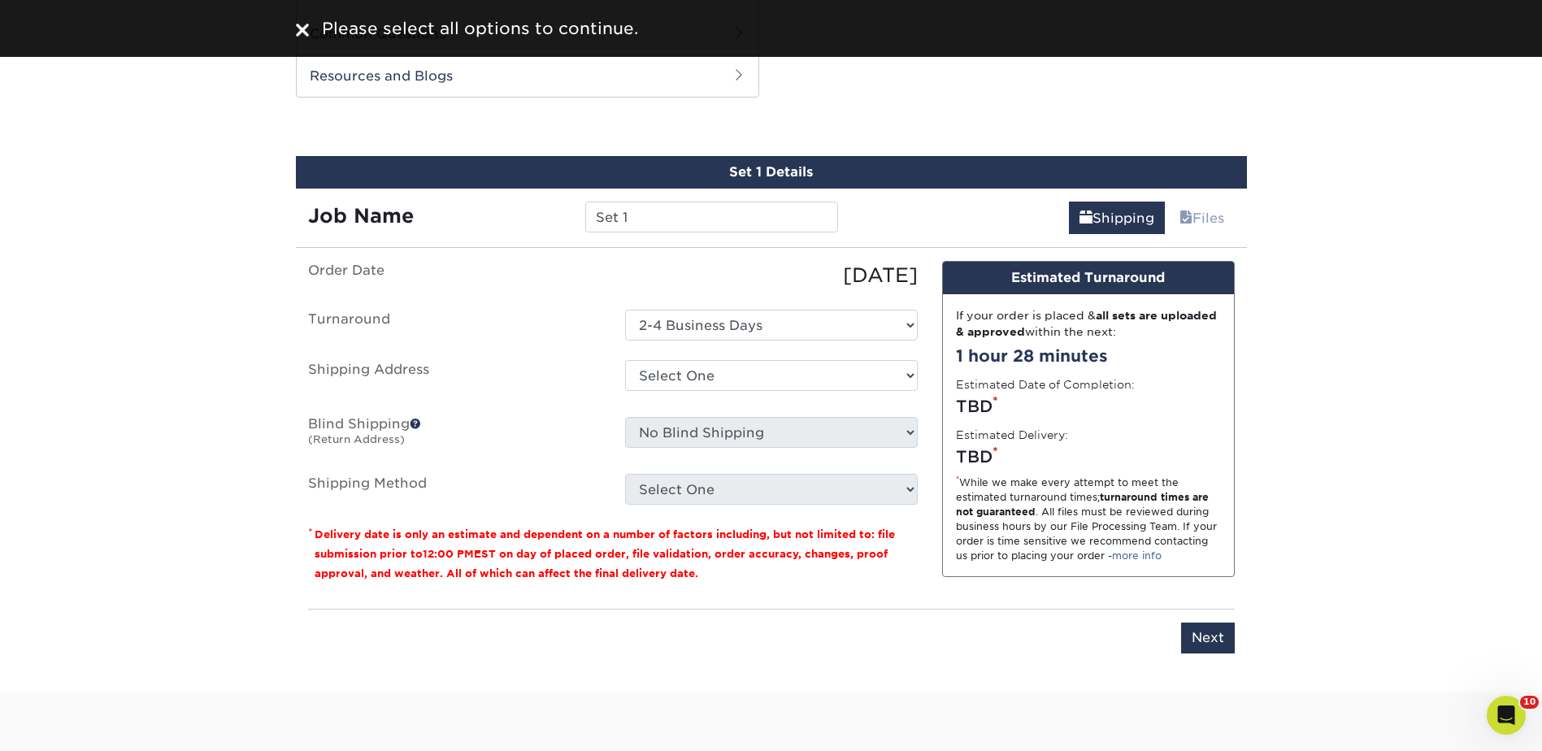
scroll to position [810, 0]
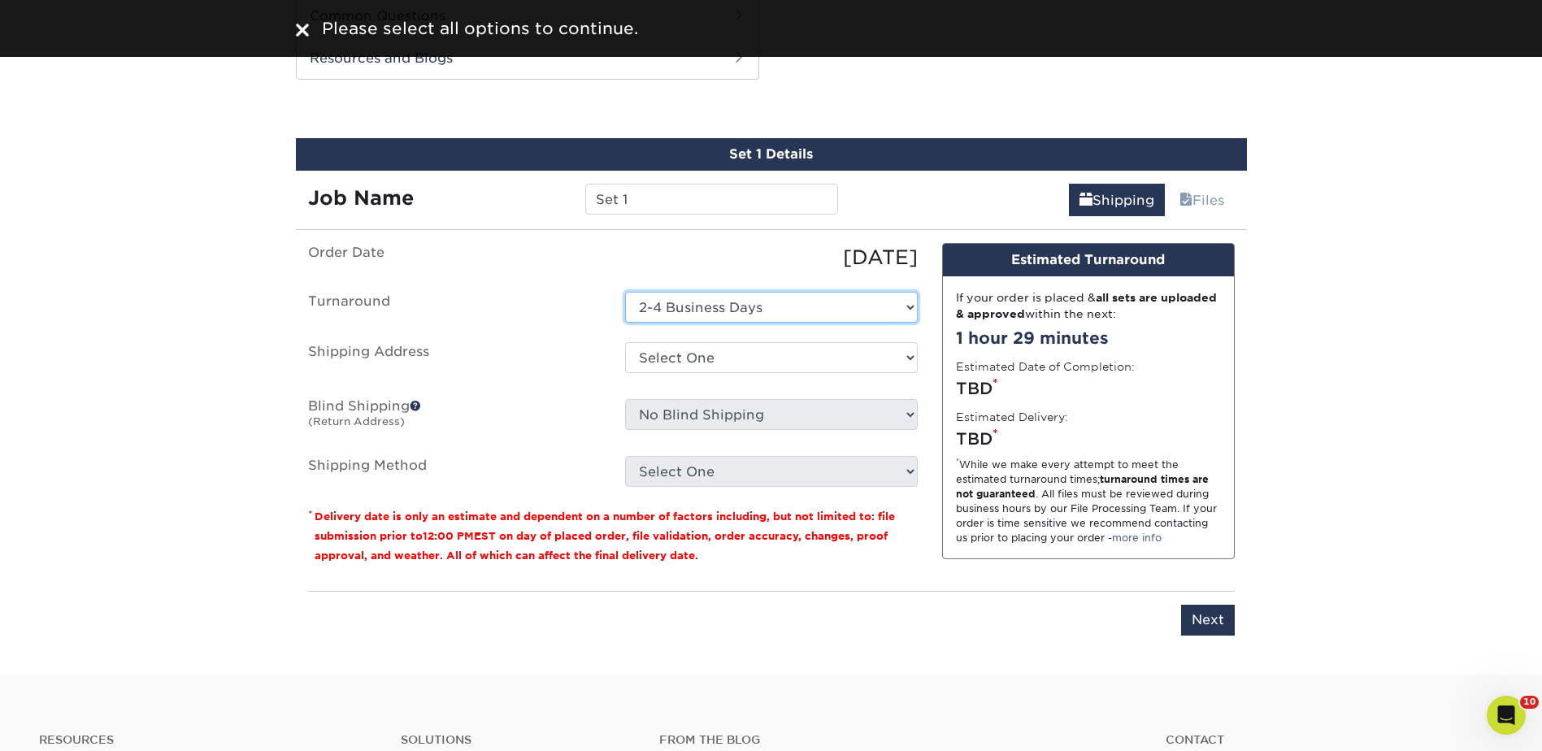
click at [694, 303] on select "Select One 2-4 Business Days" at bounding box center [771, 307] width 293 height 31
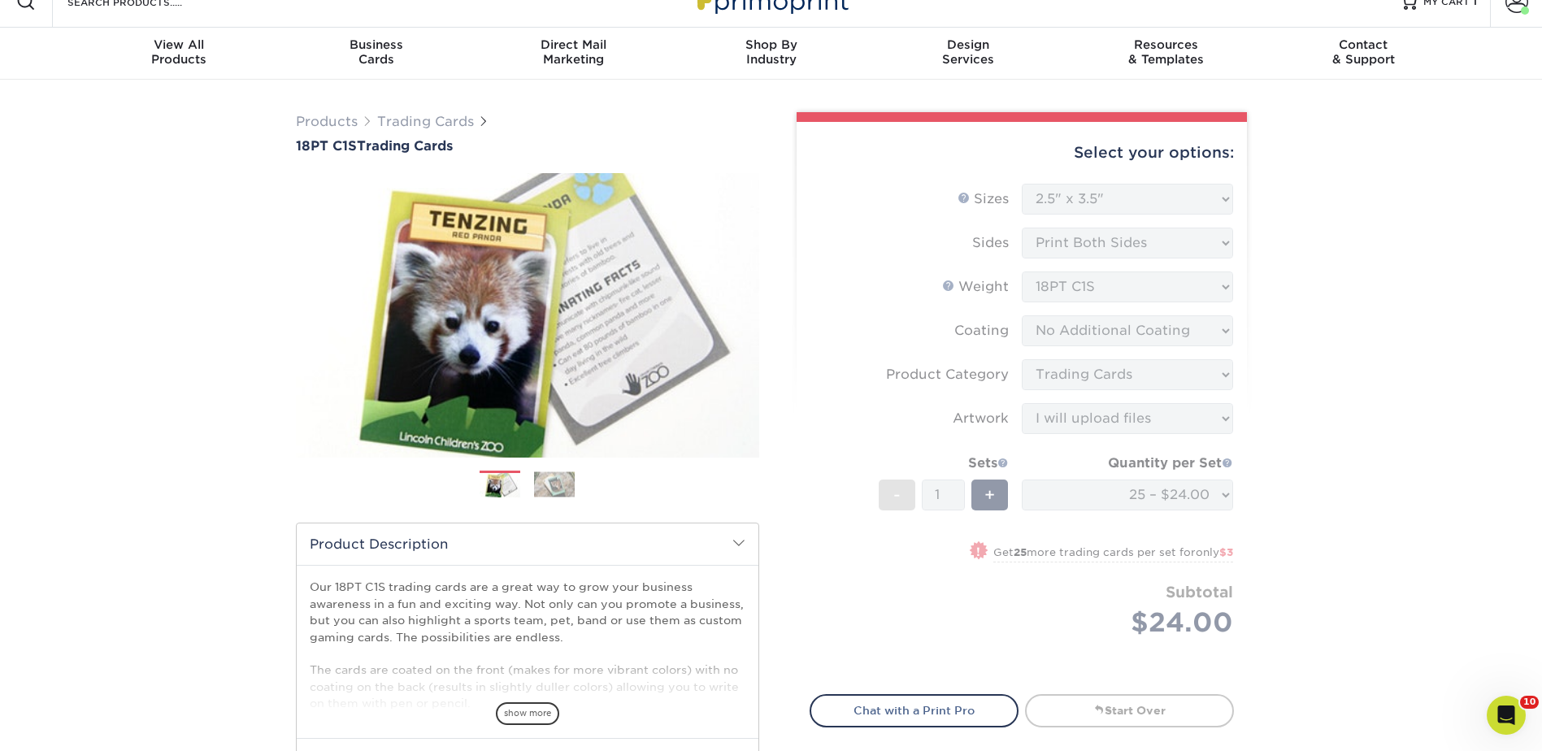
scroll to position [0, 0]
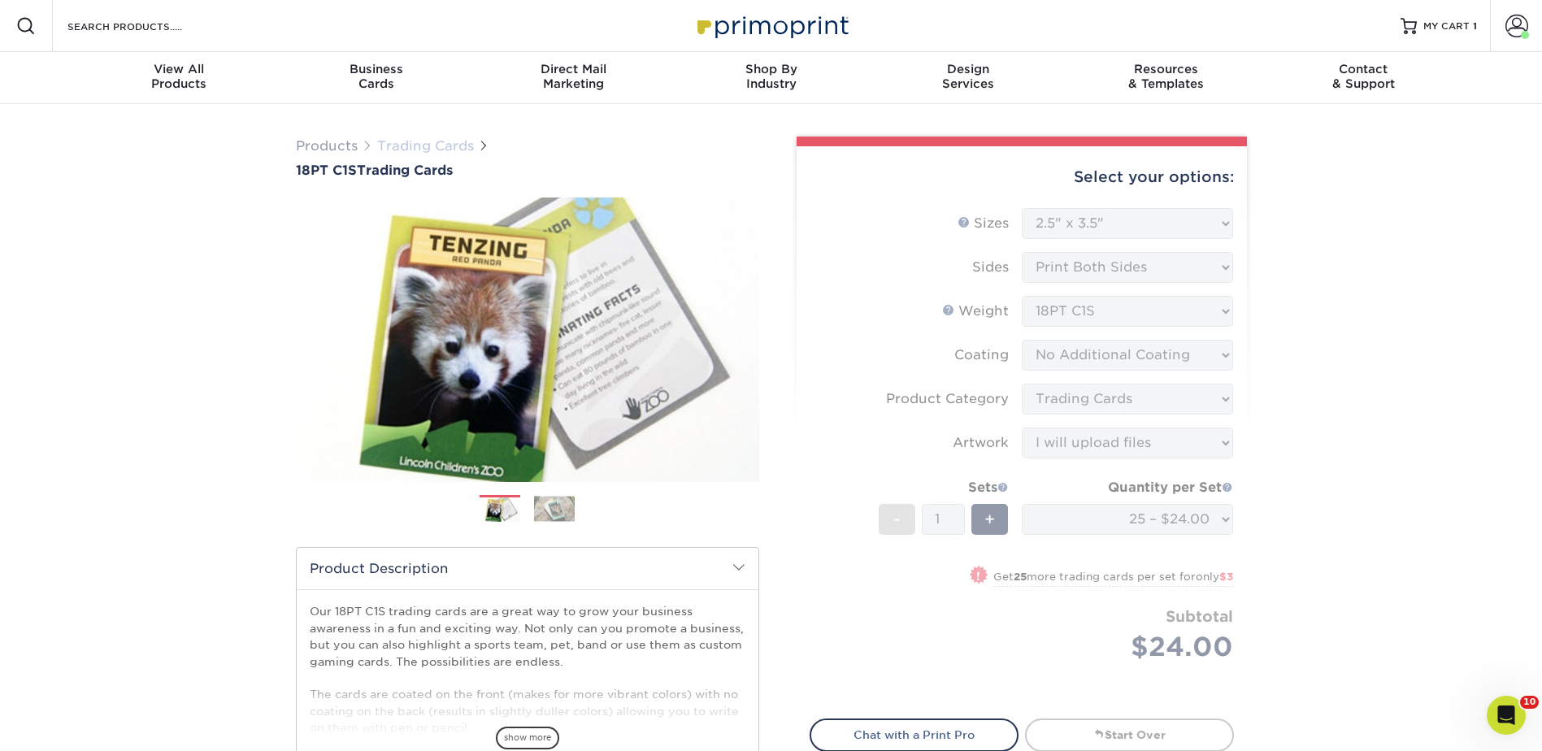
click at [433, 141] on link "Trading Cards" at bounding box center [425, 145] width 97 height 15
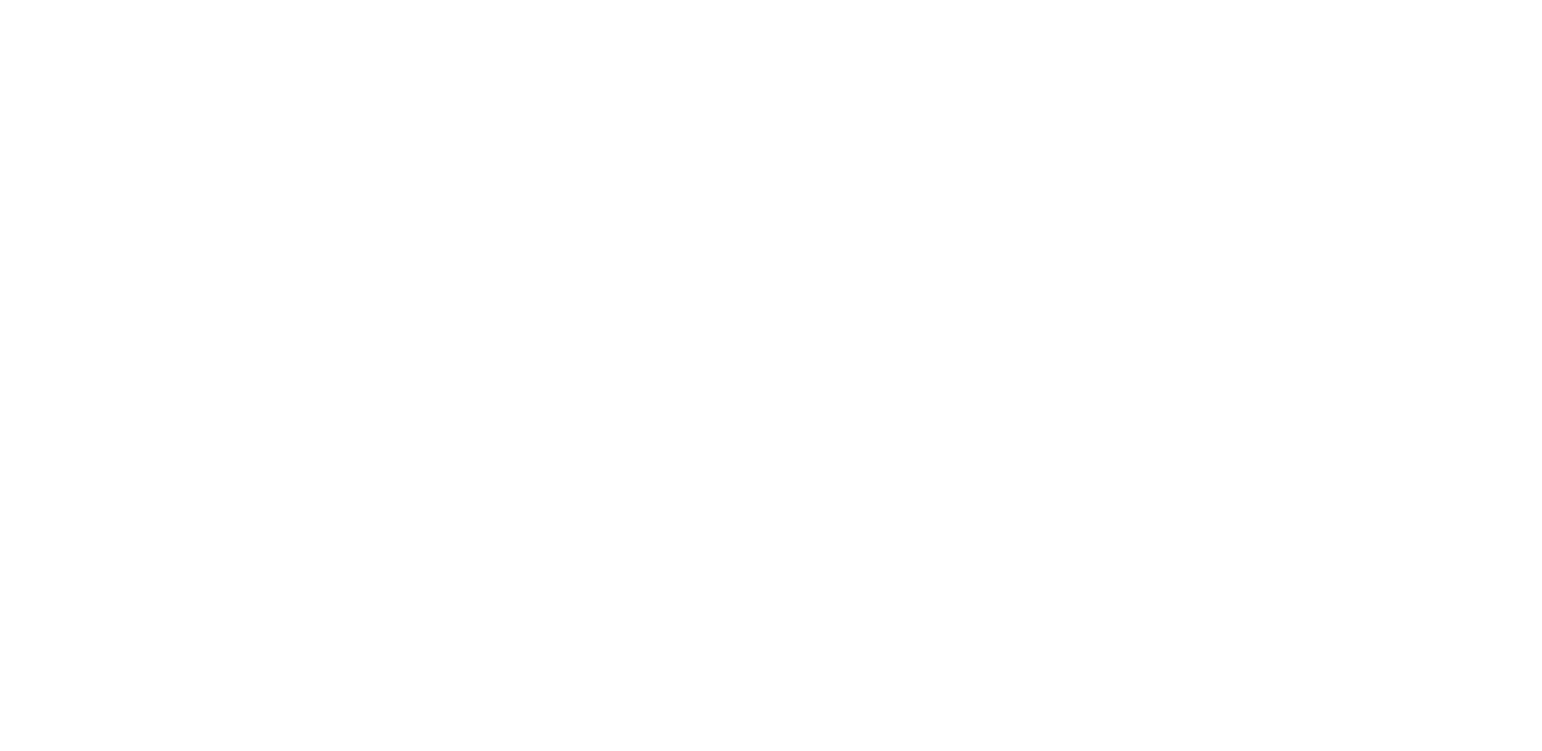
click at [399, 139] on span "Products" at bounding box center [355, 137] width 94 height 18
